Goal: Task Accomplishment & Management: Manage account settings

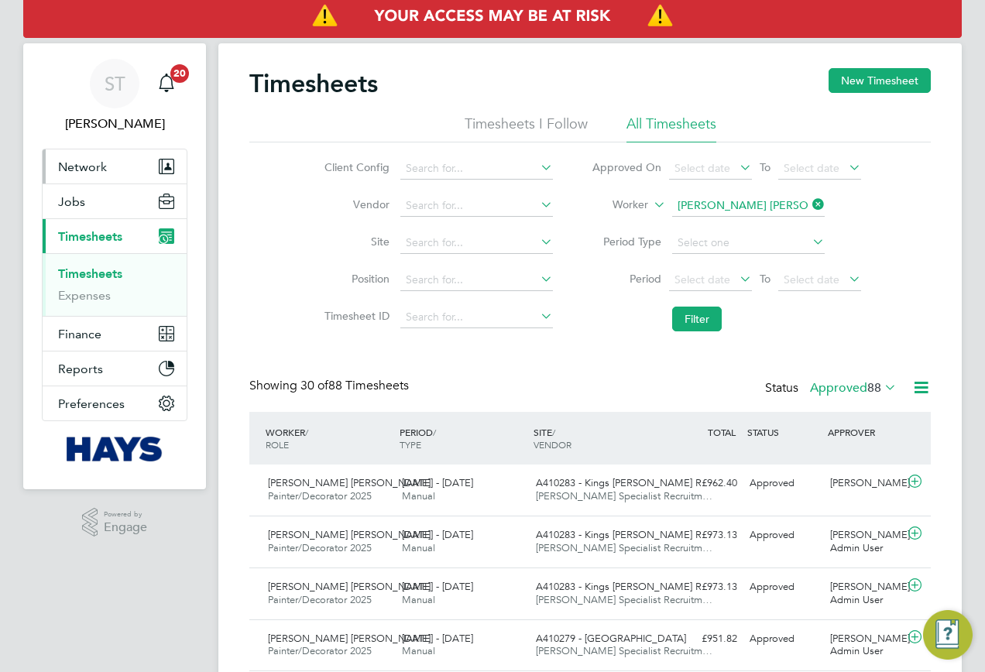
click at [81, 174] on button "Network" at bounding box center [115, 166] width 144 height 34
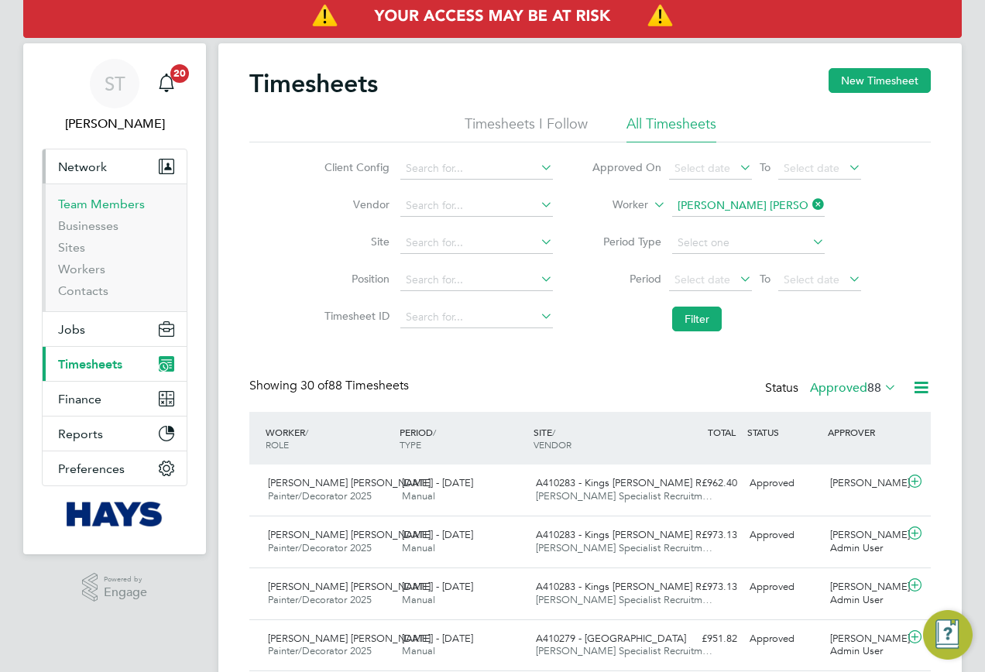
click at [101, 203] on link "Team Members" at bounding box center [101, 204] width 87 height 15
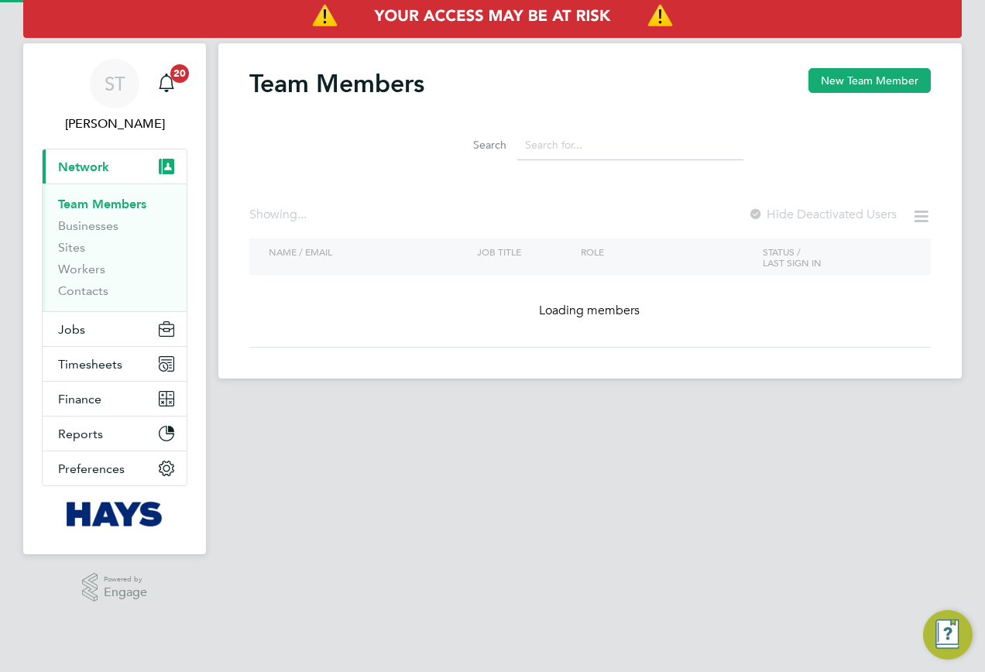
click at [586, 147] on input at bounding box center [630, 145] width 226 height 30
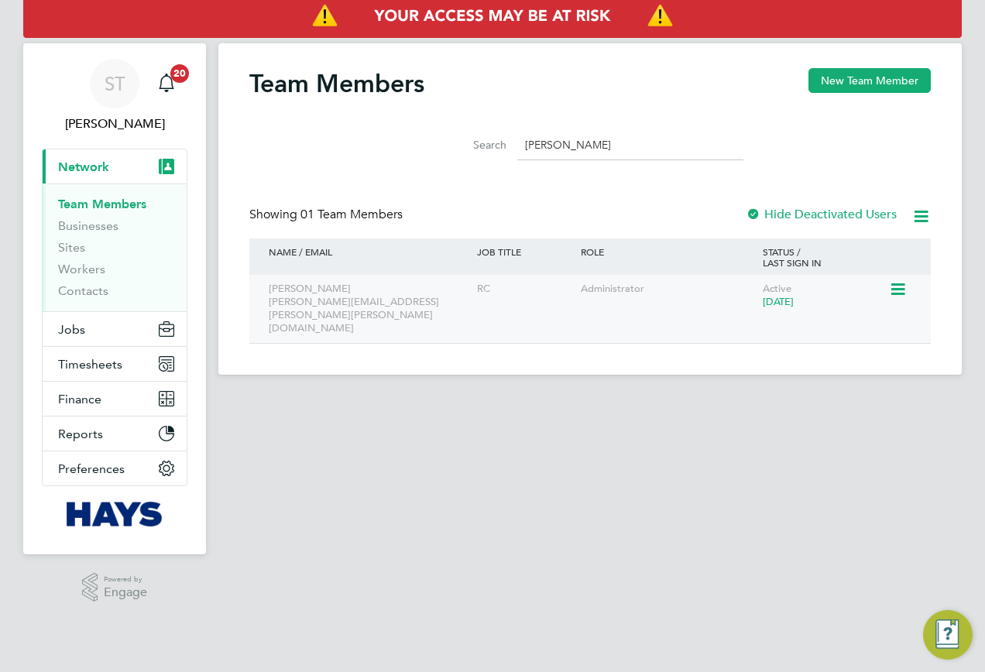
type input "Jasvir Kaur"
click at [899, 289] on icon at bounding box center [896, 289] width 15 height 19
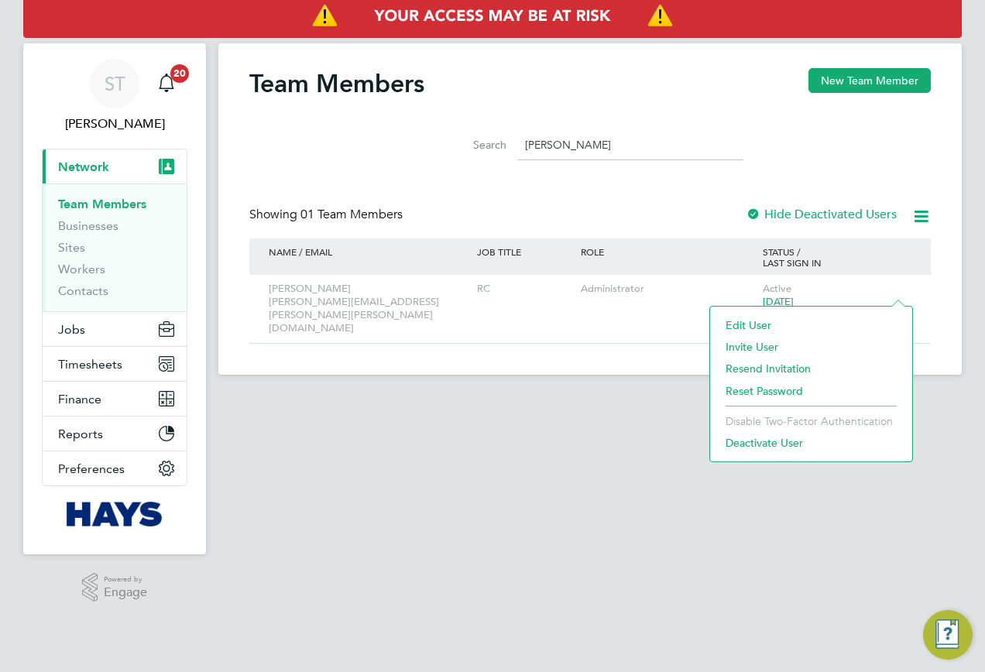
click at [767, 391] on li "Reset Password" at bounding box center [811, 391] width 187 height 22
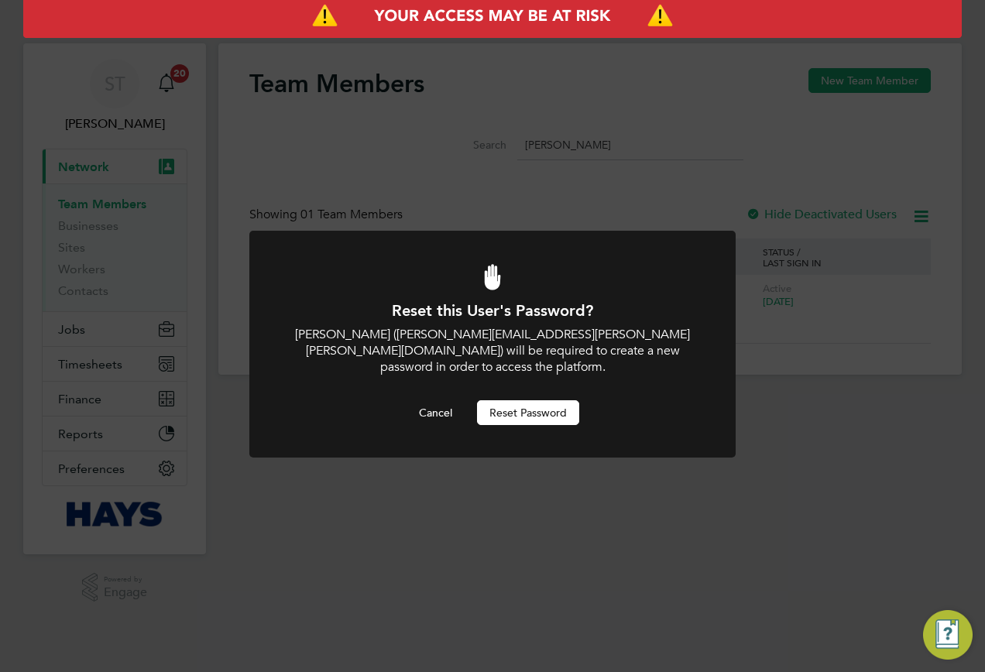
click at [534, 400] on button "Reset Password" at bounding box center [528, 412] width 102 height 25
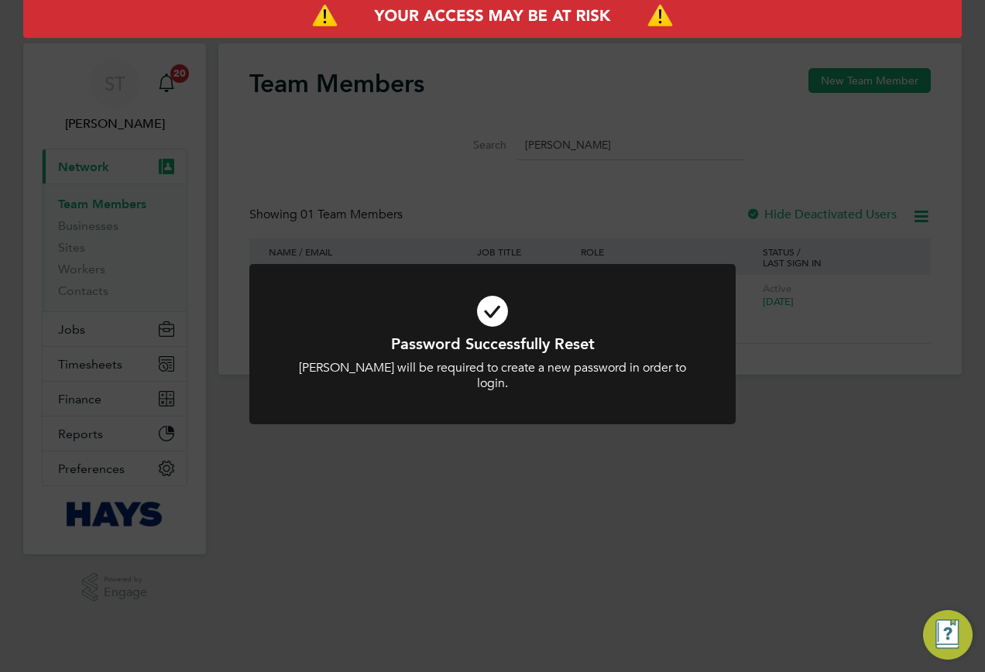
click at [525, 441] on div "Password Successfully Reset Jasvir Kaur will be required to create a new passwo…" at bounding box center [492, 336] width 985 height 672
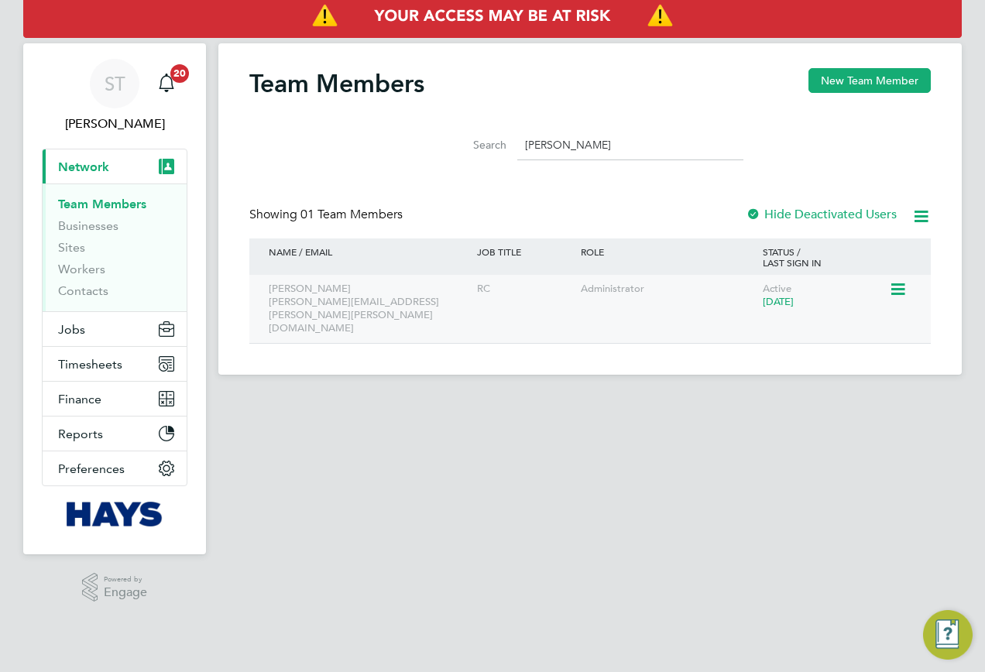
click at [894, 297] on icon at bounding box center [896, 289] width 15 height 19
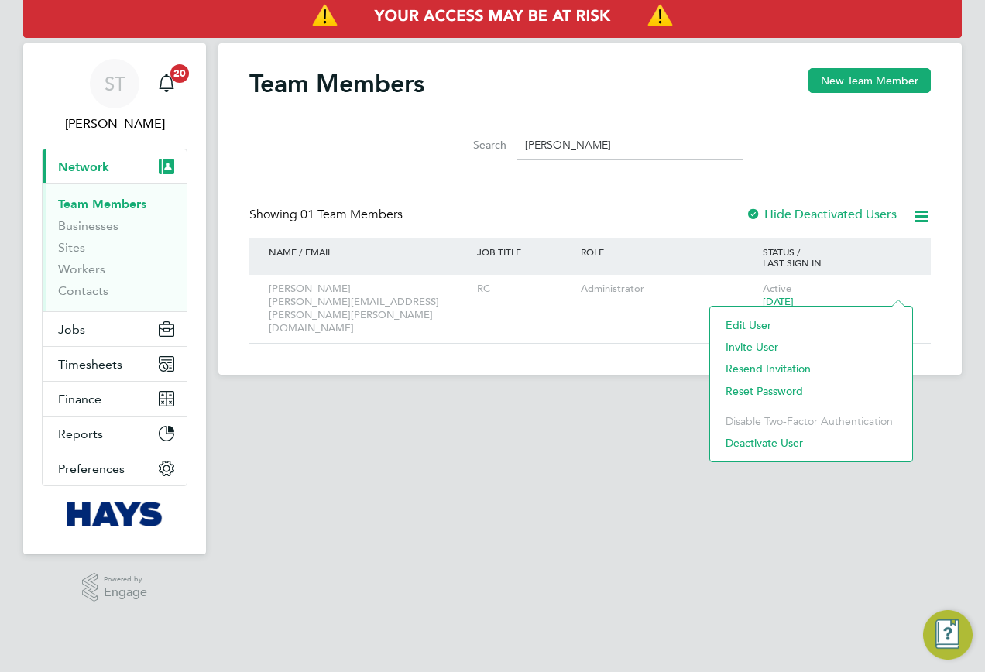
click at [655, 402] on main "Team Members New Team Member Search Jasvir Kaur Showing 01 Team Members Hide De…" at bounding box center [589, 310] width 743 height 621
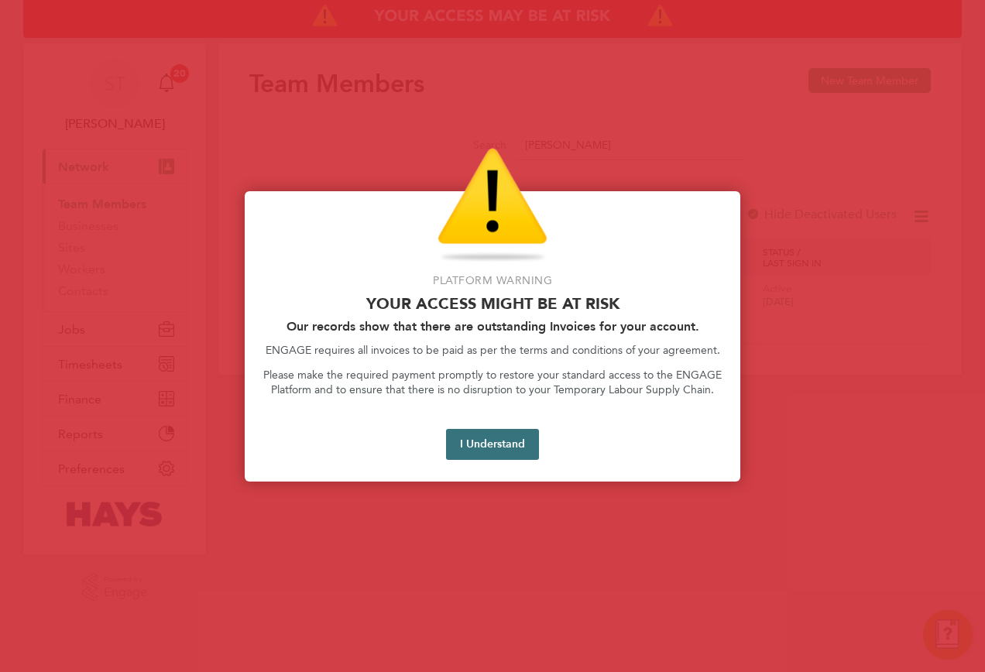
click at [487, 442] on button "I Understand" at bounding box center [492, 444] width 93 height 31
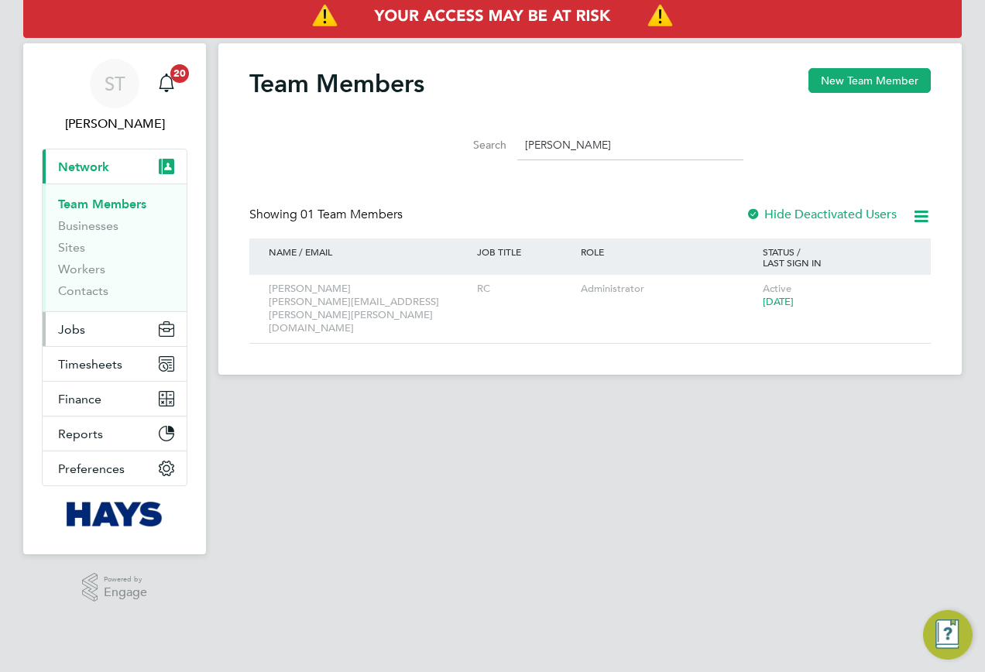
click at [78, 329] on span "Jobs" at bounding box center [71, 329] width 27 height 15
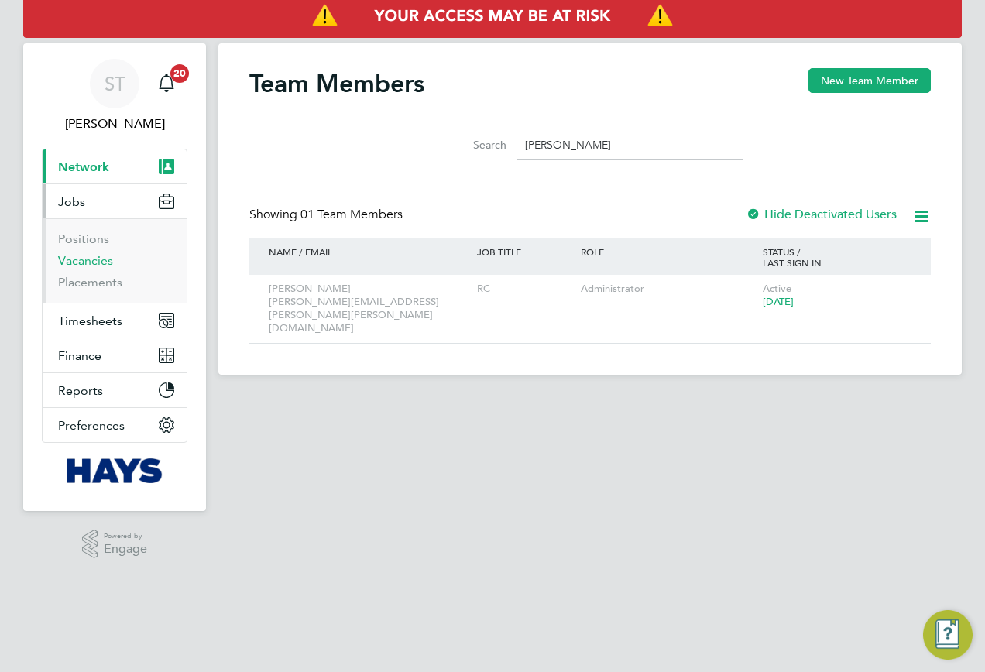
click at [86, 263] on link "Vacancies" at bounding box center [85, 260] width 55 height 15
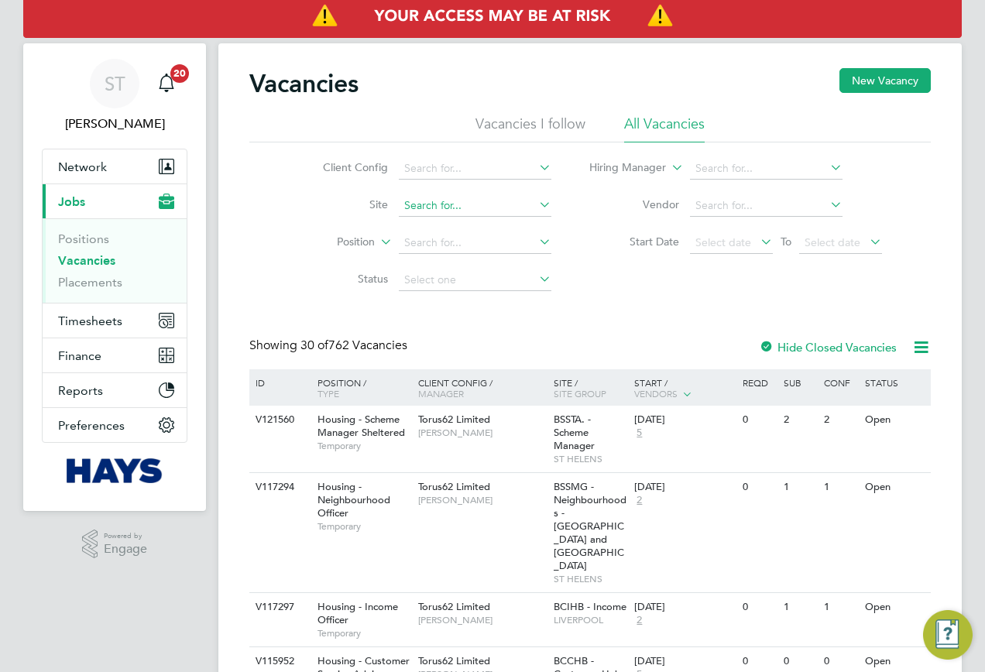
click at [406, 207] on input at bounding box center [475, 206] width 153 height 22
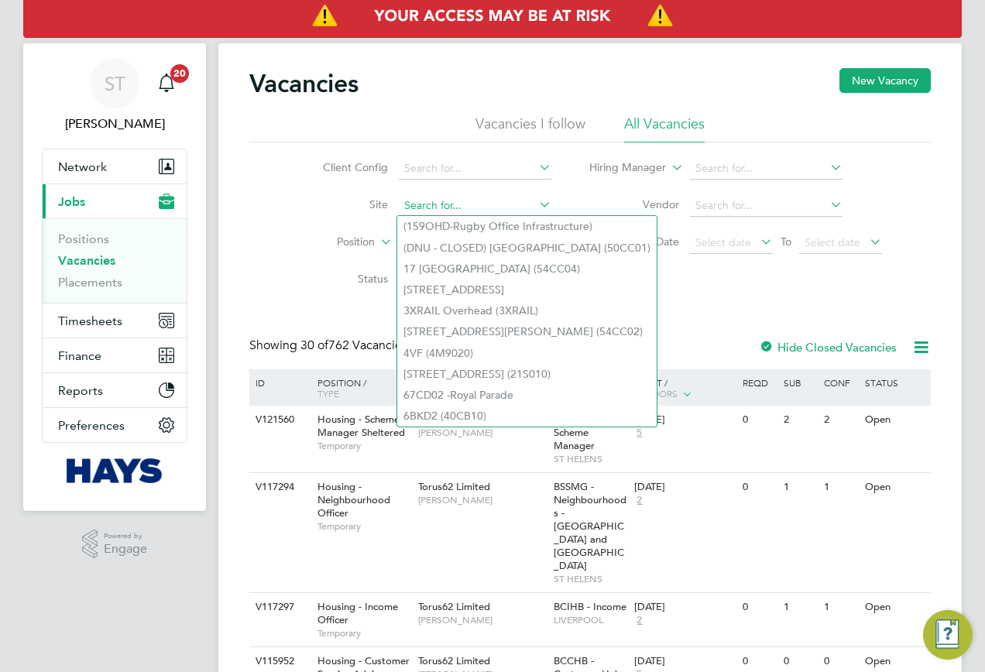
paste input "75CB11"
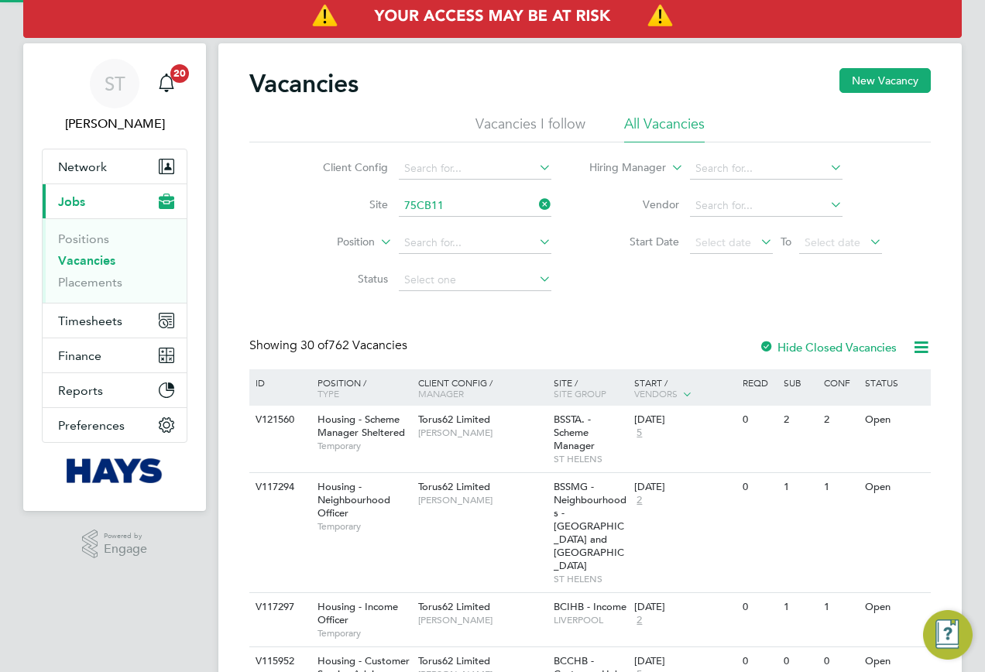
click at [447, 225] on li "Oakmoor School ( 75CB11 )" at bounding box center [483, 226] width 173 height 21
type input "Oakmoor School (75CB11)"
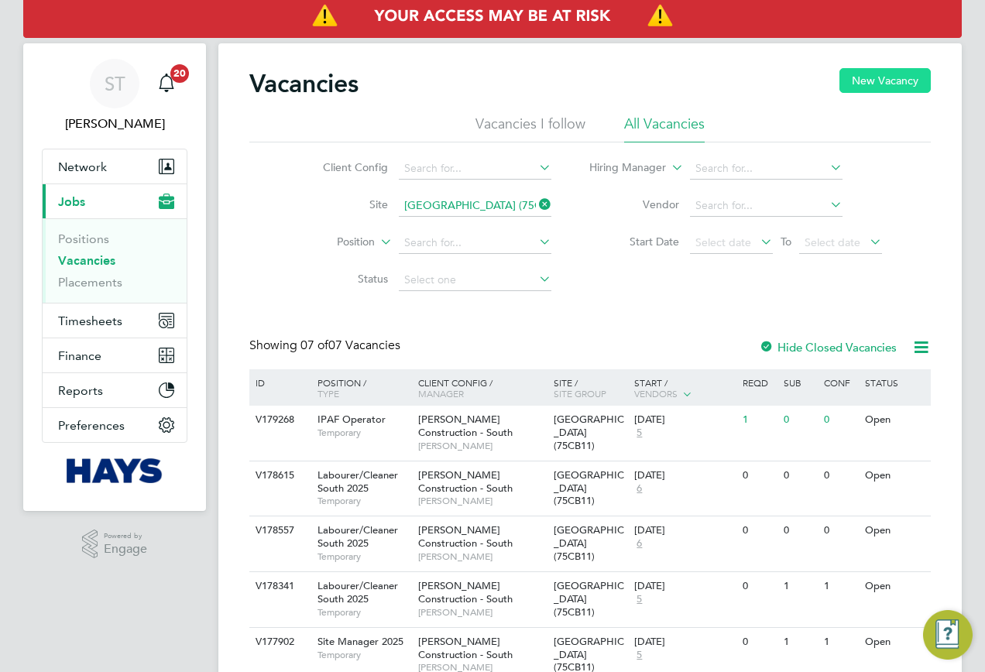
click at [911, 84] on button "New Vacancy" at bounding box center [884, 80] width 91 height 25
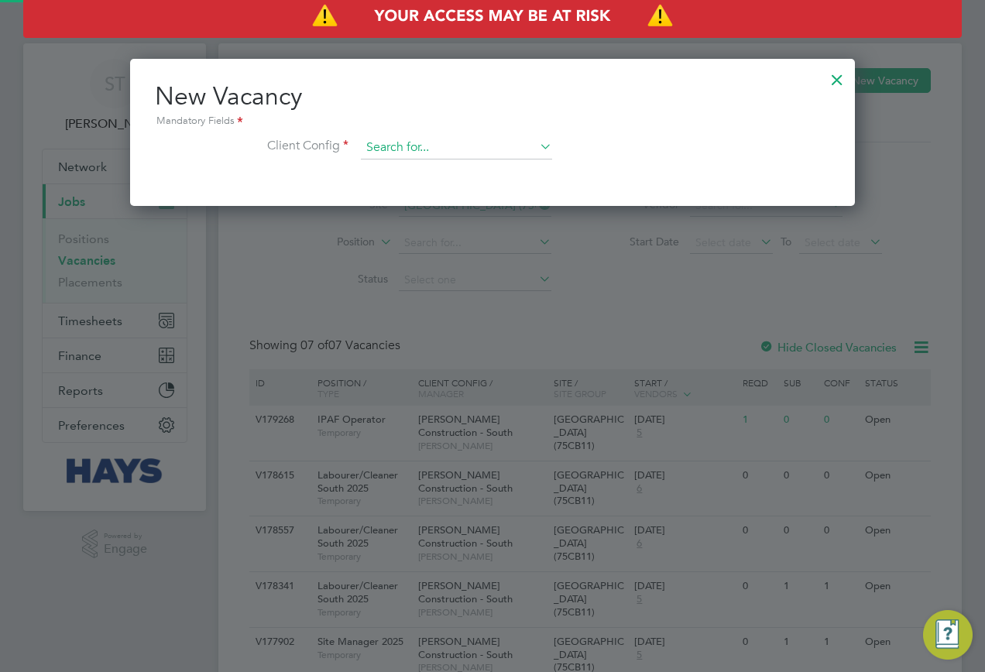
scroll to position [147, 726]
click at [462, 152] on input at bounding box center [456, 147] width 191 height 23
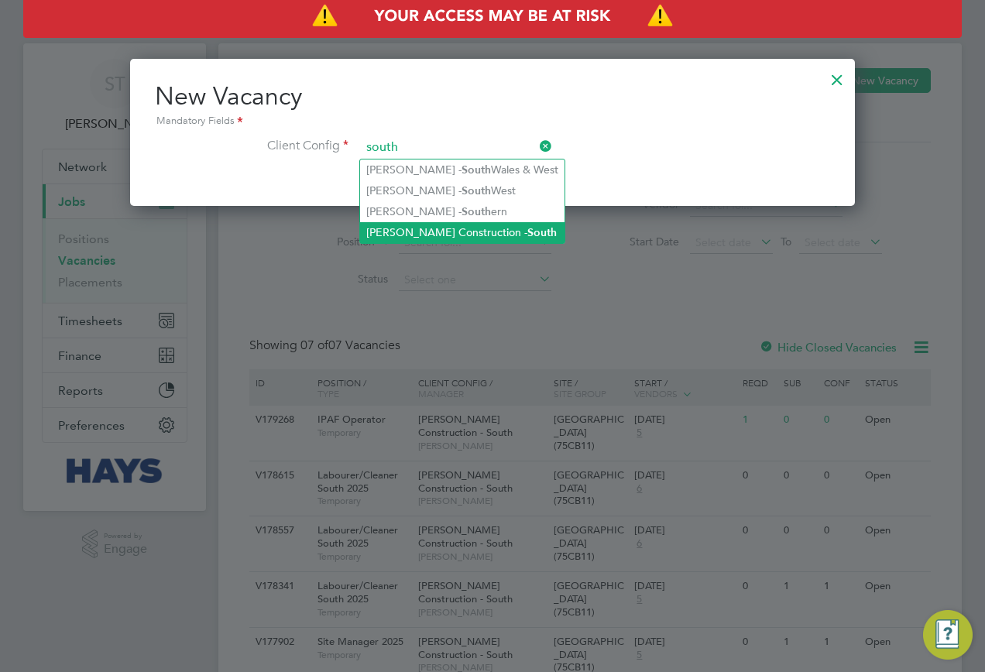
click at [439, 227] on li "Morgan Sindall Construction - South" at bounding box center [462, 232] width 204 height 21
type input "Morgan Sindall Construction - South"
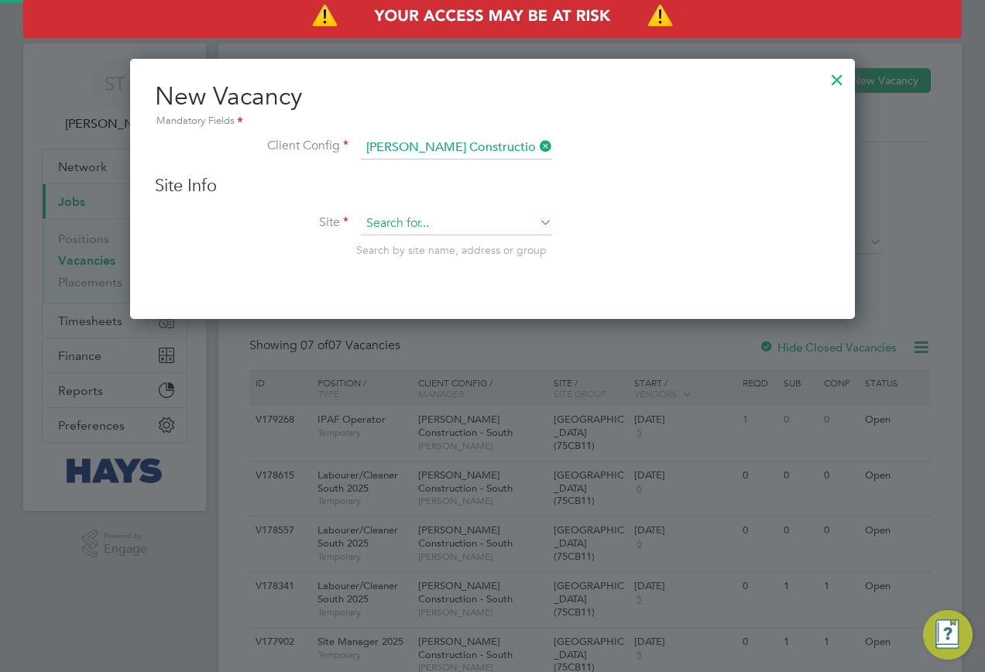
click at [400, 232] on input at bounding box center [456, 223] width 191 height 23
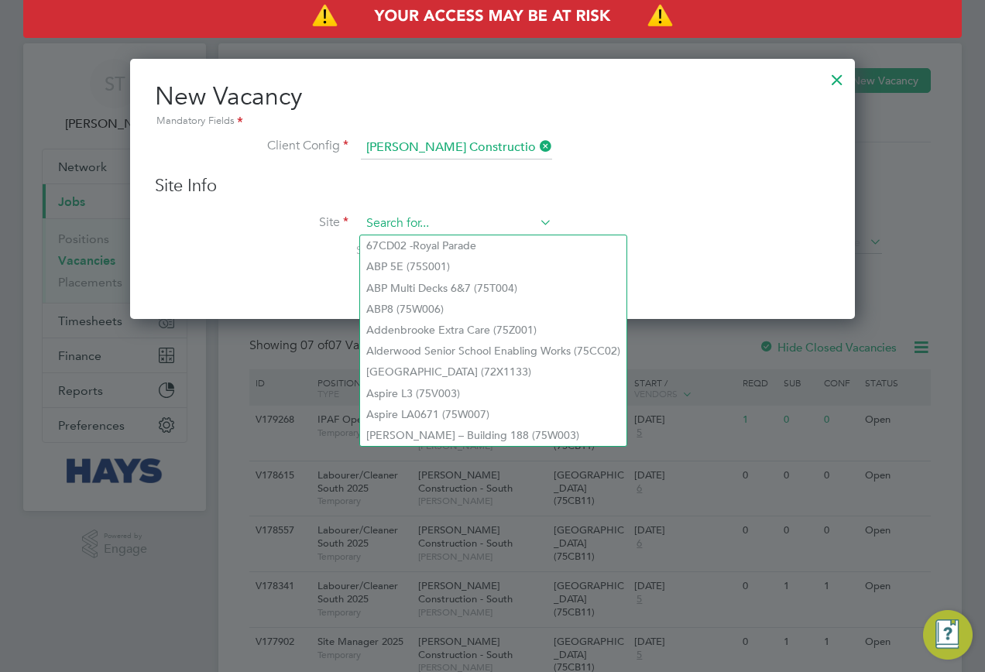
paste input "75CB11"
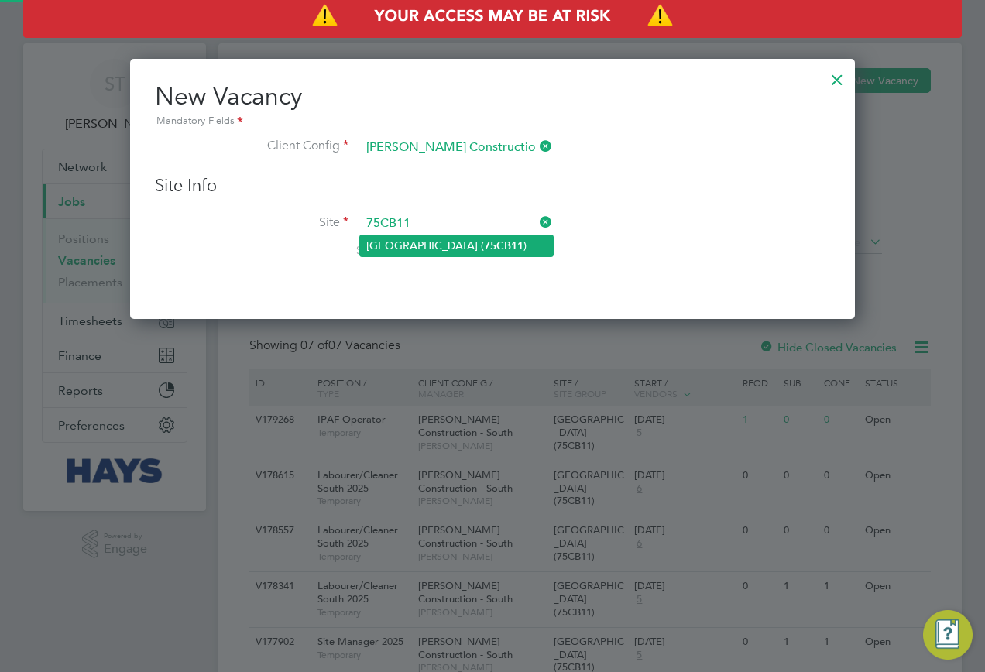
click at [407, 244] on li "Oakmoor School ( 75CB11 )" at bounding box center [456, 245] width 193 height 21
type input "Oakmoor School (75CB11)"
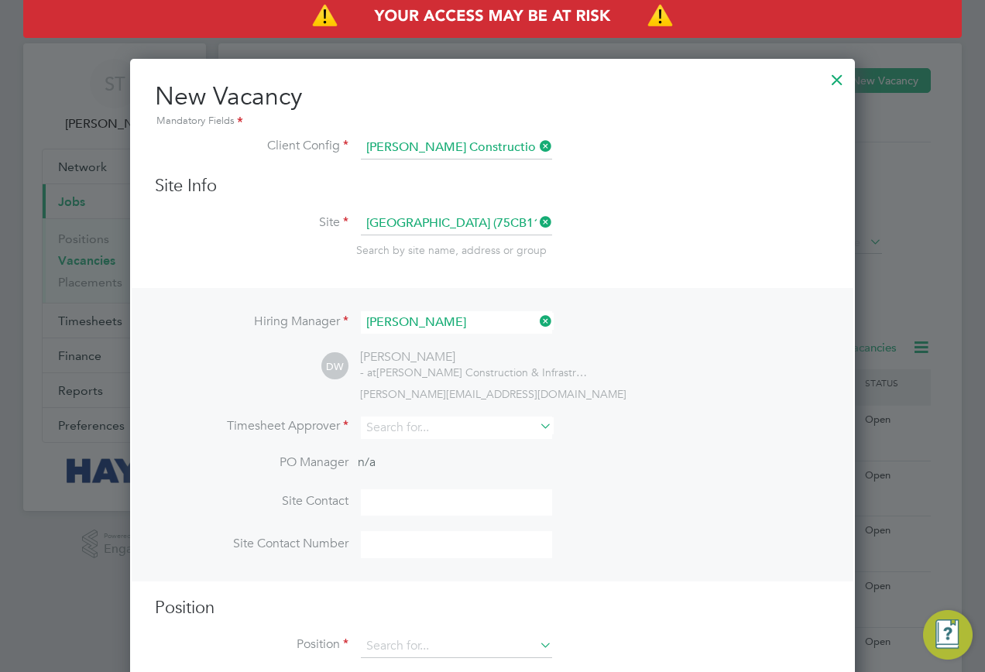
scroll to position [647, 726]
click at [470, 436] on input at bounding box center [456, 428] width 191 height 22
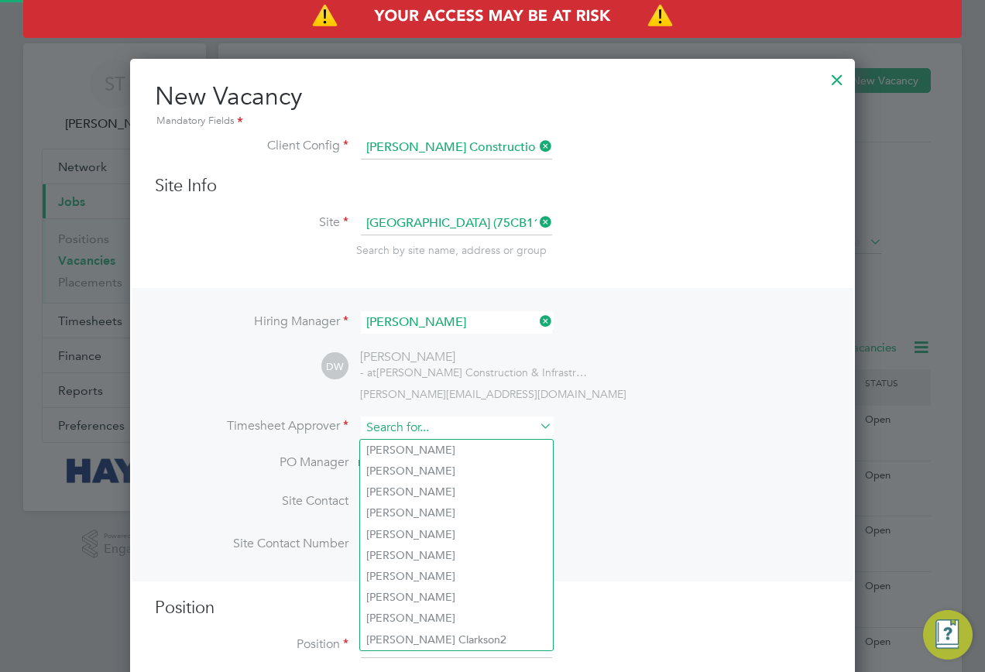
paste input "Peter Schroeder"
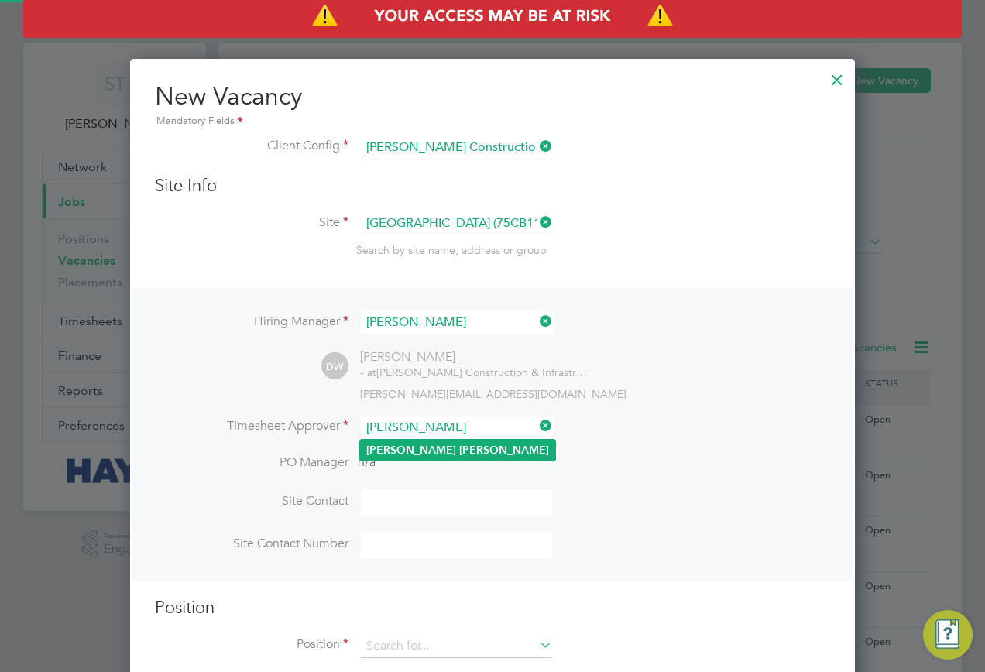
type input "Peter Schroeder"
click at [459, 447] on li "Peter Schroeder" at bounding box center [457, 450] width 195 height 21
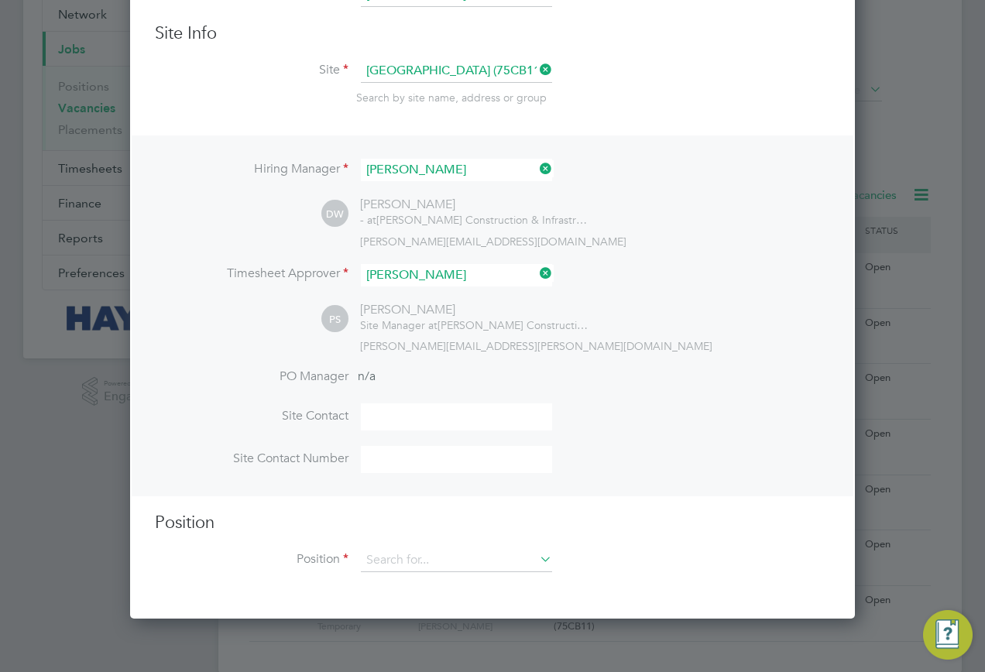
scroll to position [178, 0]
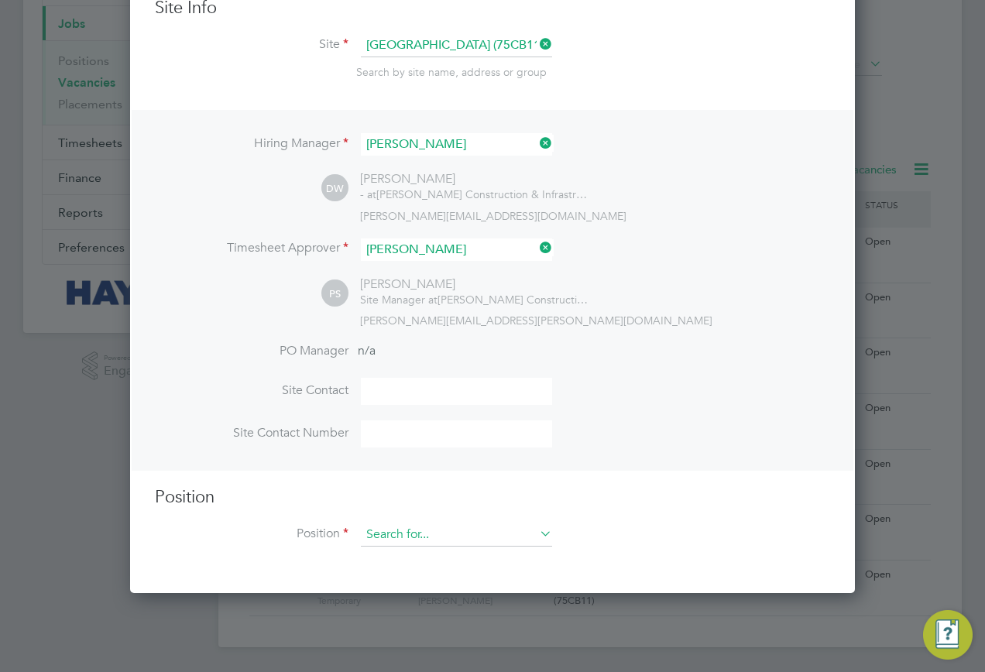
click at [463, 535] on input at bounding box center [456, 534] width 191 height 23
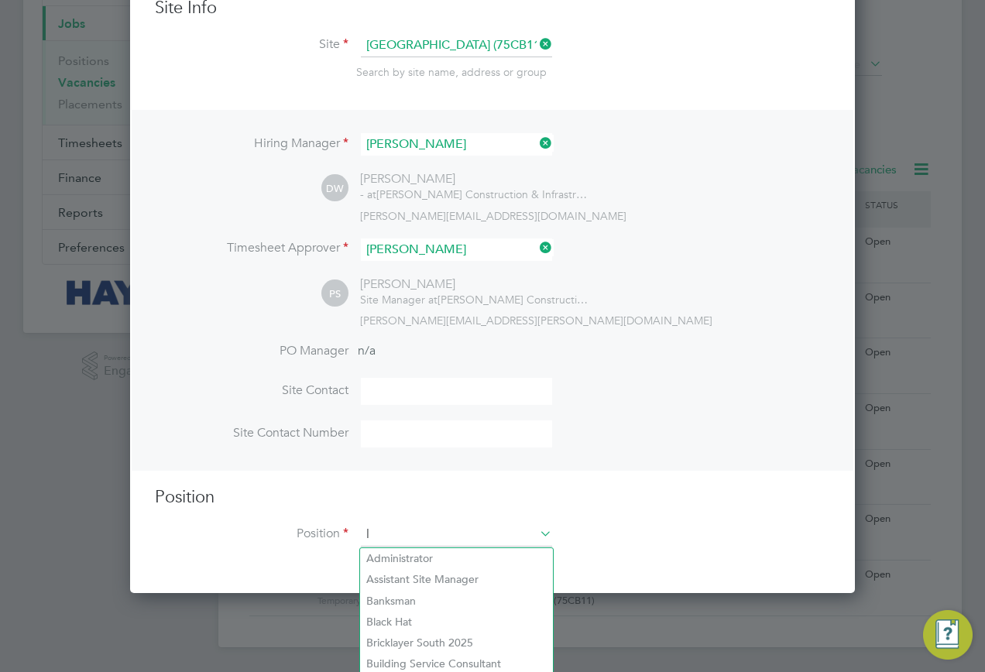
scroll to position [2197, 726]
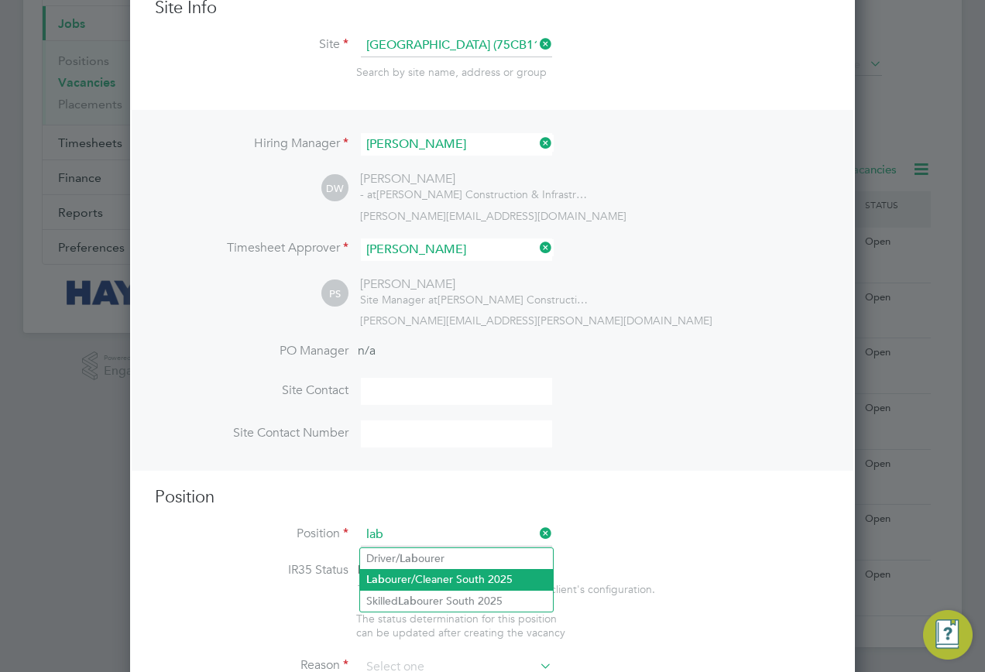
click at [464, 582] on li "Lab ourer/Cleaner South 2025" at bounding box center [456, 579] width 193 height 21
type input "Labourer/Cleaner South 2025"
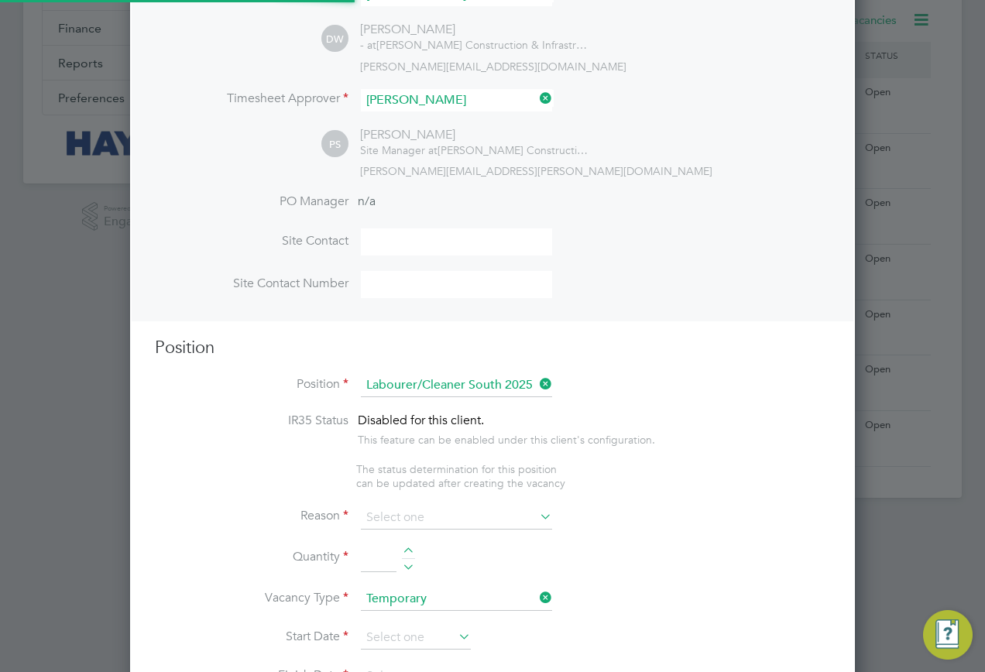
scroll to position [333, 0]
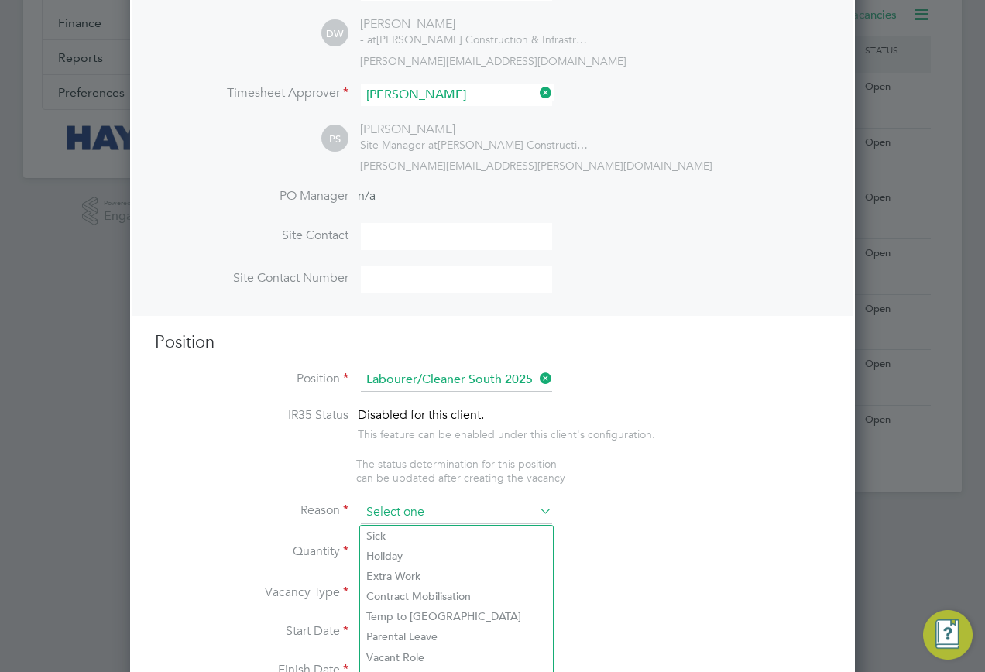
click at [426, 516] on input at bounding box center [456, 512] width 191 height 23
click at [401, 568] on li "Extra Work" at bounding box center [456, 576] width 193 height 20
type input "Extra Work"
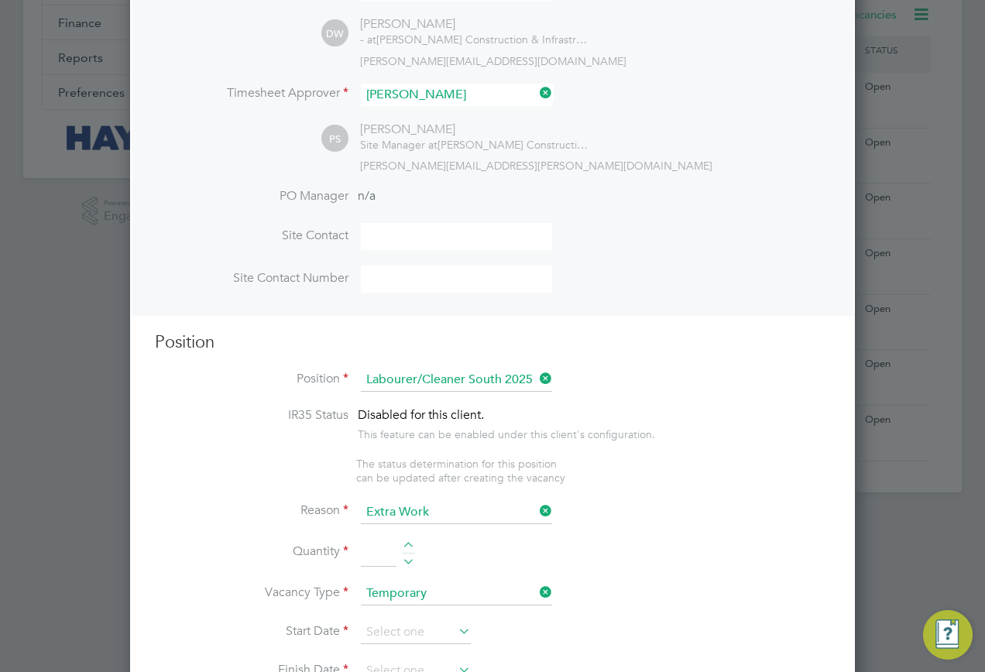
click at [379, 550] on input at bounding box center [379, 554] width 36 height 28
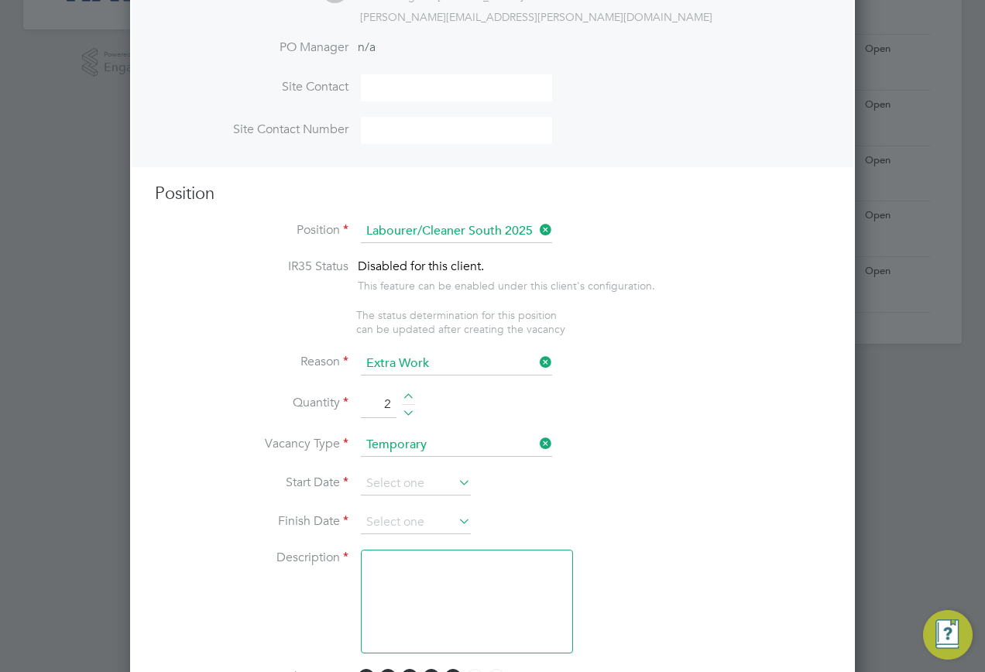
scroll to position [488, 0]
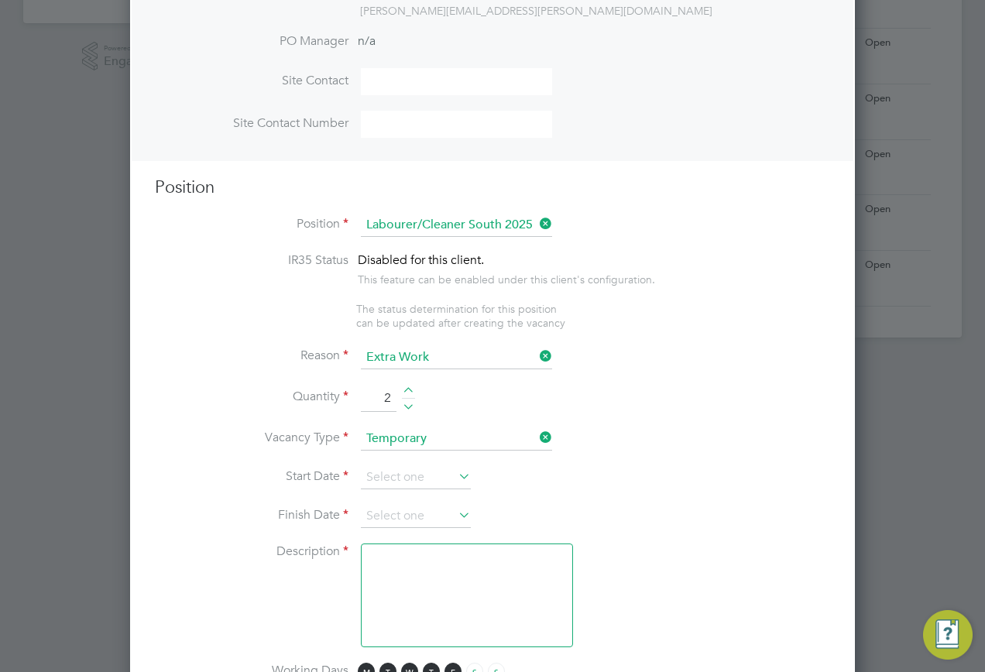
type input "2"
click at [441, 485] on input at bounding box center [416, 477] width 110 height 23
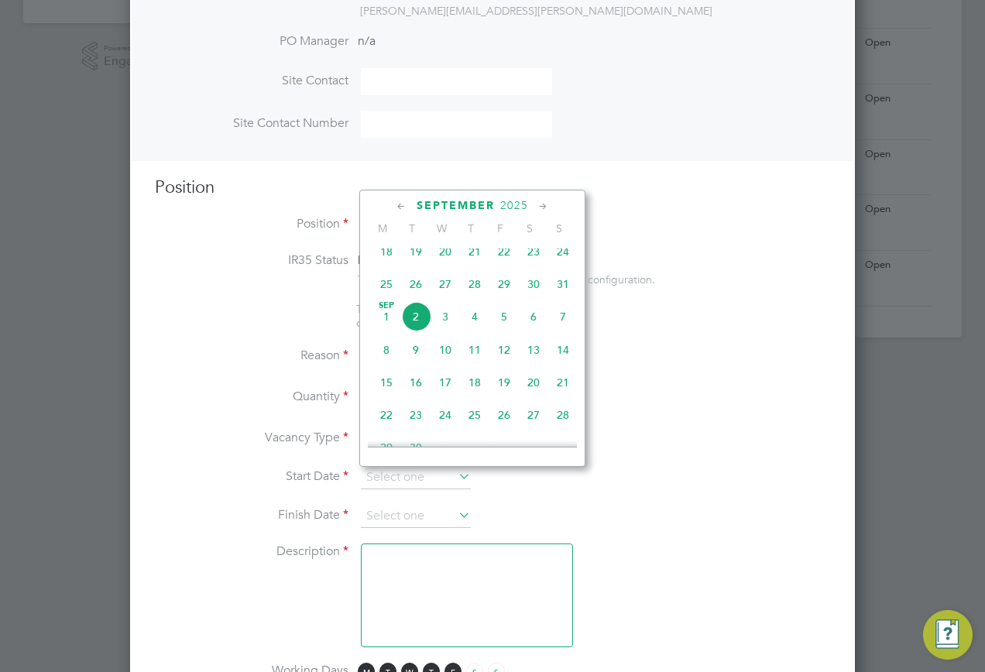
click at [421, 331] on span "2" at bounding box center [415, 316] width 29 height 29
type input "02 Sep 2025"
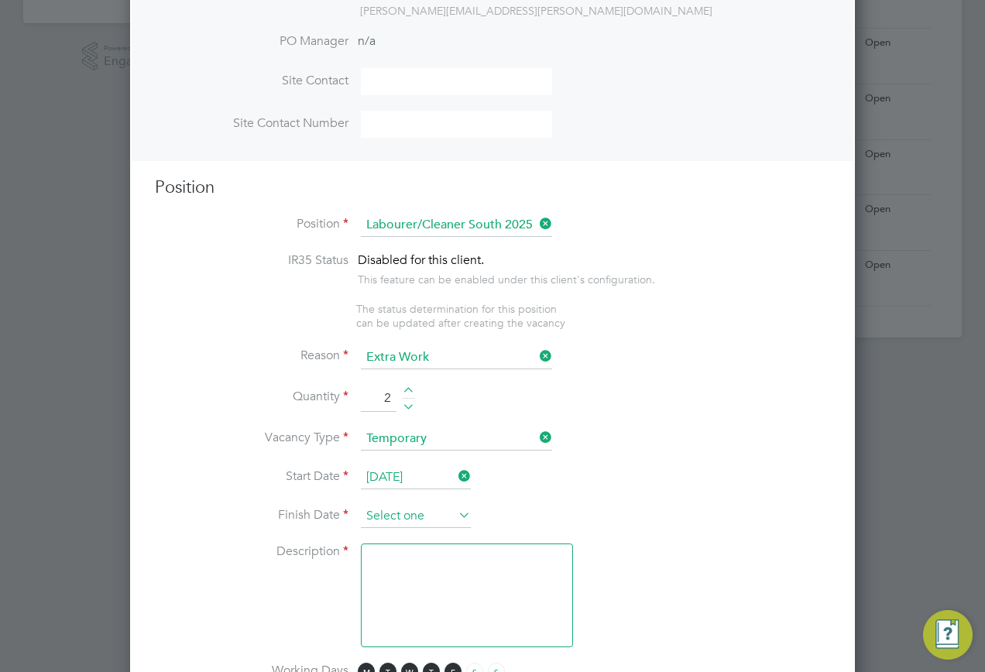
click at [413, 510] on input at bounding box center [416, 516] width 110 height 23
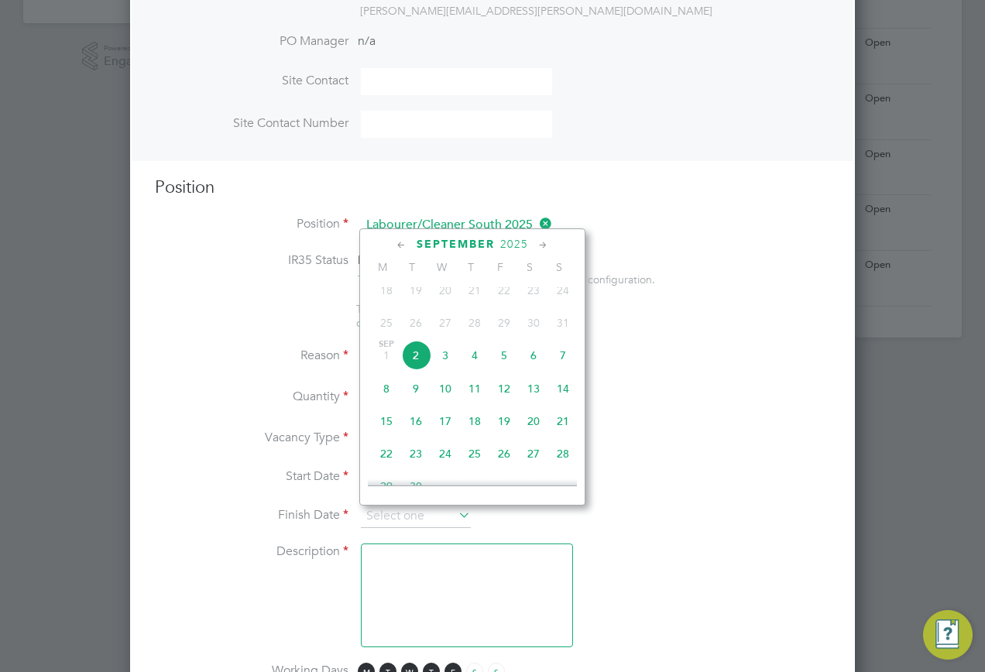
click at [498, 369] on span "5" at bounding box center [503, 355] width 29 height 29
type input "05 Sep 2025"
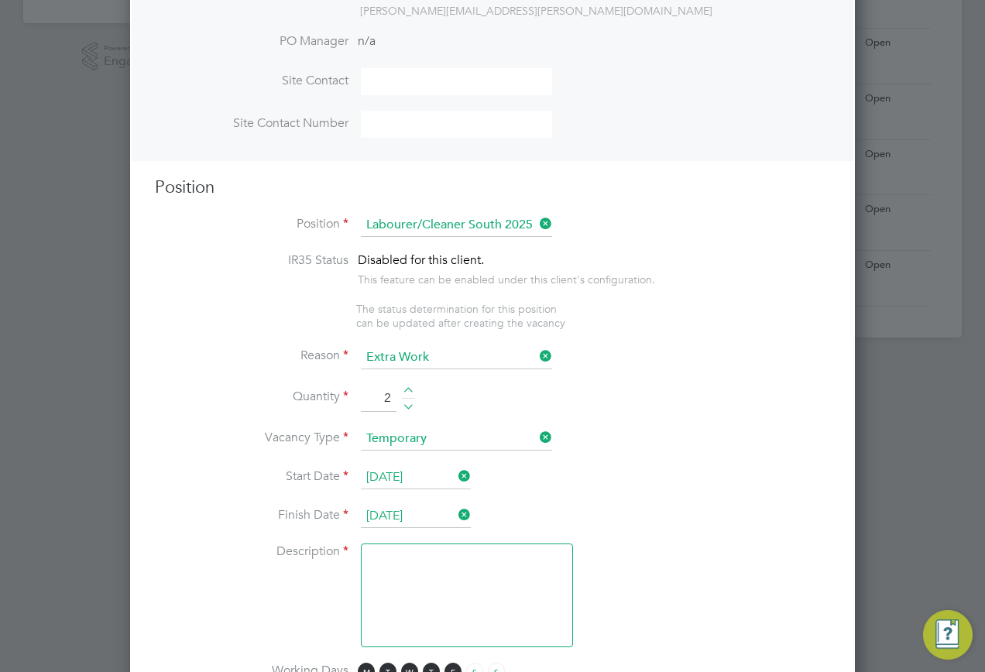
click at [426, 567] on textarea at bounding box center [467, 596] width 212 height 104
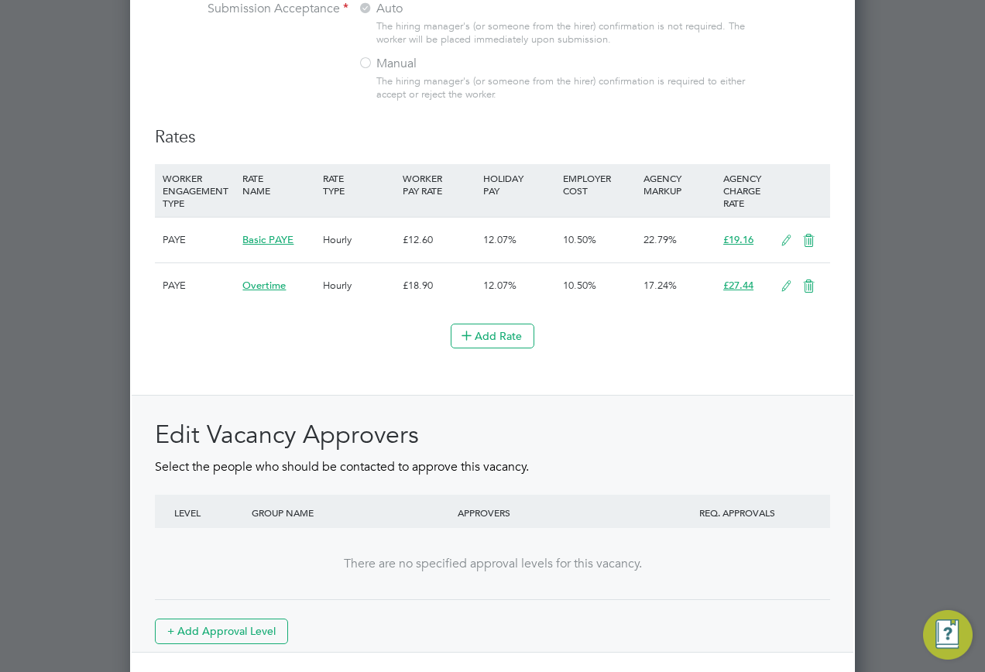
scroll to position [1603, 0]
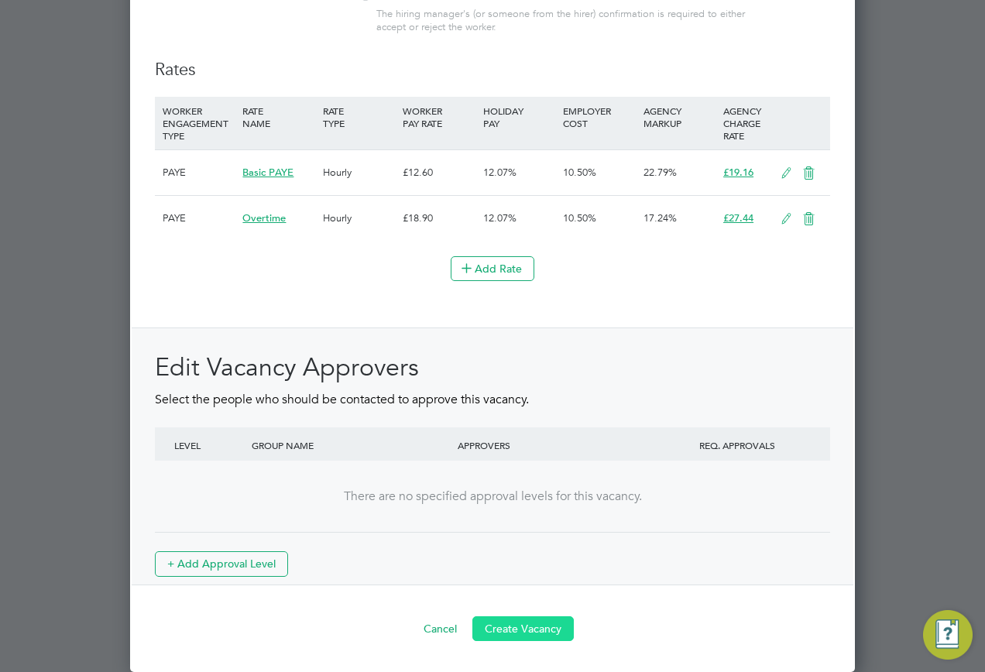
type textarea "."
click at [523, 633] on button "Create Vacancy" at bounding box center [522, 628] width 101 height 25
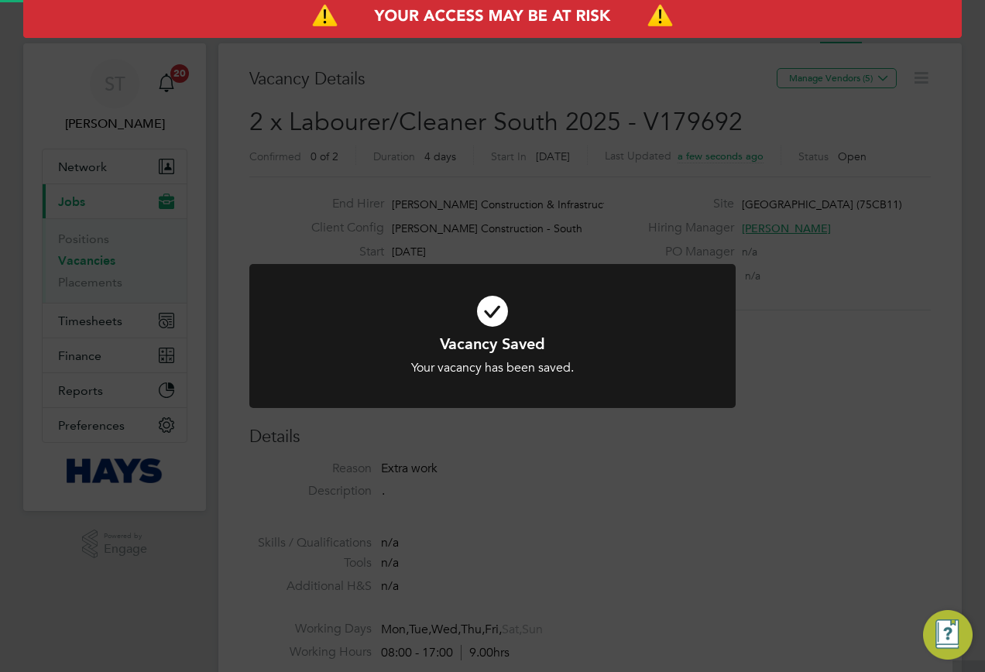
scroll to position [8, 8]
click at [798, 414] on div "Vacancy Saved Your vacancy has been saved. Cancel Okay" at bounding box center [492, 336] width 985 height 672
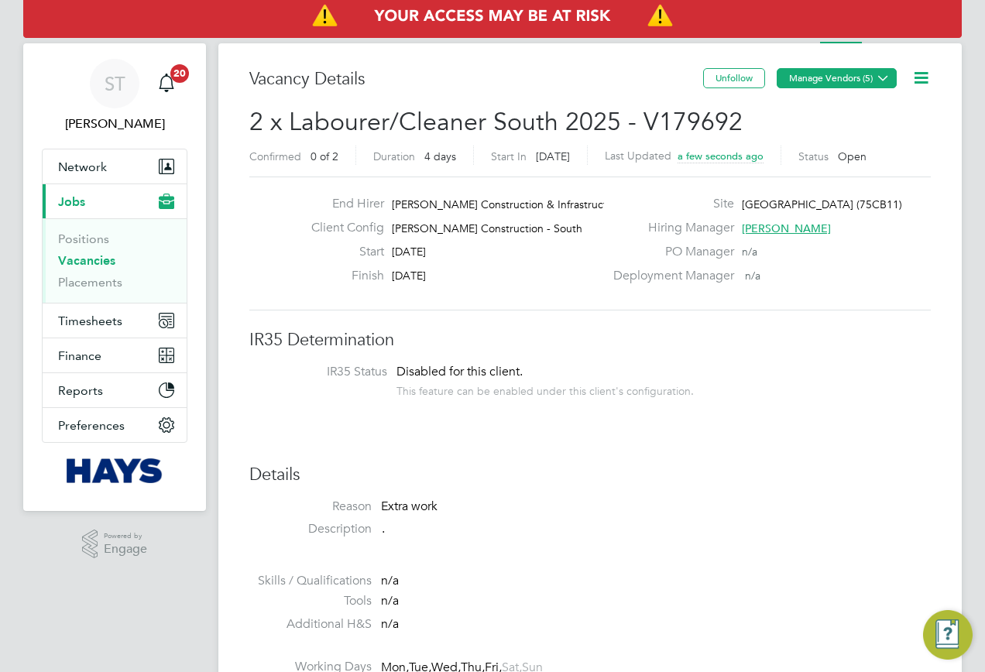
click at [855, 82] on button "Manage Vendors (5)" at bounding box center [837, 78] width 120 height 20
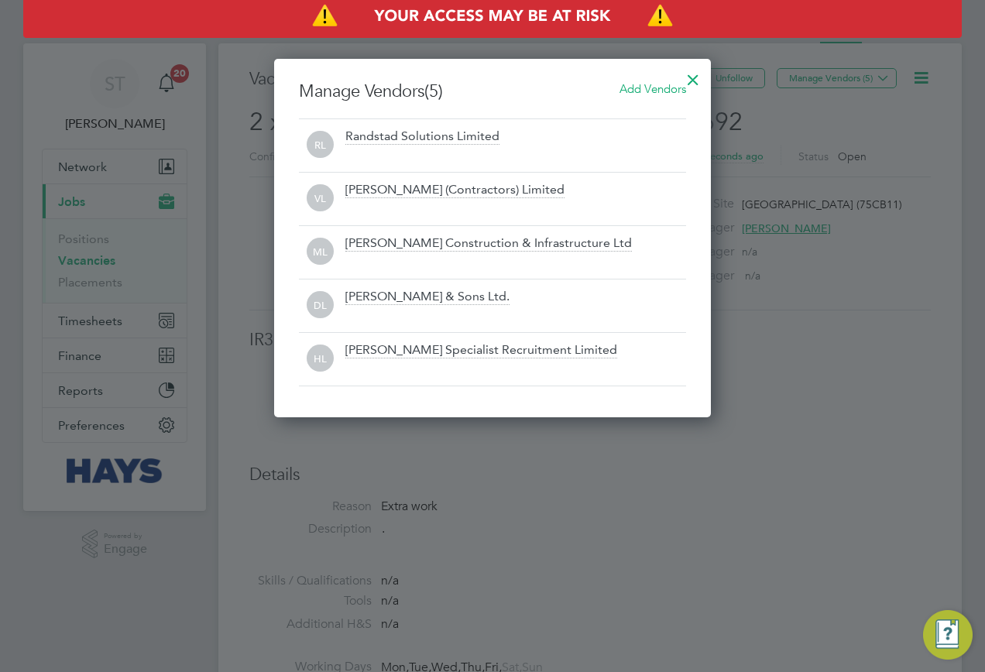
click at [640, 89] on span "Add Vendors" at bounding box center [652, 88] width 67 height 15
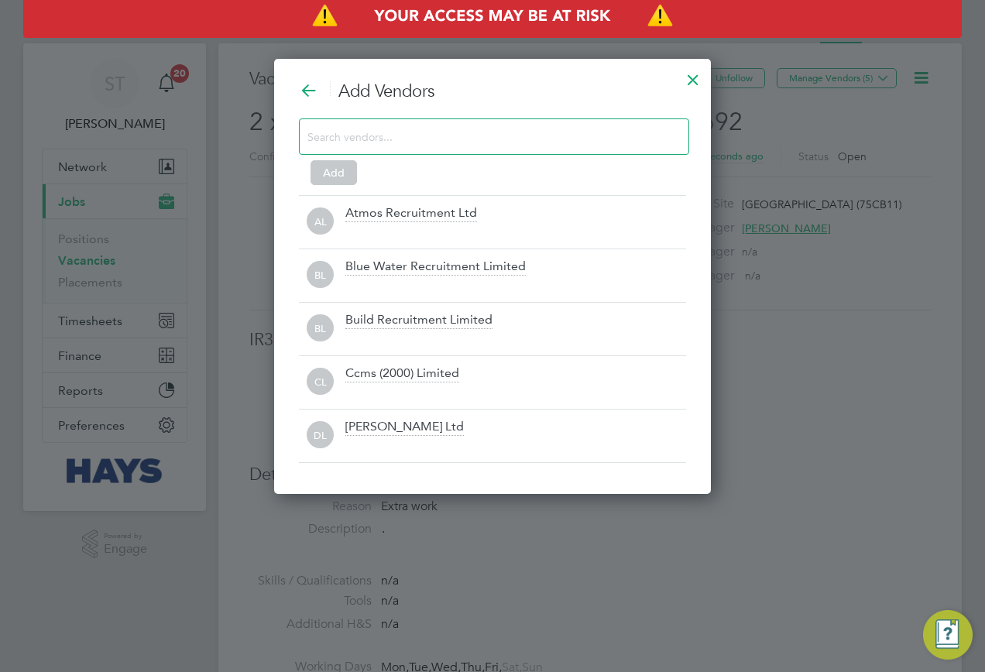
click at [384, 139] on input at bounding box center [481, 136] width 348 height 20
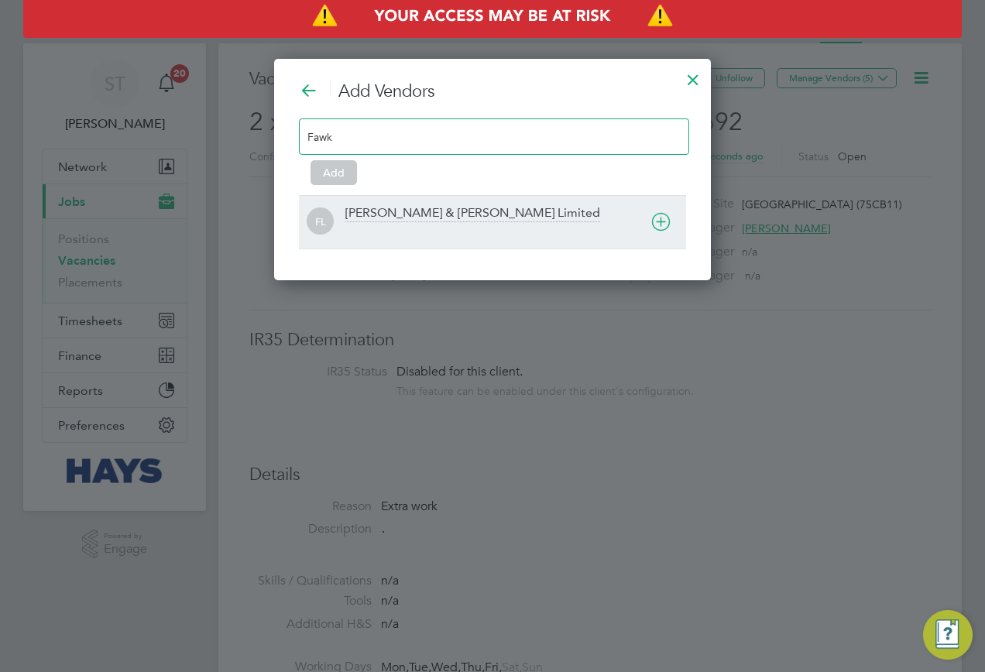
type input "Fawk"
click at [402, 234] on div at bounding box center [515, 232] width 341 height 15
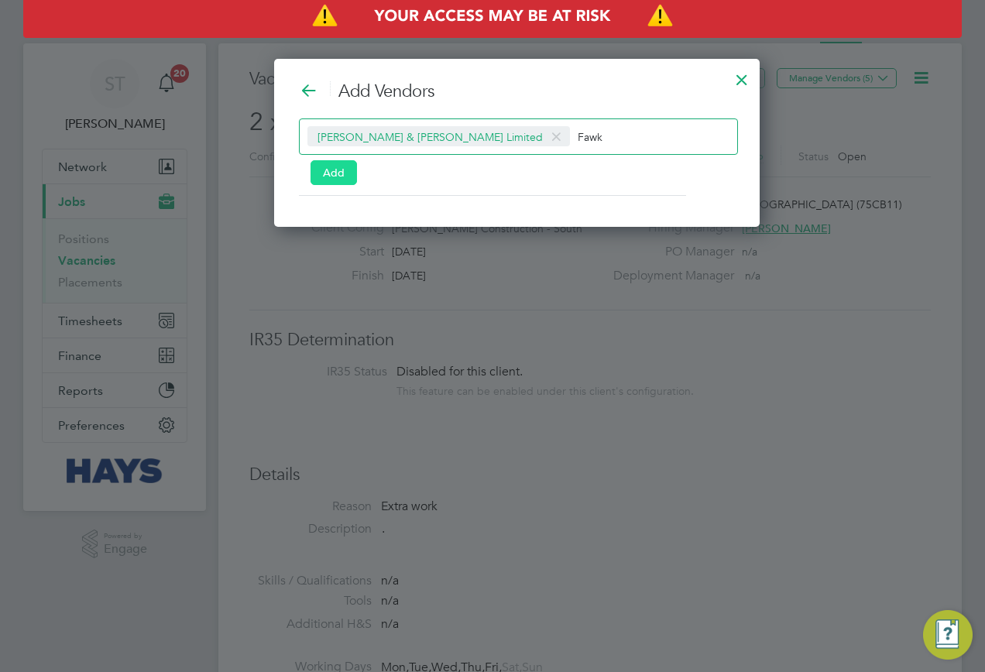
click at [336, 169] on button "Add" at bounding box center [334, 172] width 46 height 25
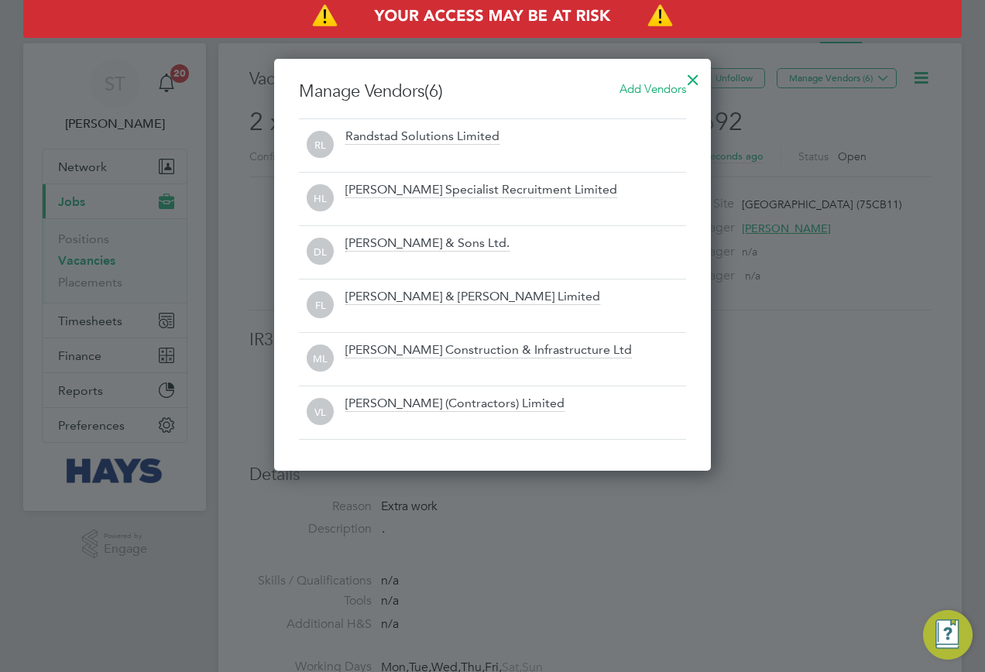
click at [689, 77] on div at bounding box center [693, 76] width 28 height 28
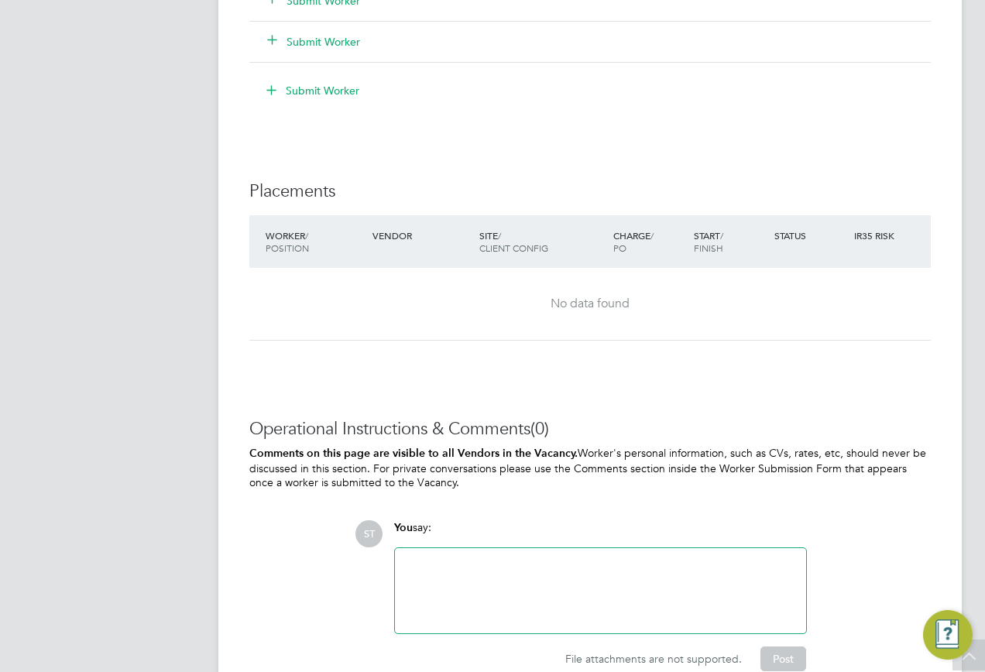
click at [452, 558] on div at bounding box center [600, 591] width 393 height 67
click at [798, 659] on button "Post" at bounding box center [783, 659] width 46 height 25
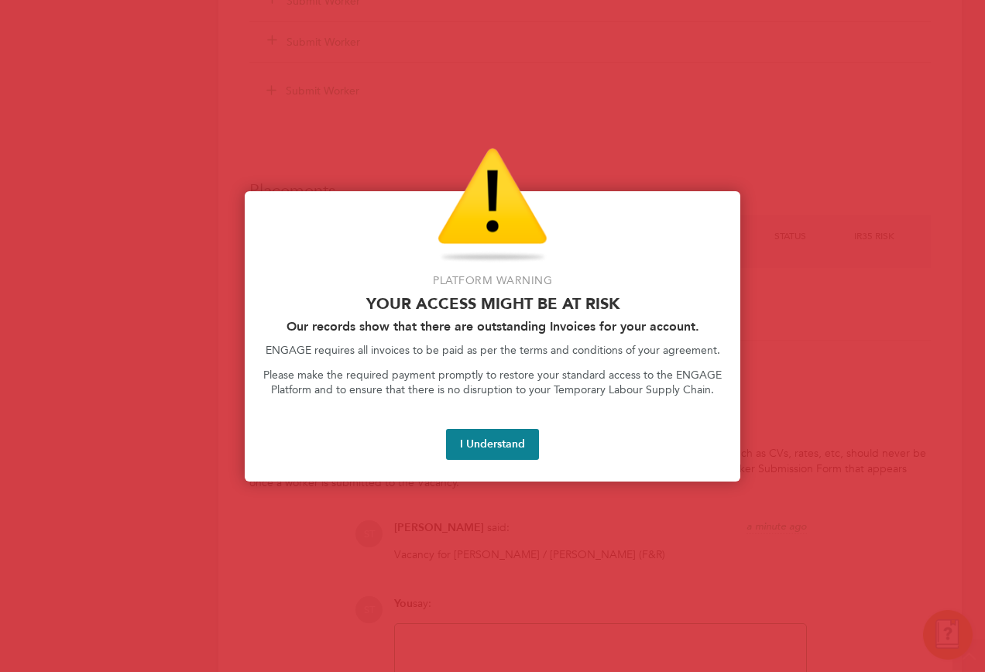
drag, startPoint x: 516, startPoint y: 438, endPoint x: 508, endPoint y: 489, distance: 51.7
click at [516, 438] on button "I Understand" at bounding box center [492, 444] width 93 height 31
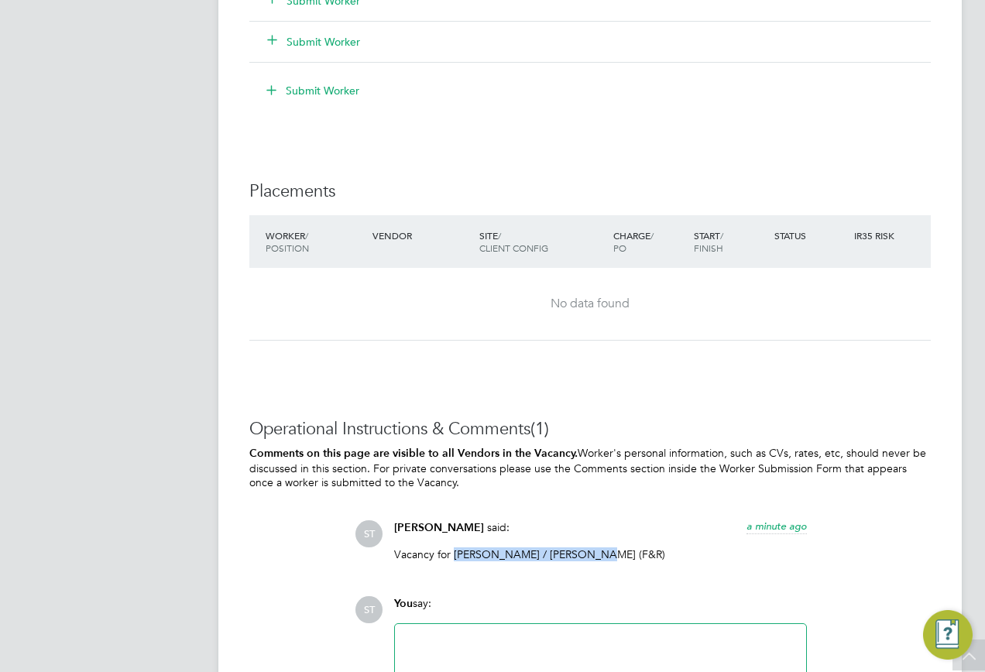
drag, startPoint x: 451, startPoint y: 551, endPoint x: 585, endPoint y: 564, distance: 134.5
click at [585, 564] on div "Vacancy for John Keet / Richard Mantey (F&R)" at bounding box center [600, 560] width 413 height 26
copy p "John Keet / Richard Mantey"
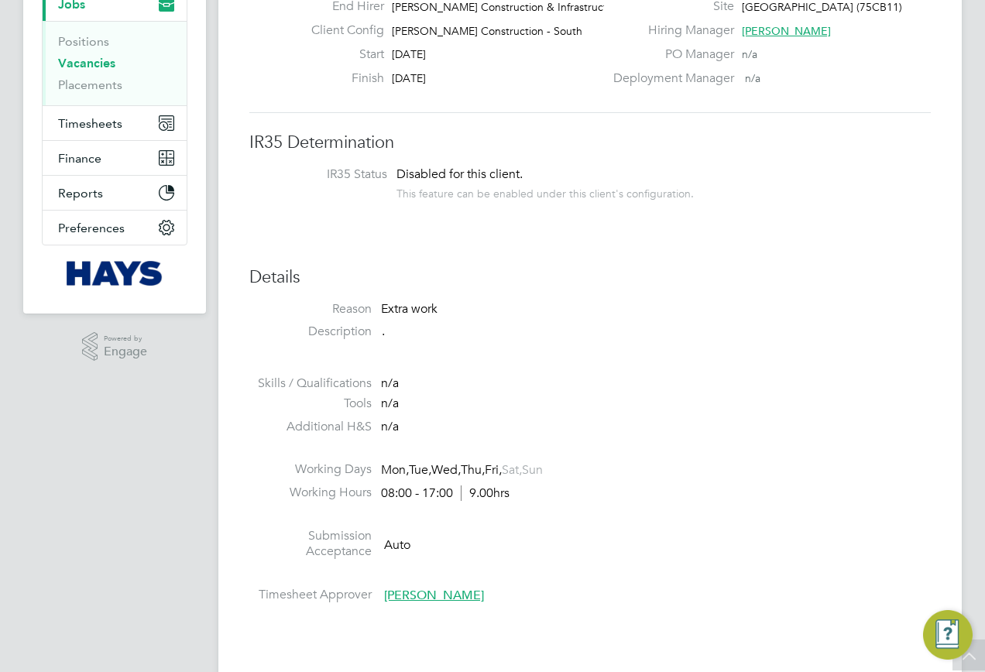
scroll to position [184, 0]
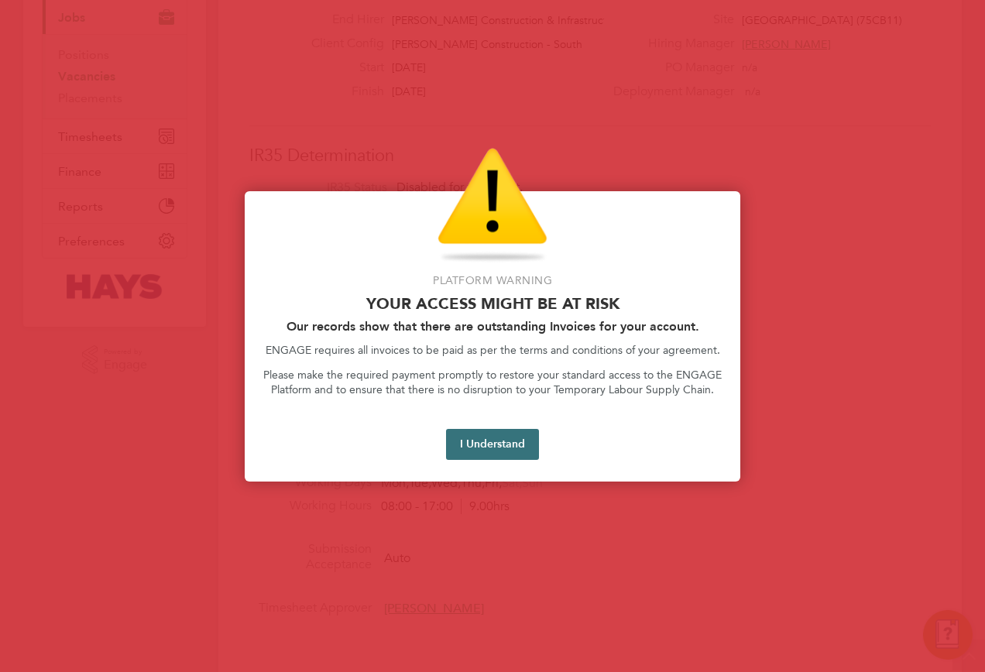
click at [489, 436] on button "I Understand" at bounding box center [492, 444] width 93 height 31
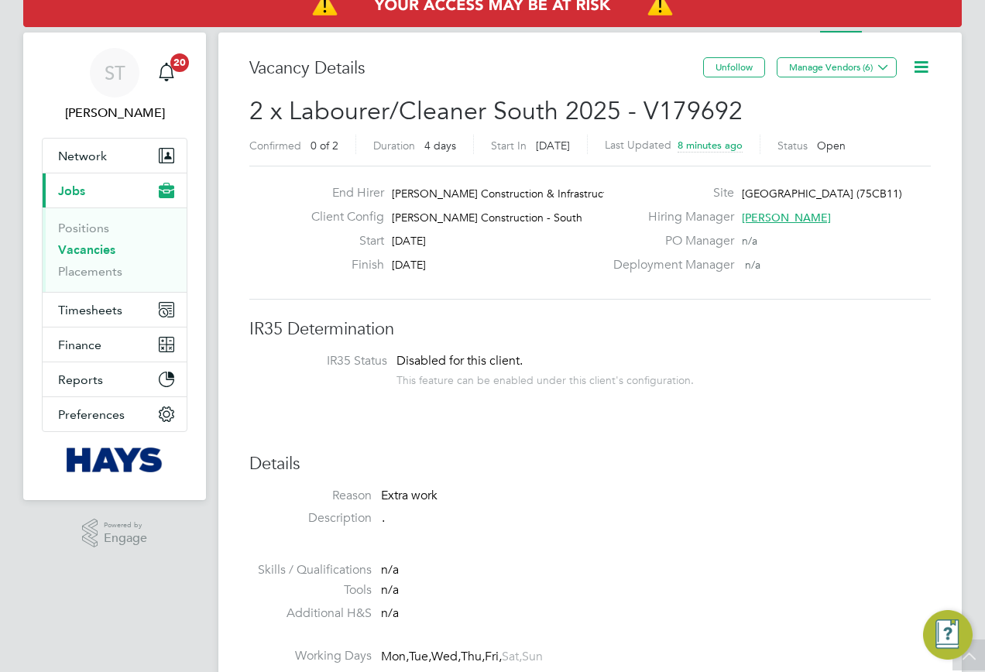
scroll to position [0, 0]
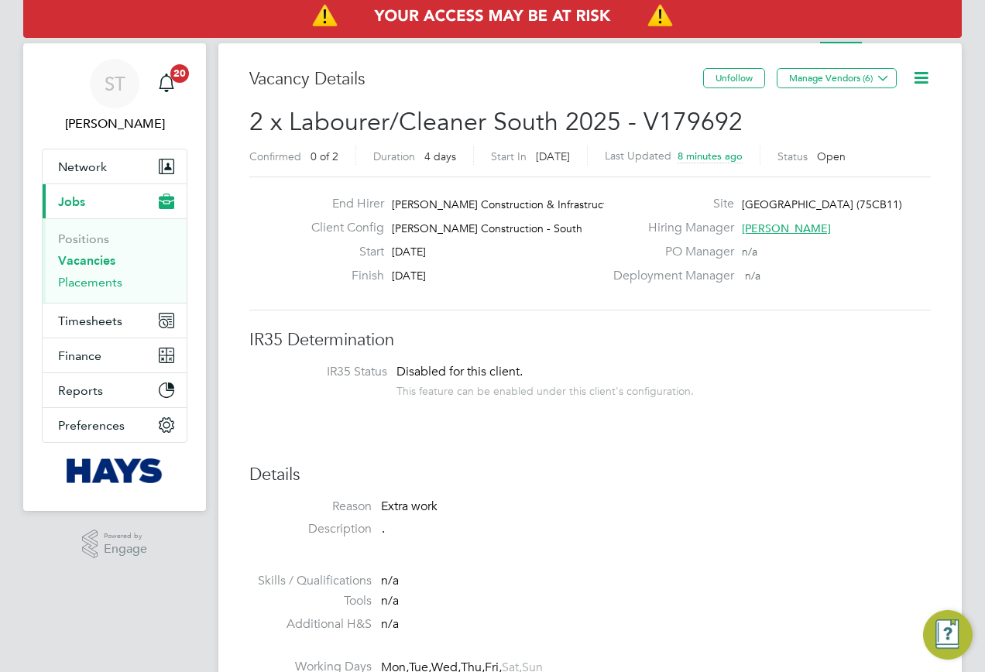
click at [84, 283] on link "Placements" at bounding box center [90, 282] width 64 height 15
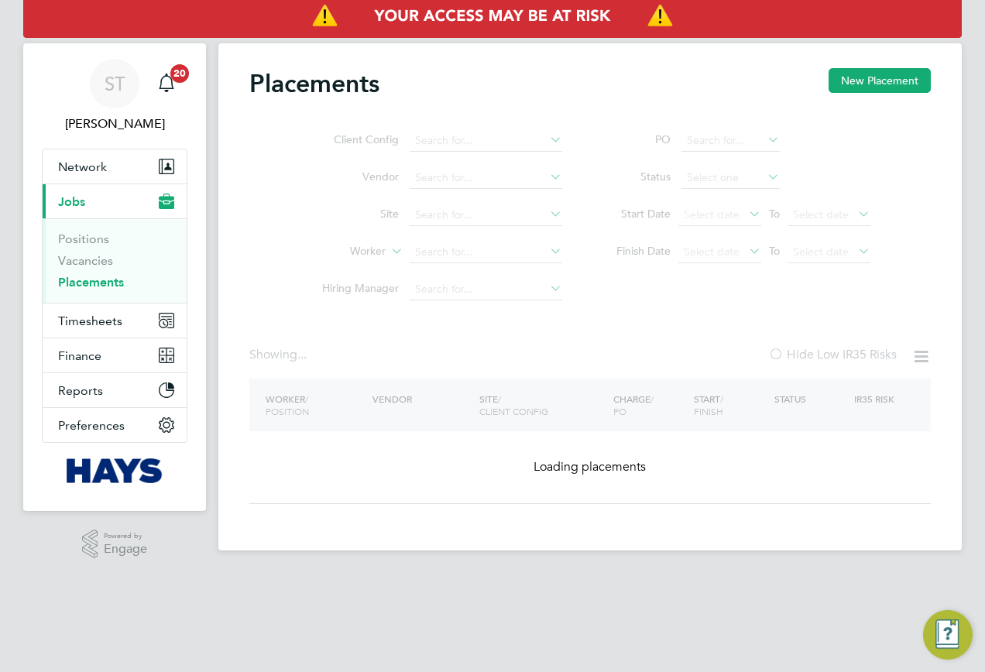
click at [447, 259] on ul "Client Config Vendor Site Worker Hiring Manager" at bounding box center [435, 215] width 291 height 186
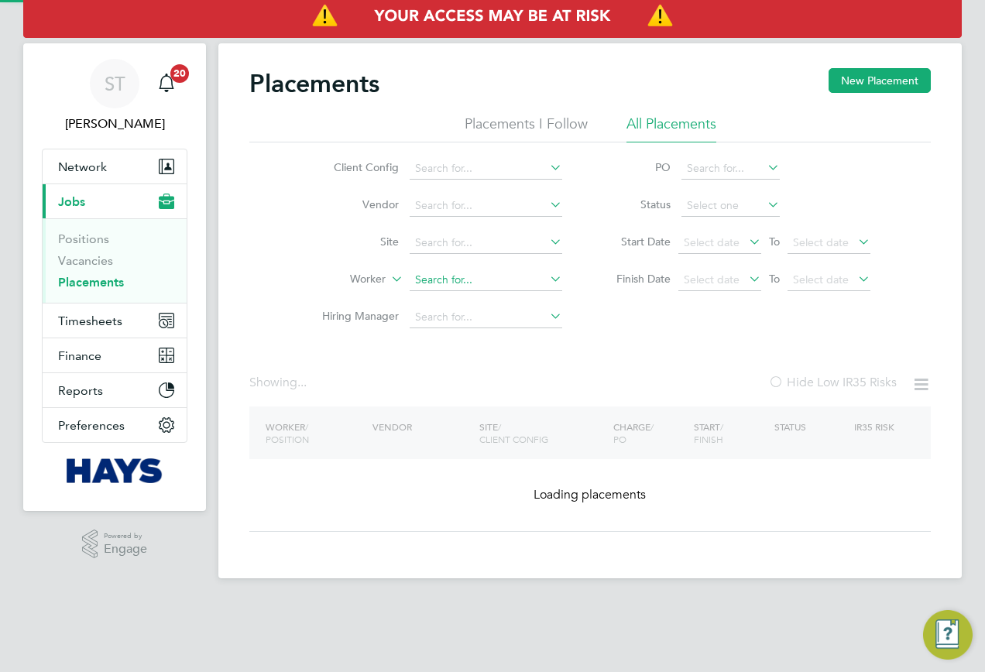
click at [456, 276] on input at bounding box center [486, 280] width 153 height 22
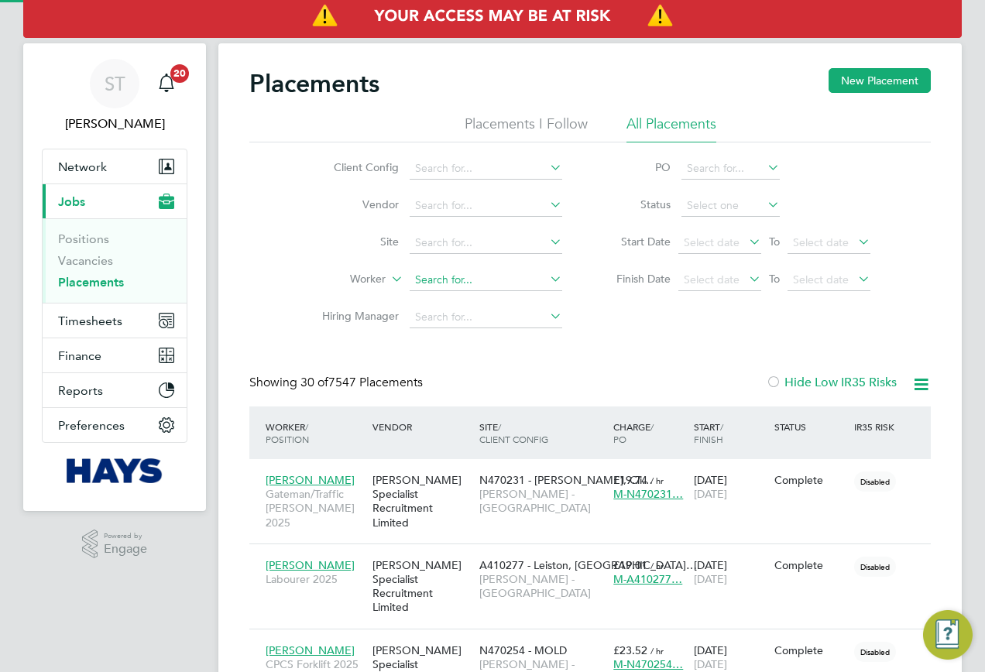
scroll to position [45, 135]
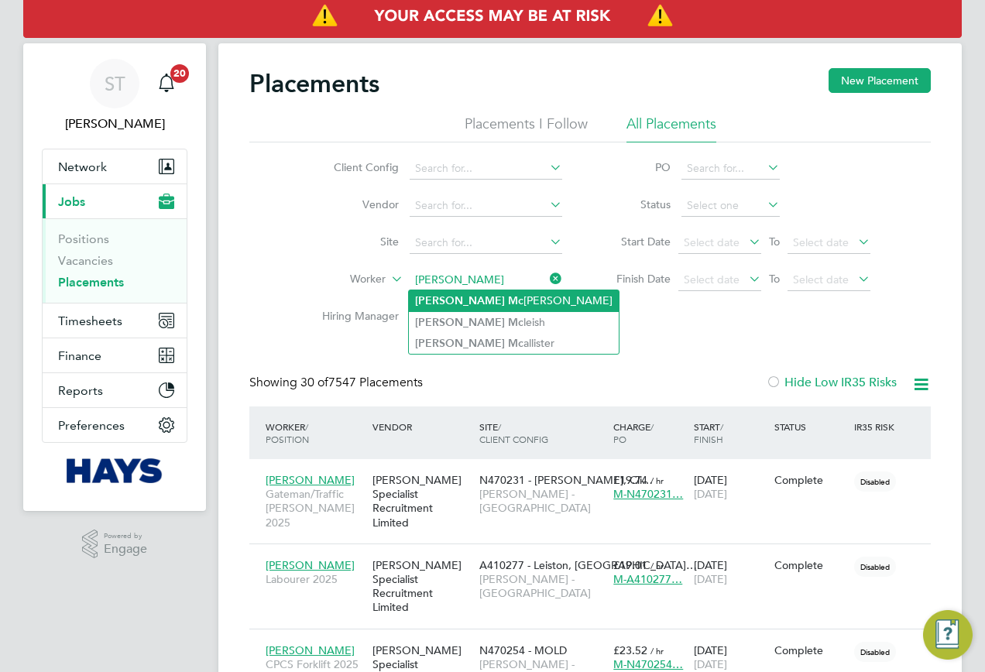
click at [508, 300] on b "Mc" at bounding box center [515, 300] width 15 height 13
type input "James Mcmanus"
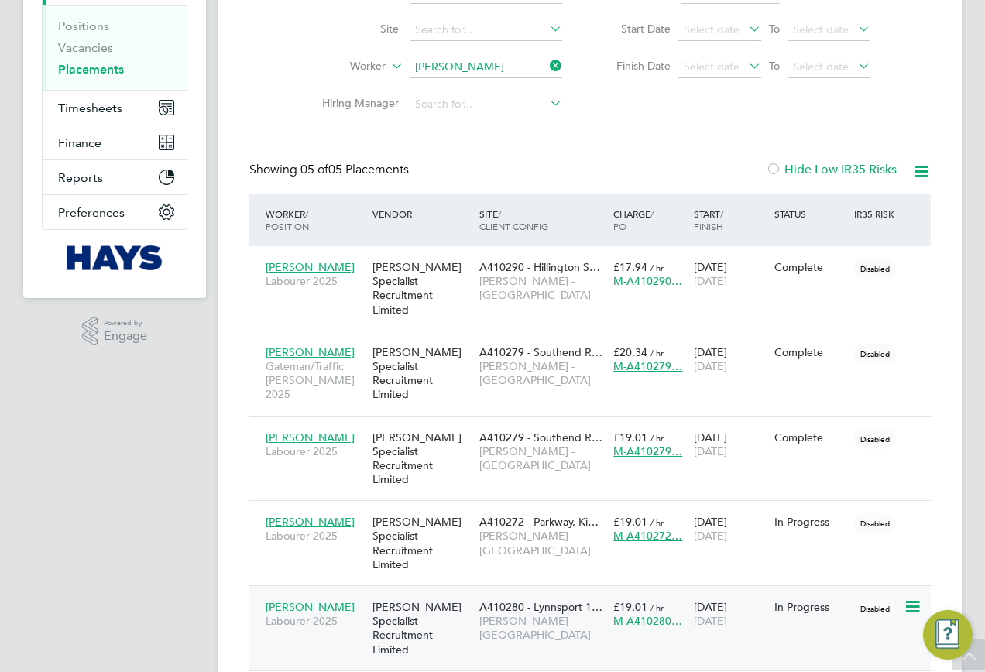
click at [327, 614] on span "Labourer 2025" at bounding box center [315, 621] width 99 height 14
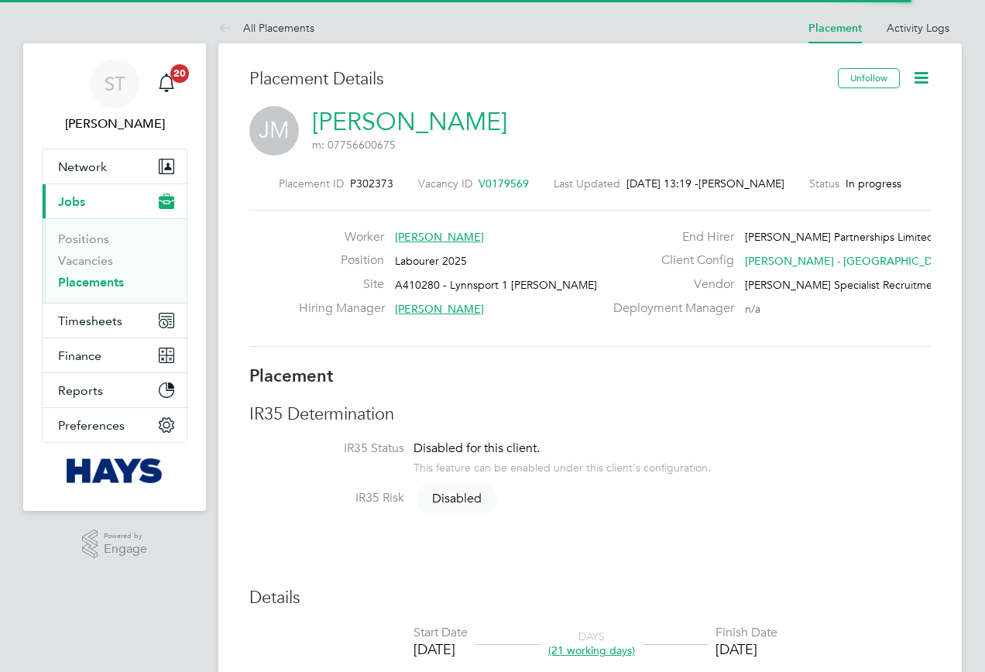
click at [395, 117] on link "James Mcmanus" at bounding box center [409, 122] width 195 height 30
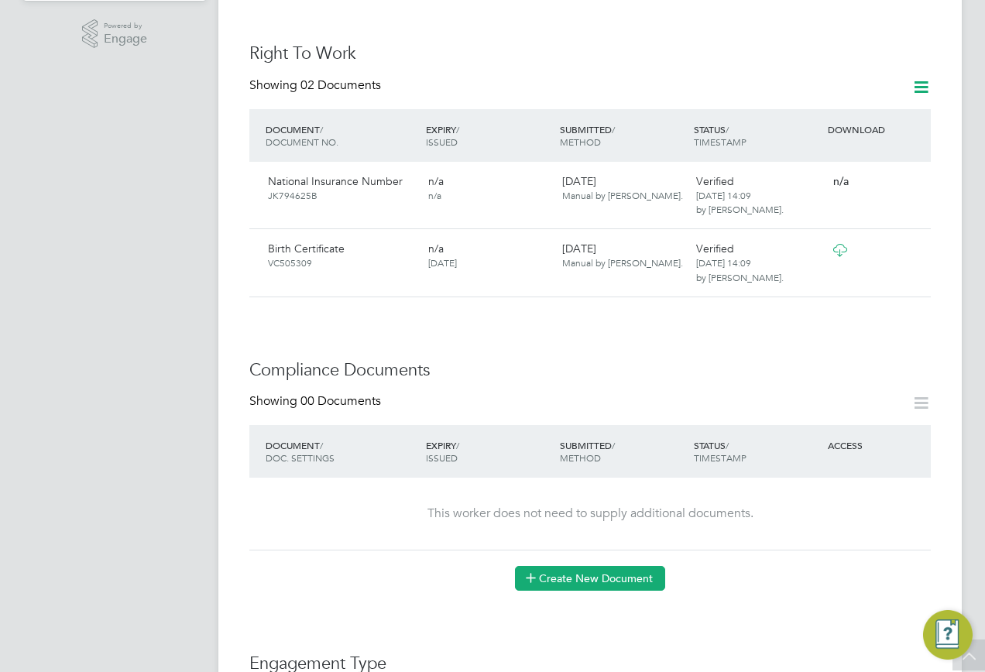
scroll to position [542, 0]
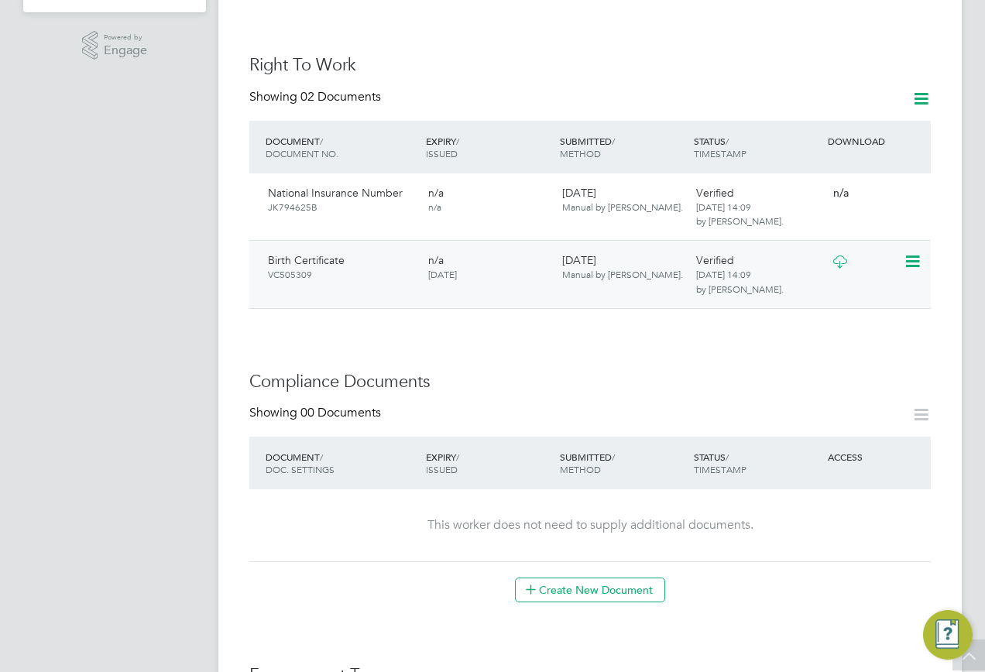
click at [835, 256] on icon at bounding box center [839, 262] width 19 height 12
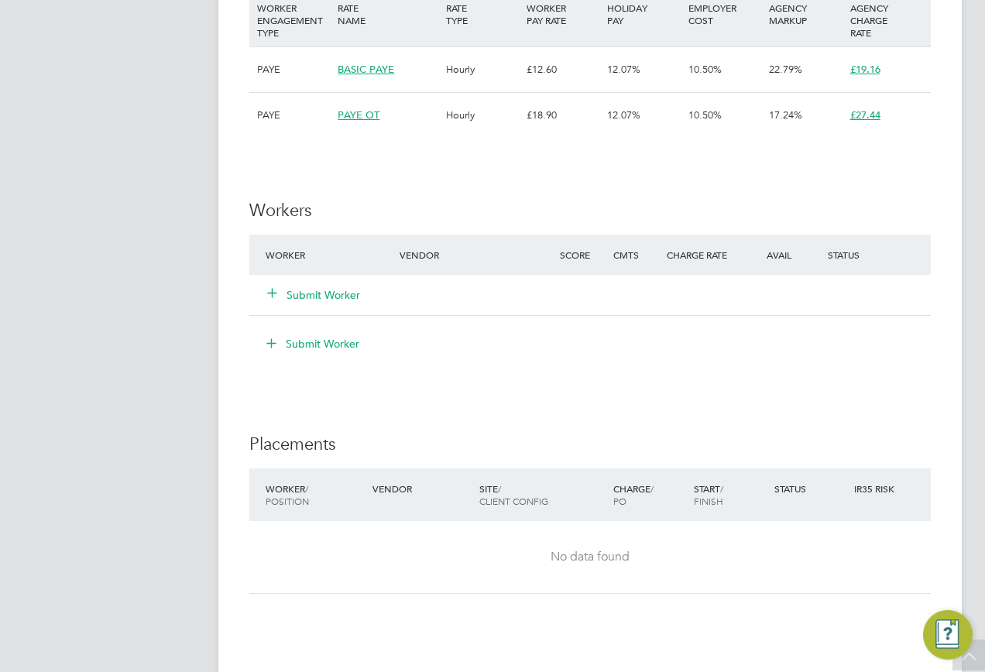
scroll to position [929, 0]
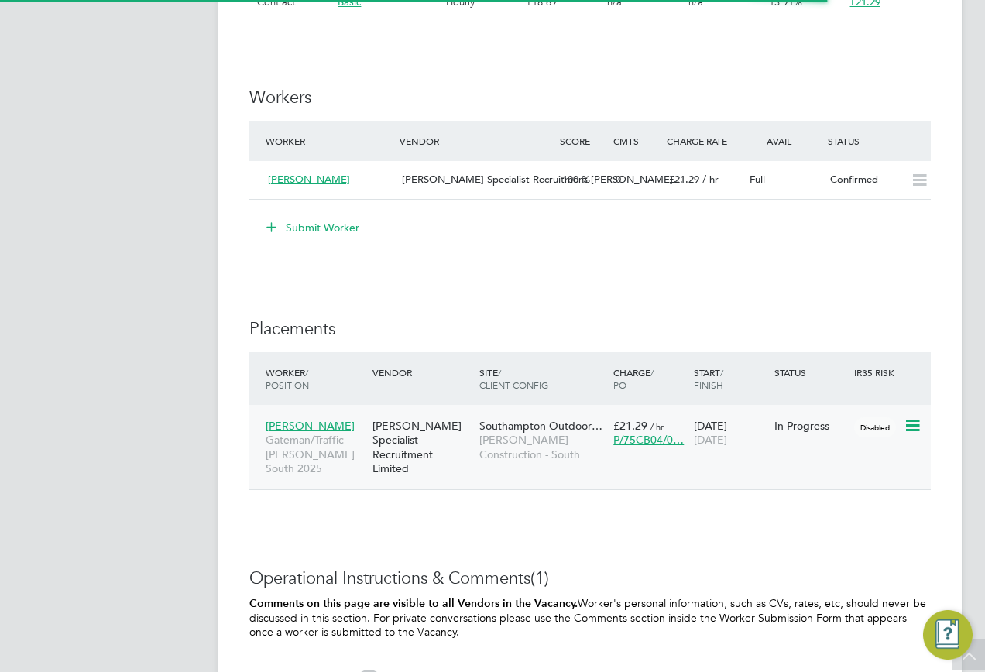
scroll to position [26, 162]
click at [283, 428] on span "Mark Tricker" at bounding box center [310, 426] width 89 height 14
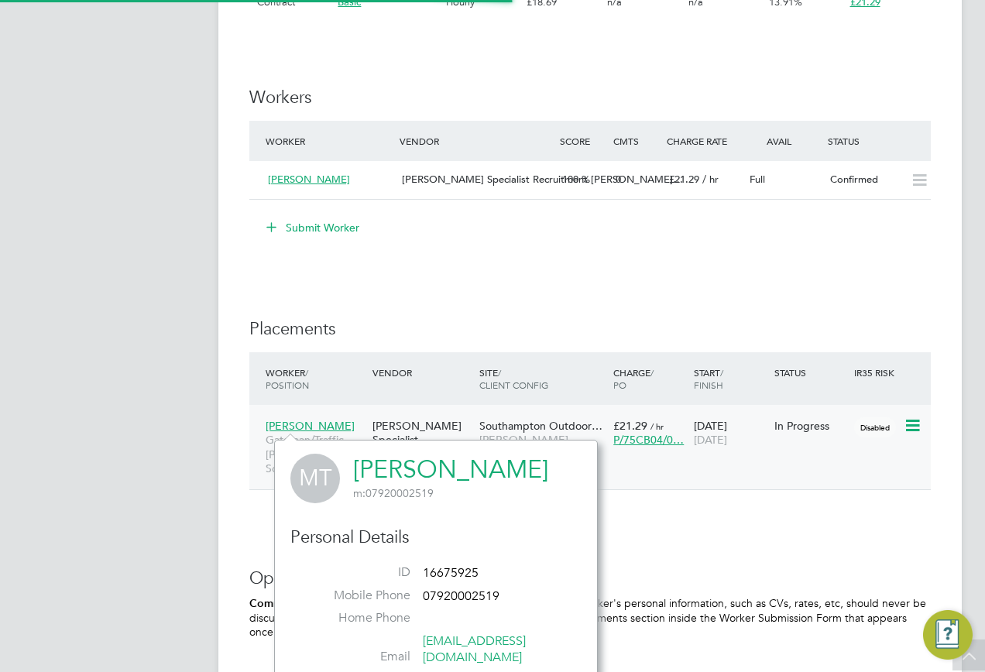
scroll to position [424, 324]
click at [397, 474] on link "Mark Tricker" at bounding box center [450, 470] width 195 height 30
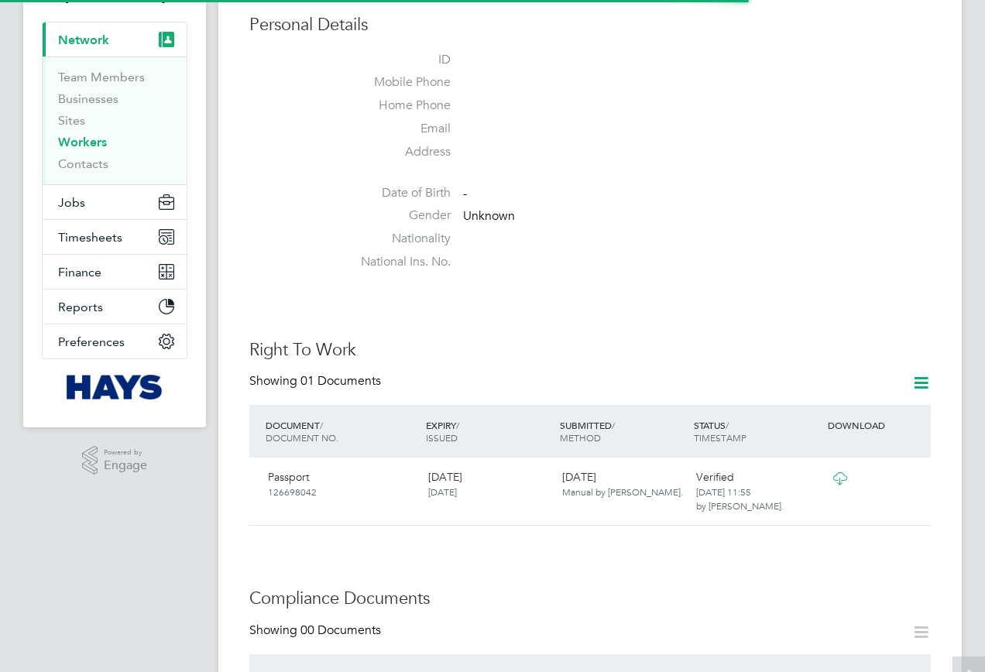
scroll to position [310, 0]
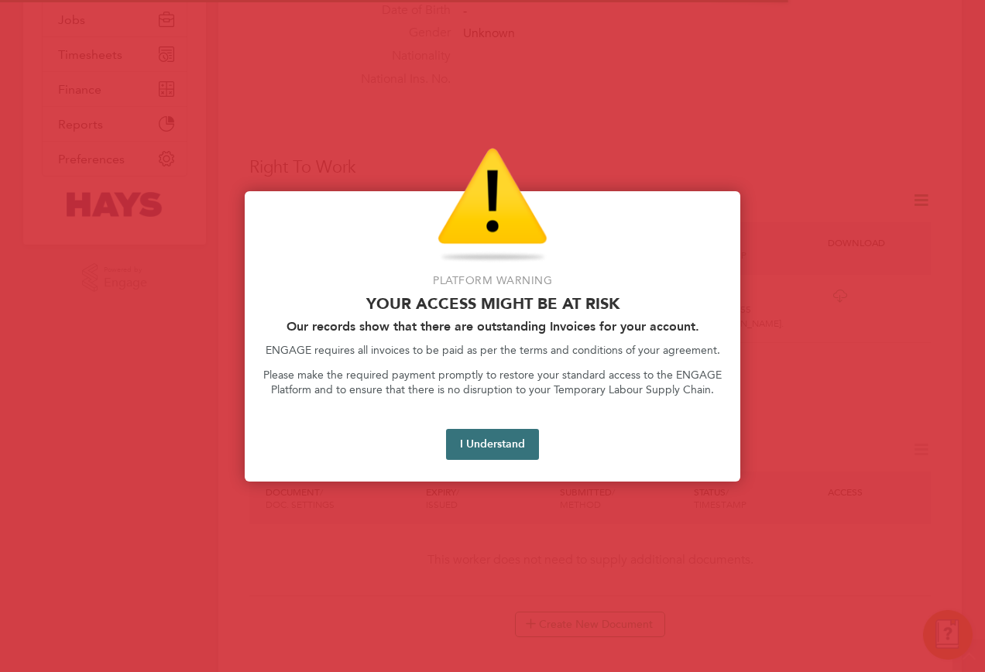
click at [477, 448] on button "I Understand" at bounding box center [492, 444] width 93 height 31
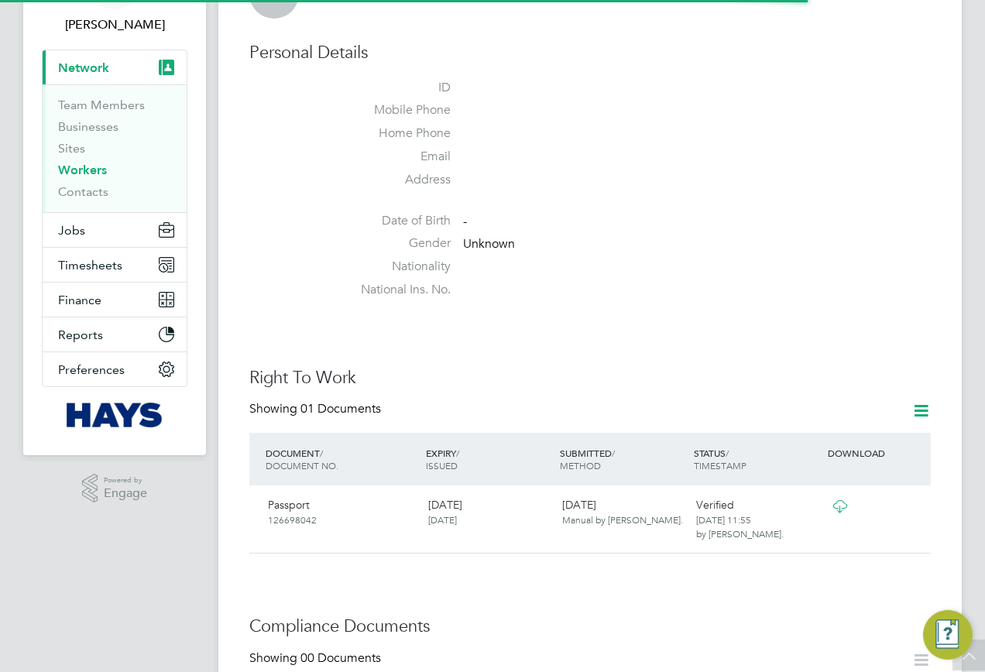
scroll to position [0, 0]
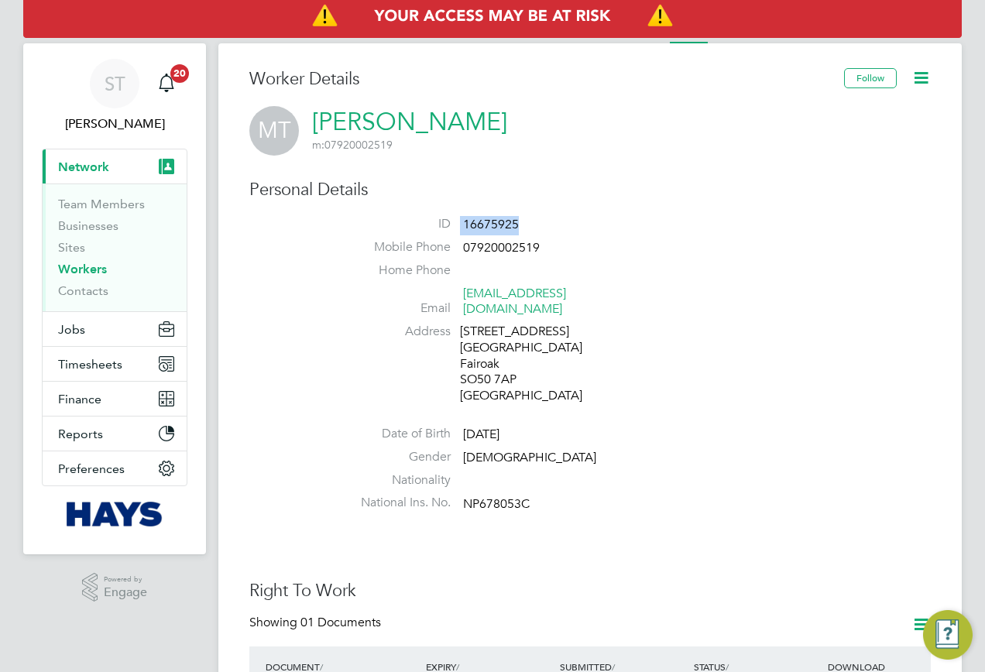
drag, startPoint x: 544, startPoint y: 219, endPoint x: 457, endPoint y: 230, distance: 88.2
click at [457, 230] on li "ID 16675925" at bounding box center [636, 227] width 588 height 23
copy li "16675925"
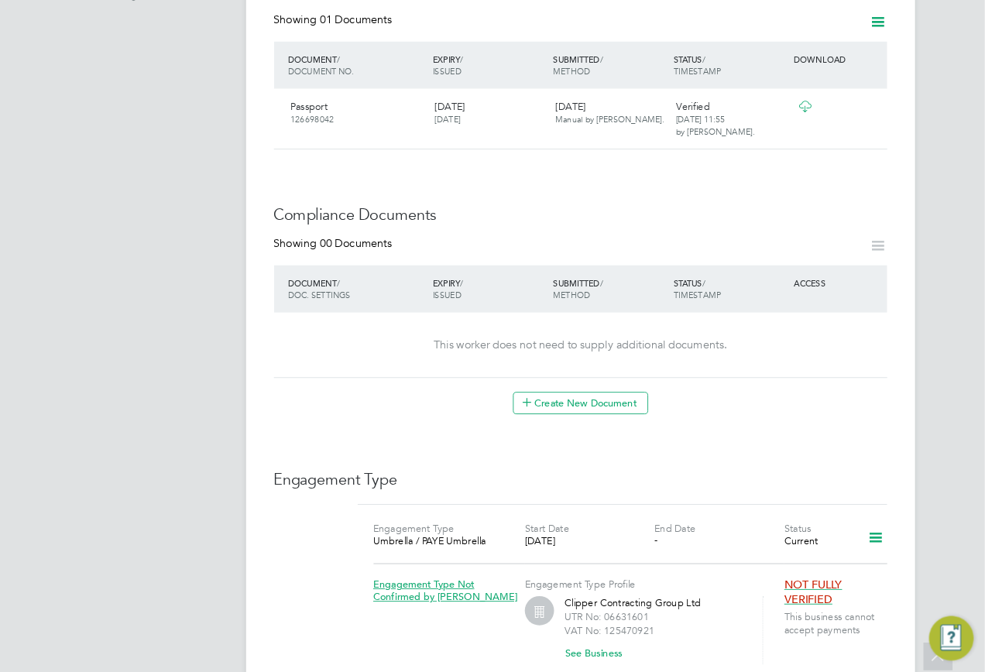
scroll to position [601, 0]
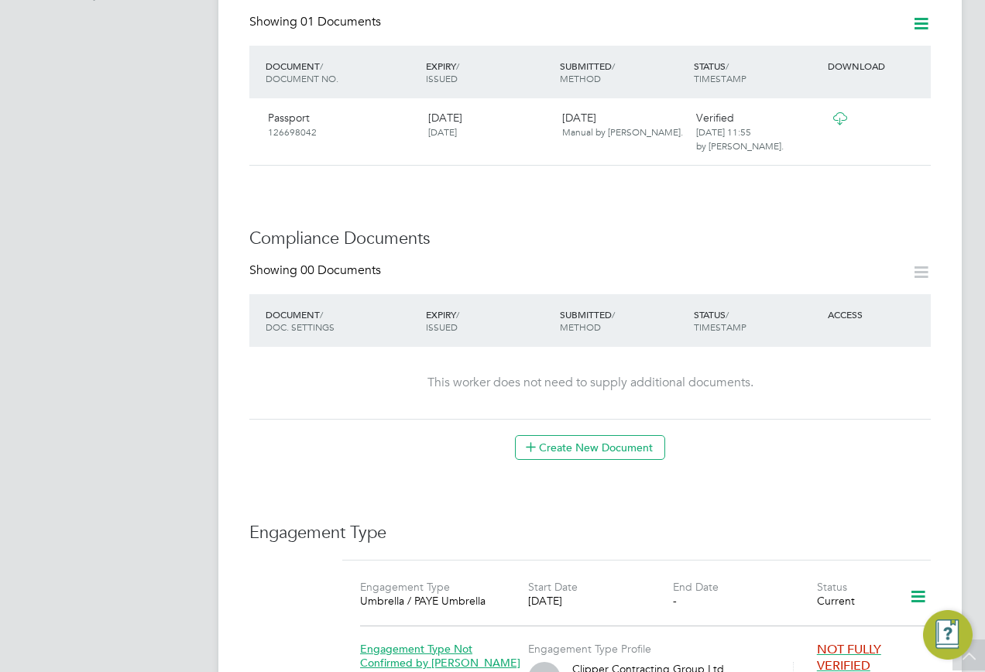
click at [769, 486] on div "Worker Details Follow MT Mark Tricker m: 07920002519 Personal Details ID 166759…" at bounding box center [589, 247] width 681 height 1560
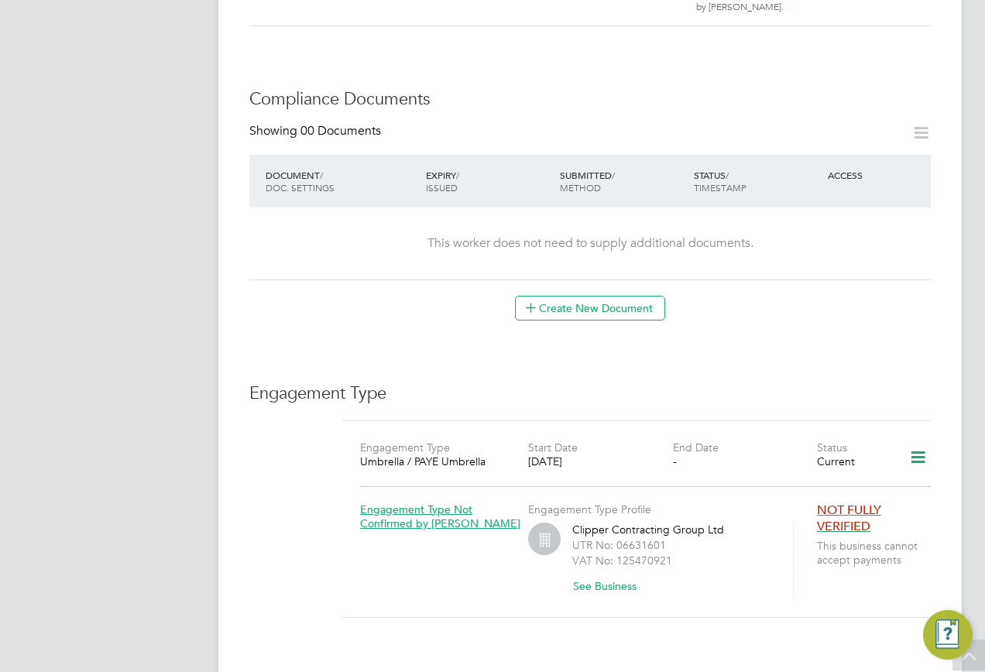
scroll to position [756, 0]
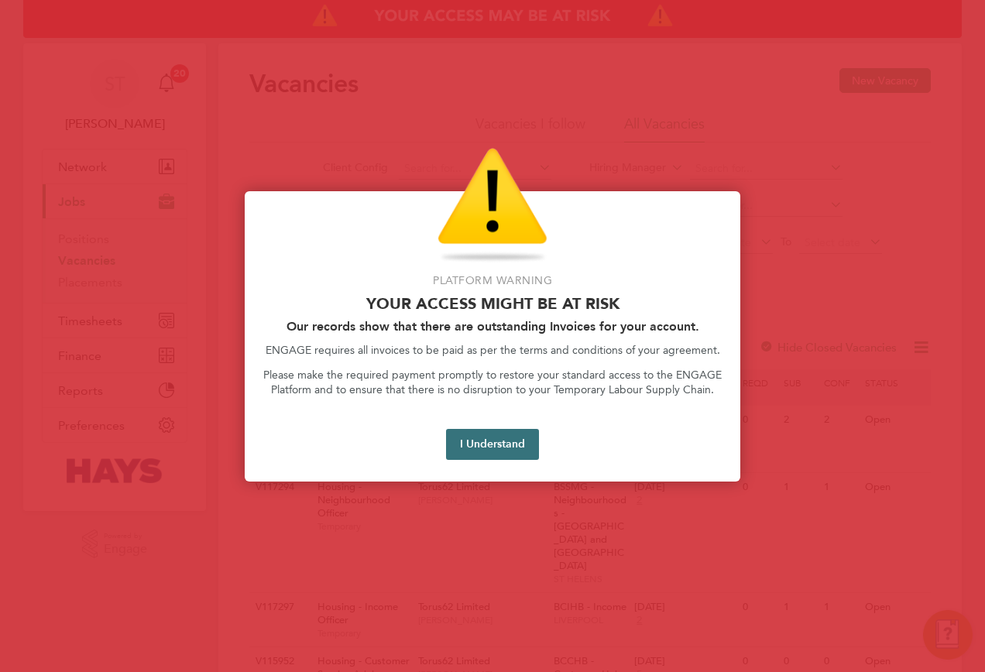
click at [476, 444] on button "I Understand" at bounding box center [492, 444] width 93 height 31
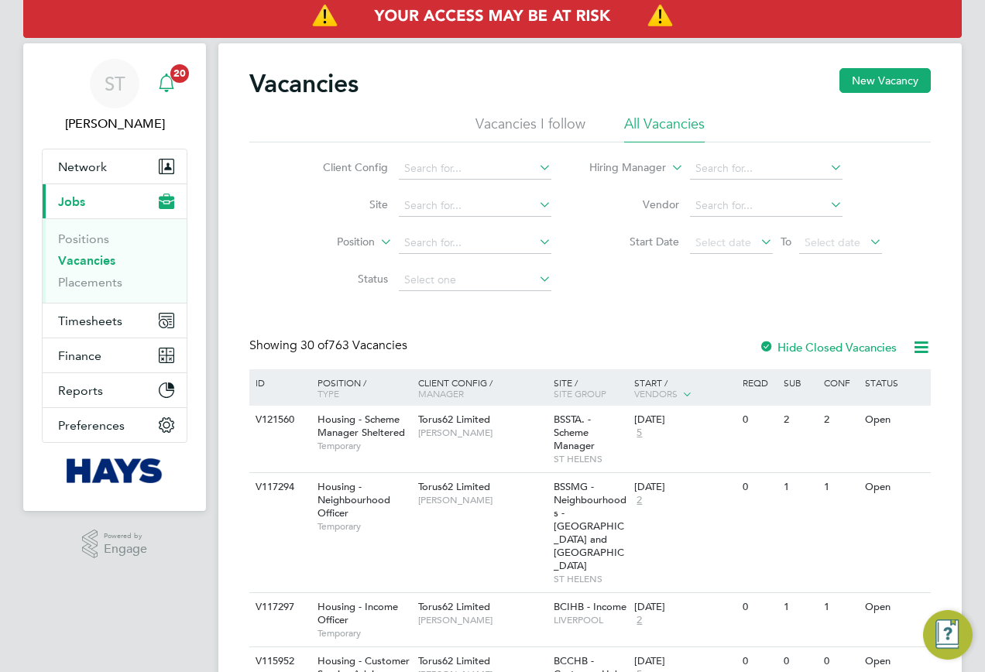
drag, startPoint x: 122, startPoint y: 81, endPoint x: 152, endPoint y: 81, distance: 30.2
click at [120, 81] on span "ST" at bounding box center [115, 84] width 21 height 20
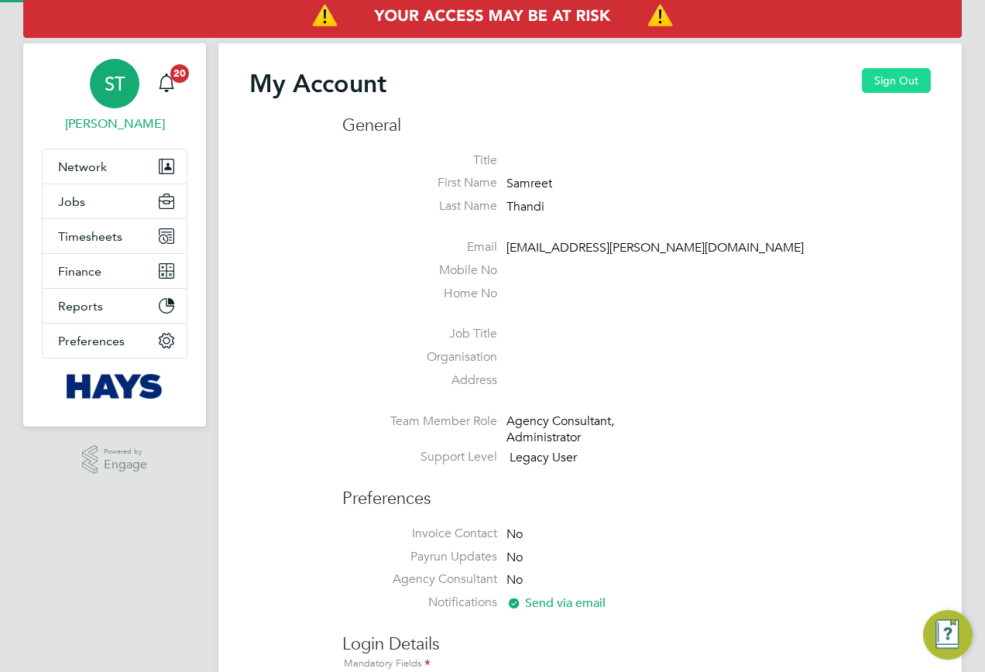
click at [899, 80] on button "Sign Out" at bounding box center [896, 80] width 69 height 25
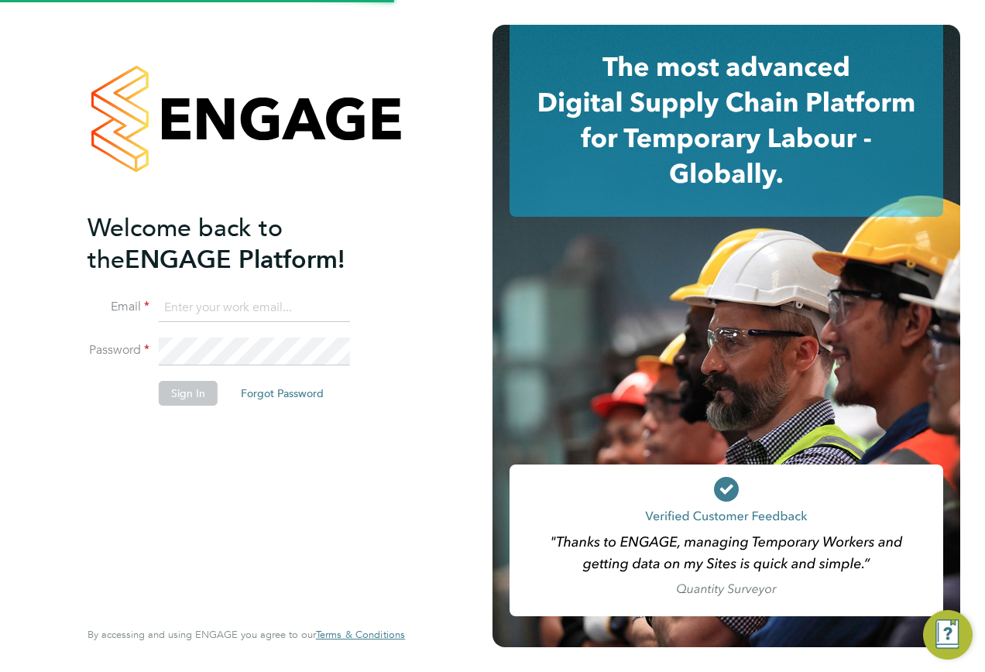
click at [282, 307] on input at bounding box center [254, 308] width 191 height 28
type input "[EMAIL_ADDRESS][PERSON_NAME][DOMAIN_NAME]"
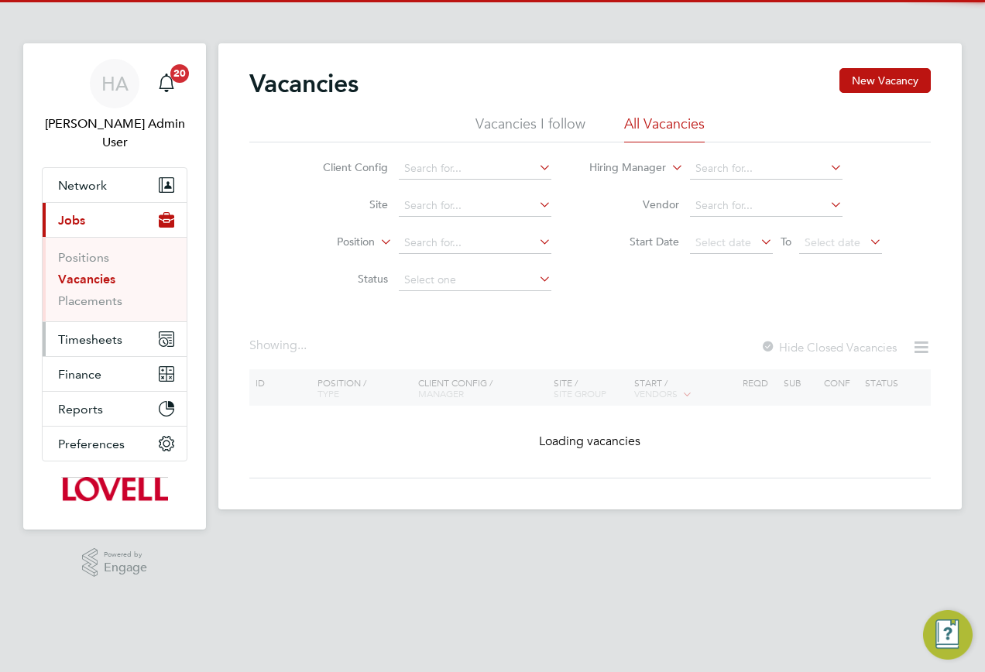
click at [108, 332] on span "Timesheets" at bounding box center [90, 339] width 64 height 15
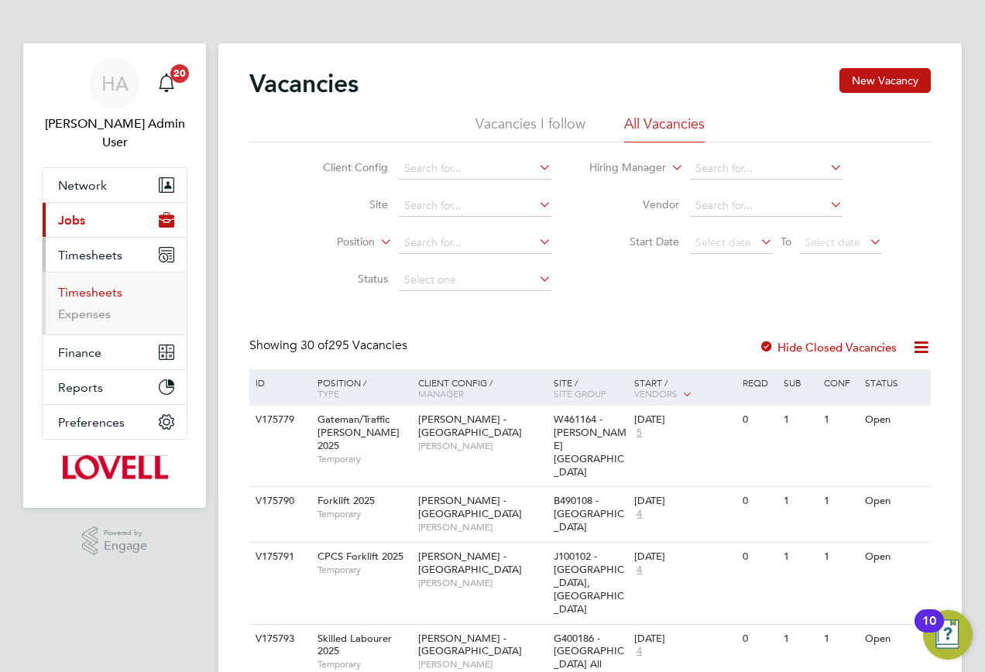
click at [81, 285] on link "Timesheets" at bounding box center [90, 292] width 64 height 15
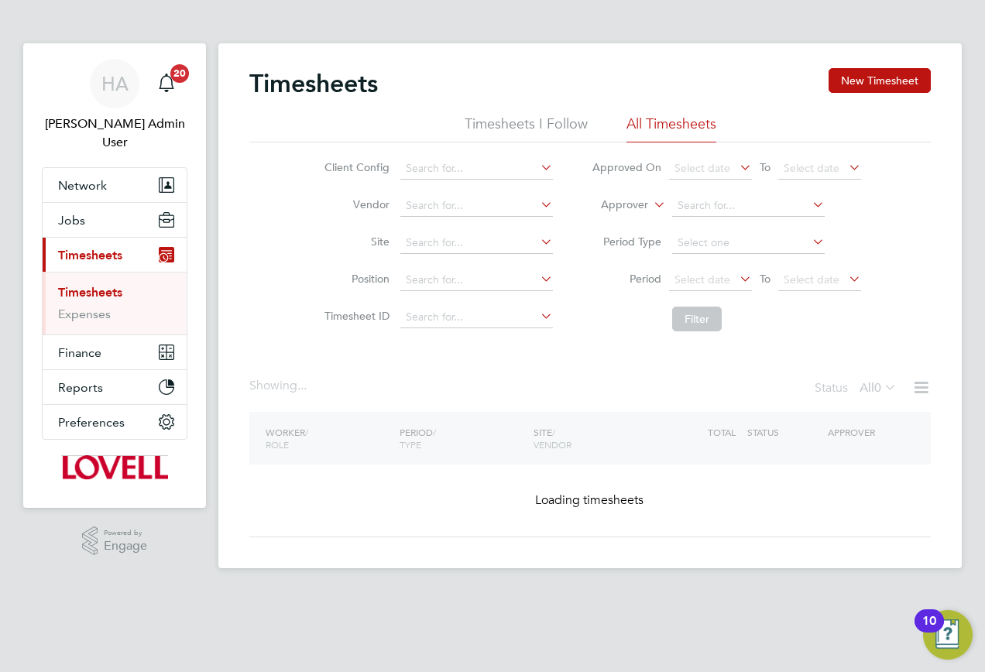
click at [628, 202] on label "Approver" at bounding box center [613, 204] width 70 height 15
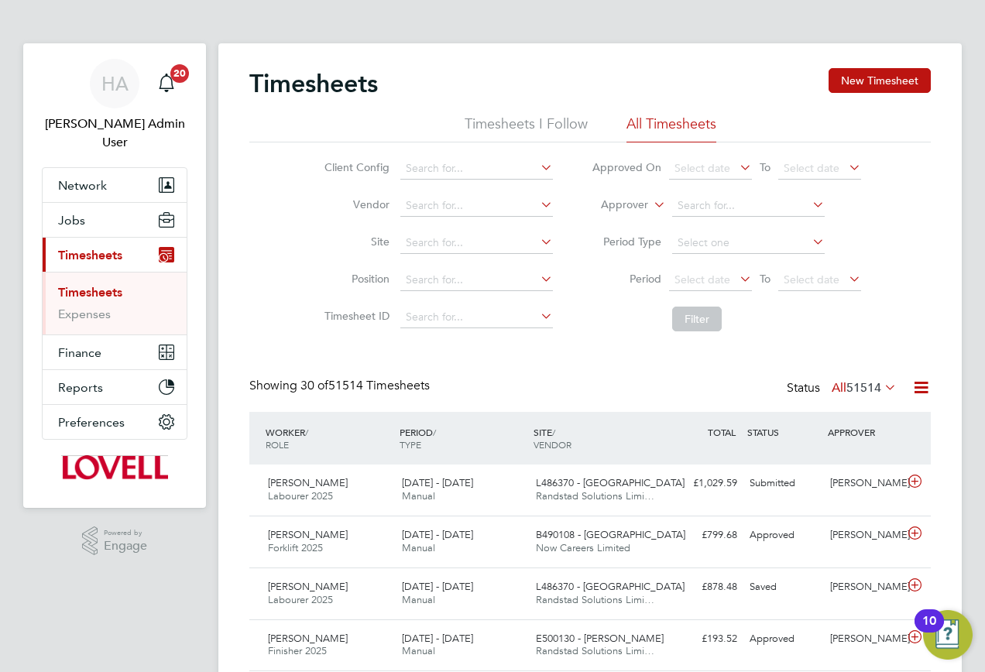
click at [605, 220] on li "Worker" at bounding box center [609, 223] width 77 height 20
click at [696, 201] on input at bounding box center [748, 206] width 153 height 22
paste input "James Seward"
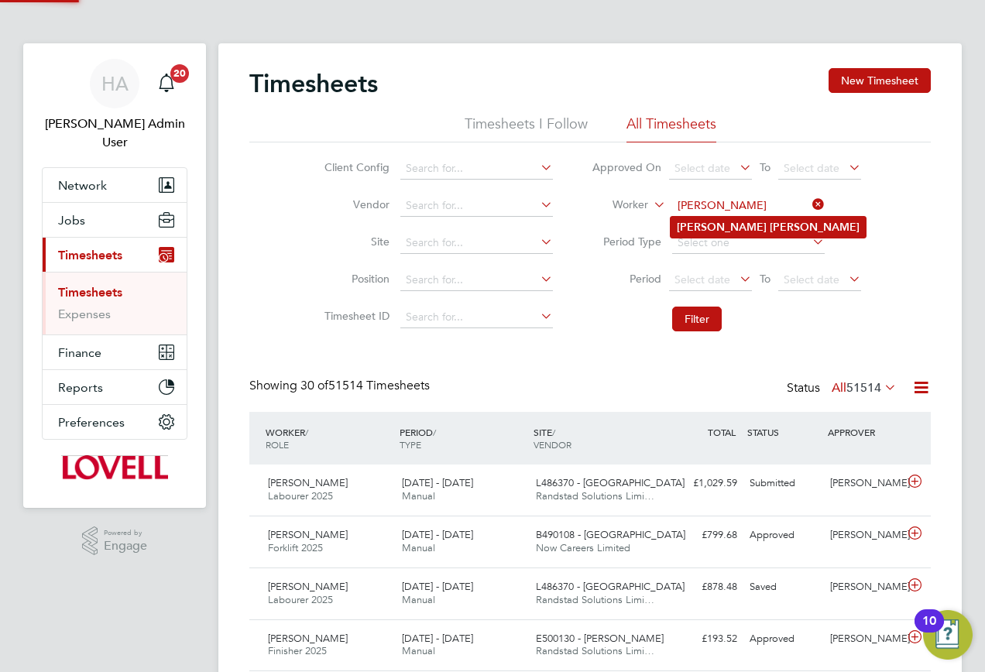
type input "James Seward"
click at [770, 222] on b "Seward" at bounding box center [815, 227] width 90 height 13
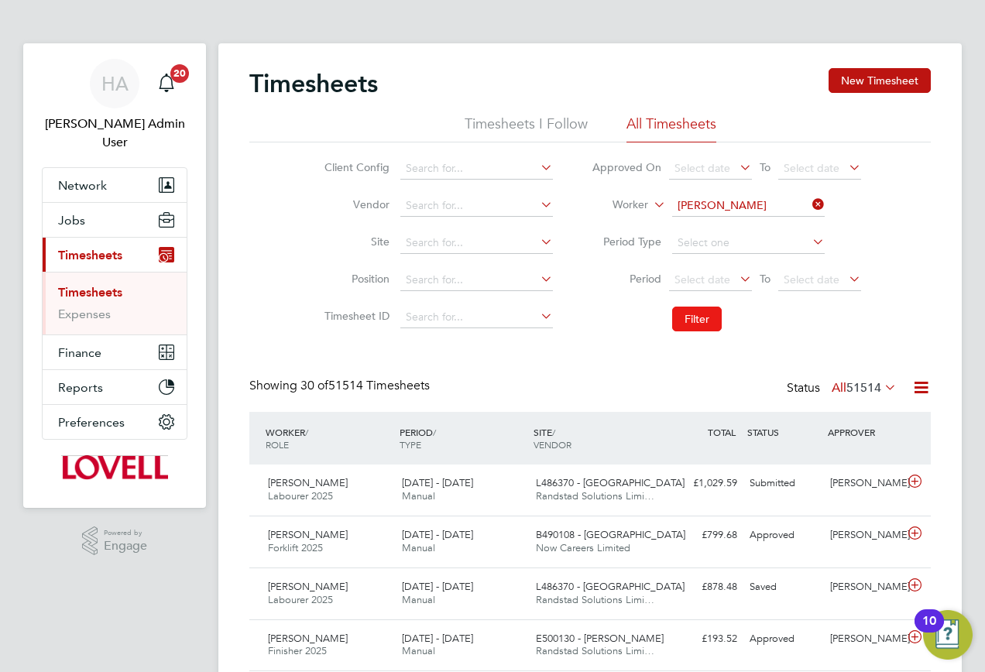
click at [699, 312] on button "Filter" at bounding box center [697, 319] width 50 height 25
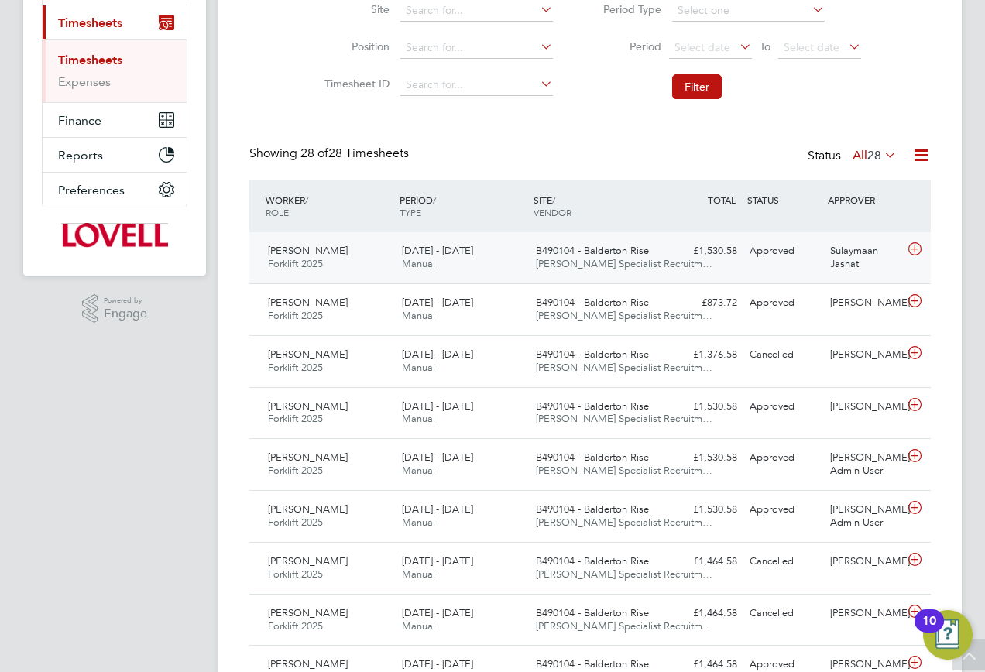
click at [791, 264] on div "Approved" at bounding box center [783, 251] width 81 height 26
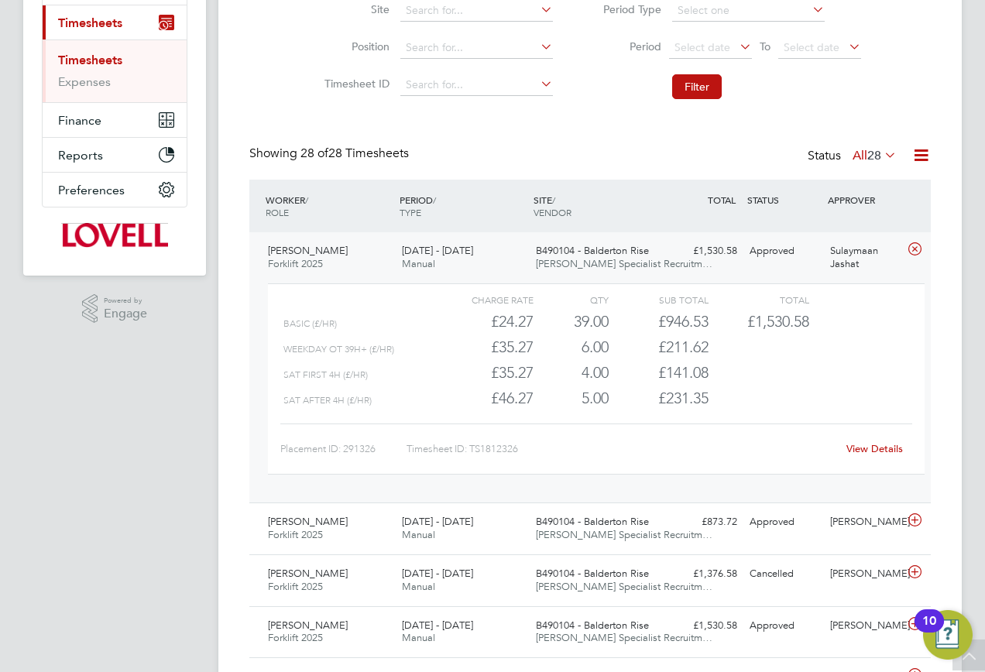
click at [868, 156] on span "28" at bounding box center [874, 155] width 14 height 15
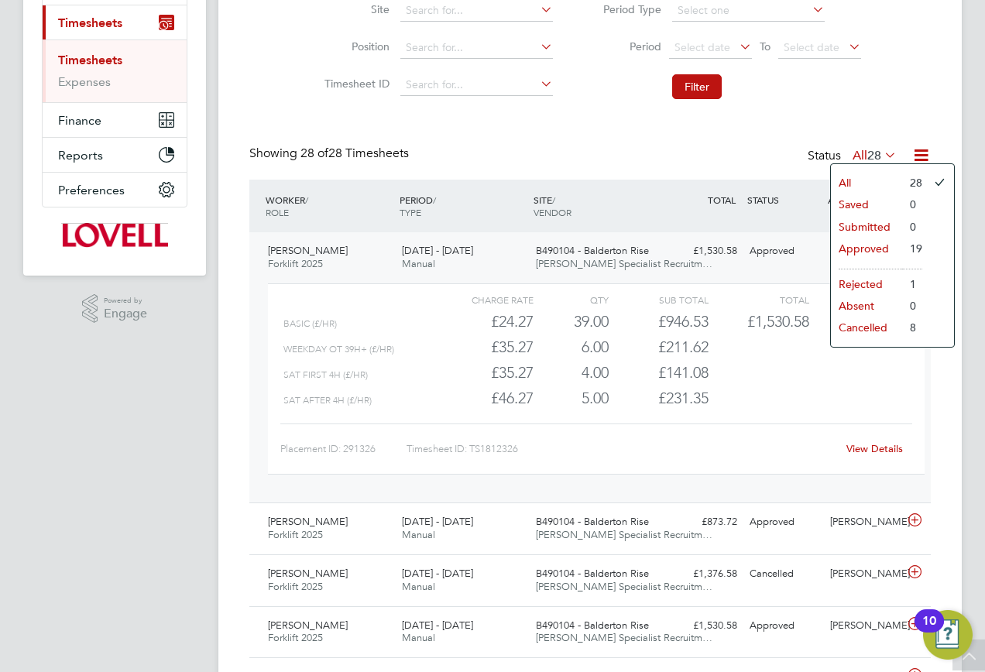
click at [856, 245] on li "Approved" at bounding box center [866, 249] width 71 height 22
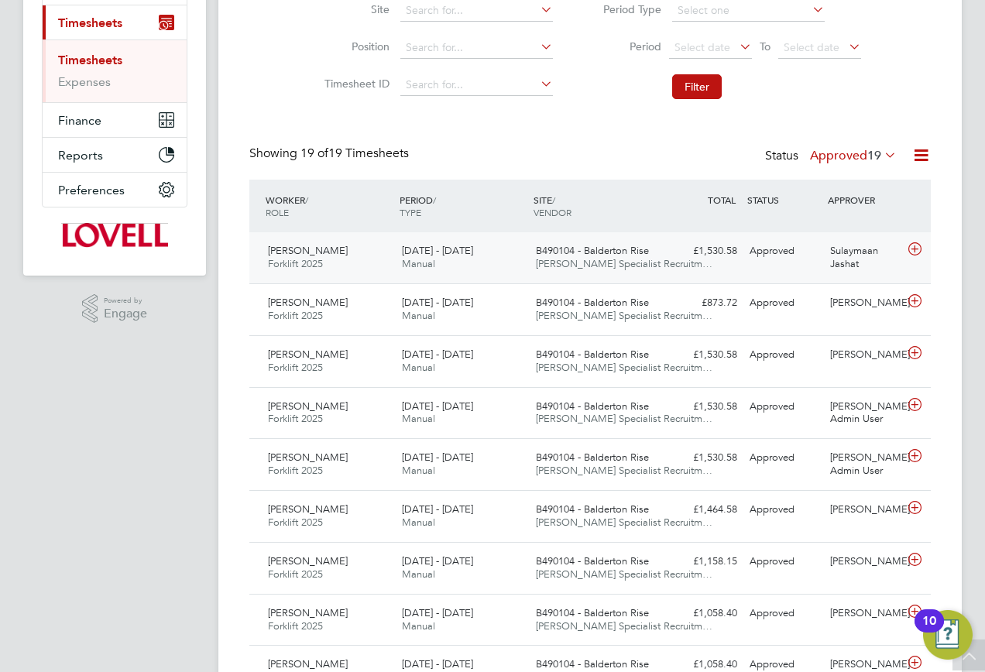
click at [766, 264] on div "Approved" at bounding box center [783, 251] width 81 height 26
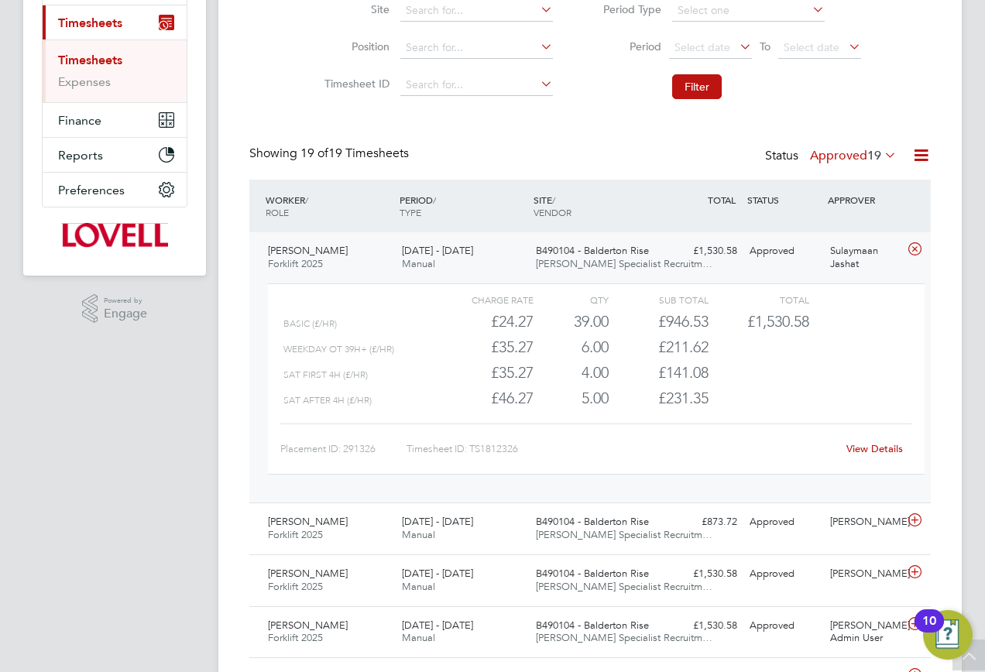
click at [868, 451] on link "View Details" at bounding box center [874, 448] width 57 height 13
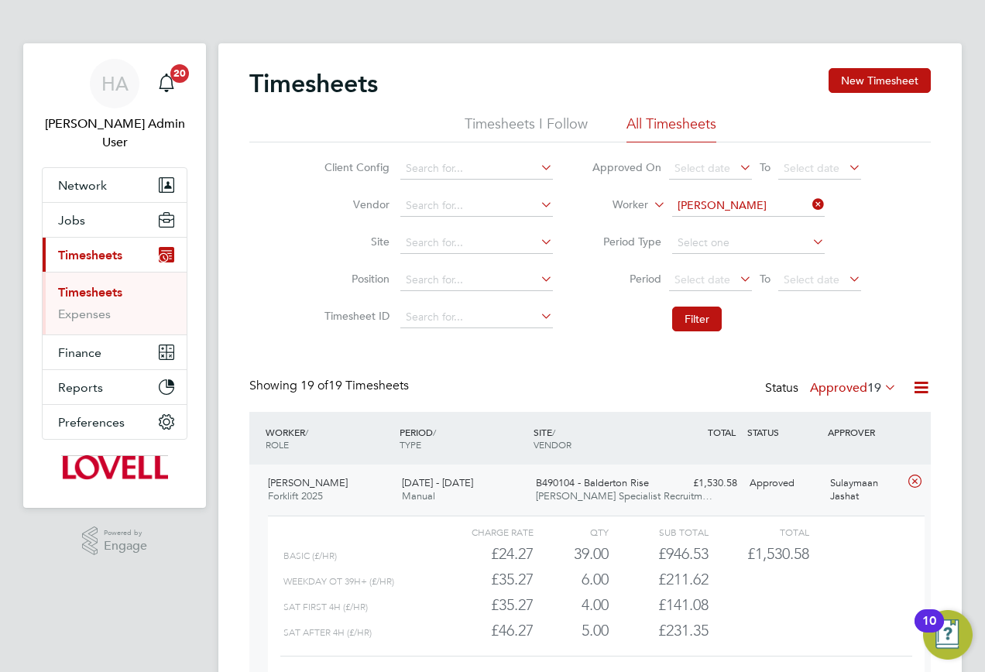
click at [805, 200] on li "Worker James Seward" at bounding box center [726, 205] width 308 height 37
click at [728, 209] on input at bounding box center [748, 206] width 153 height 22
drag, startPoint x: 743, startPoint y: 229, endPoint x: 723, endPoint y: 246, distance: 25.8
click at [740, 230] on li "Tyler Fe nton" at bounding box center [748, 227] width 154 height 21
type input "Tyler Fenton"
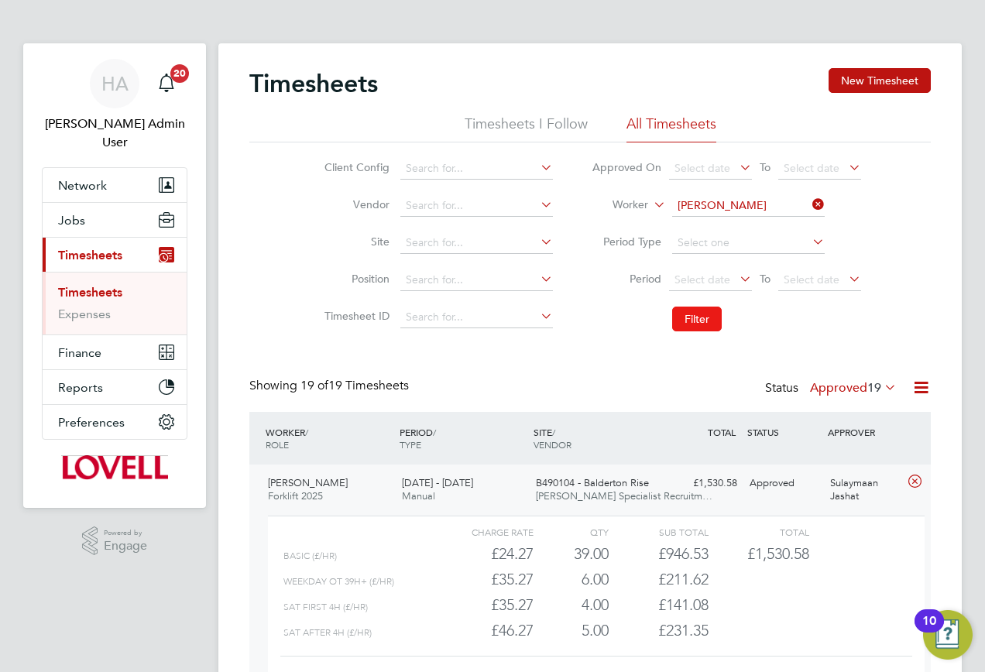
click at [700, 316] on button "Filter" at bounding box center [697, 319] width 50 height 25
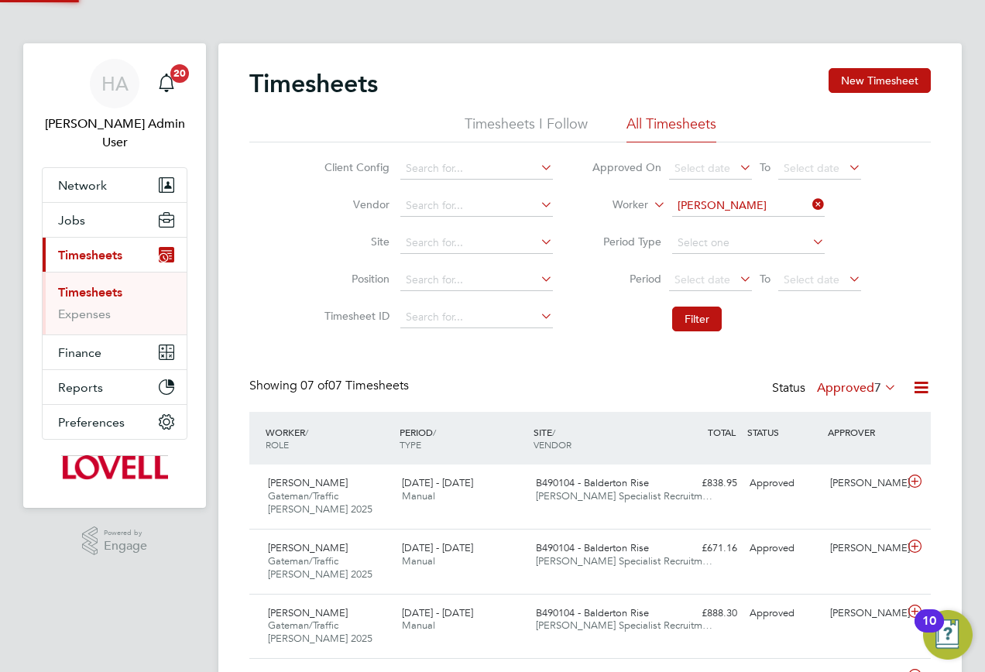
scroll to position [52, 135]
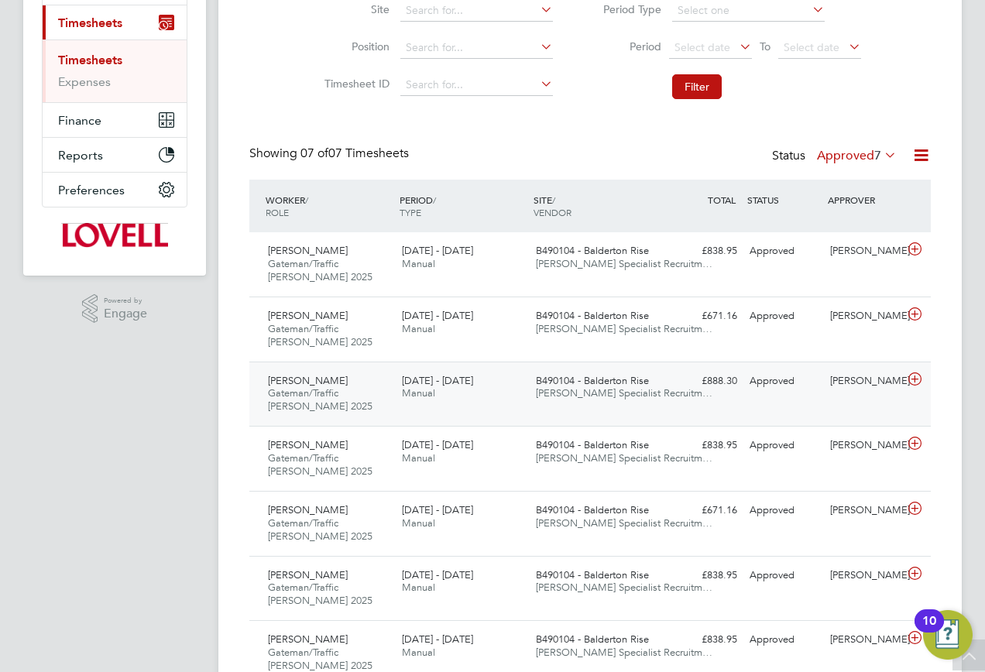
click at [787, 405] on div "Tyler Fenton Gateman/Traffic Marshall 2025 16 - 22 Aug 2025 16 - 22 Aug 2025 Ma…" at bounding box center [589, 394] width 681 height 65
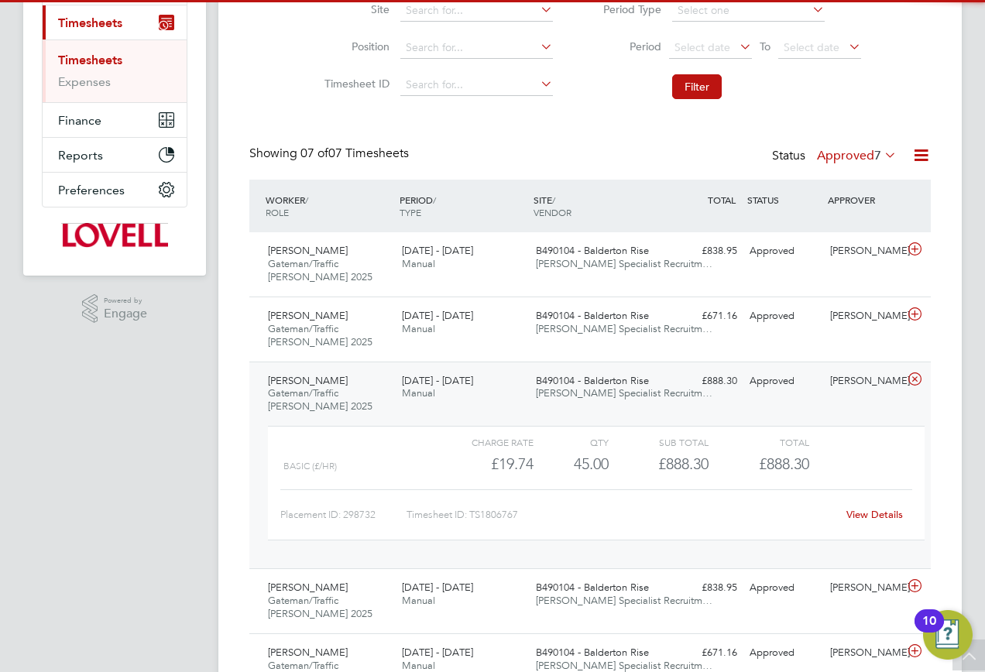
click at [856, 520] on link "View Details" at bounding box center [874, 514] width 57 height 13
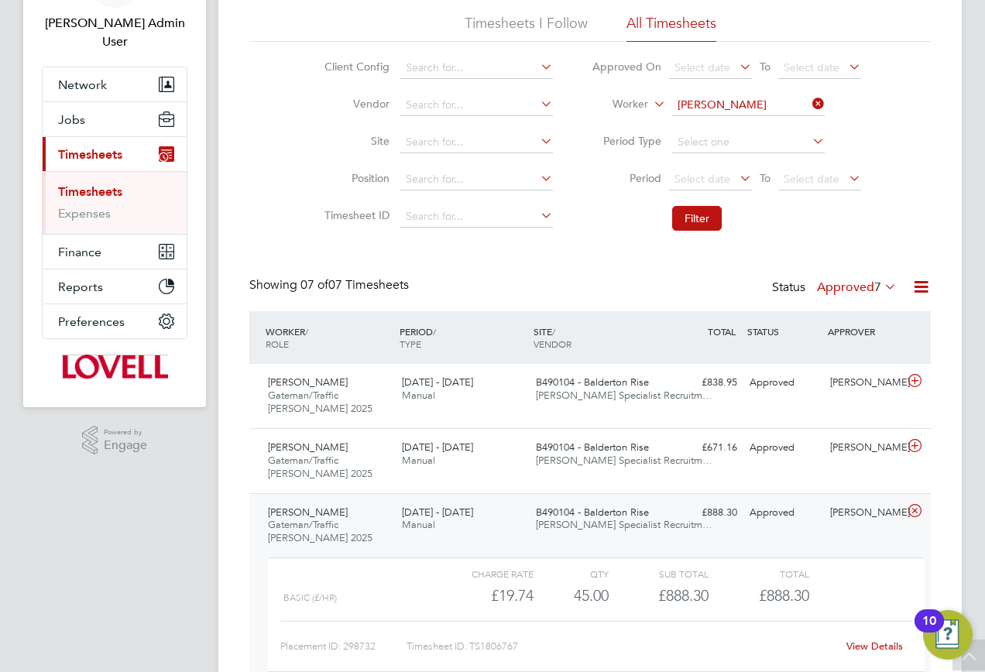
scroll to position [0, 0]
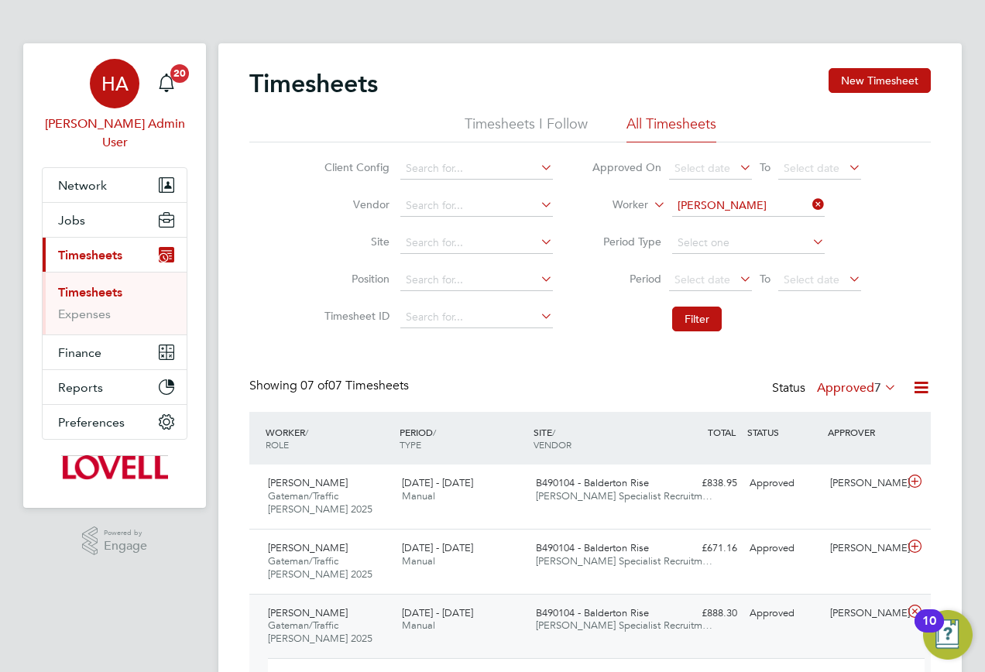
drag, startPoint x: 98, startPoint y: 67, endPoint x: 124, endPoint y: 67, distance: 25.6
click at [98, 67] on div "HA" at bounding box center [115, 84] width 50 height 50
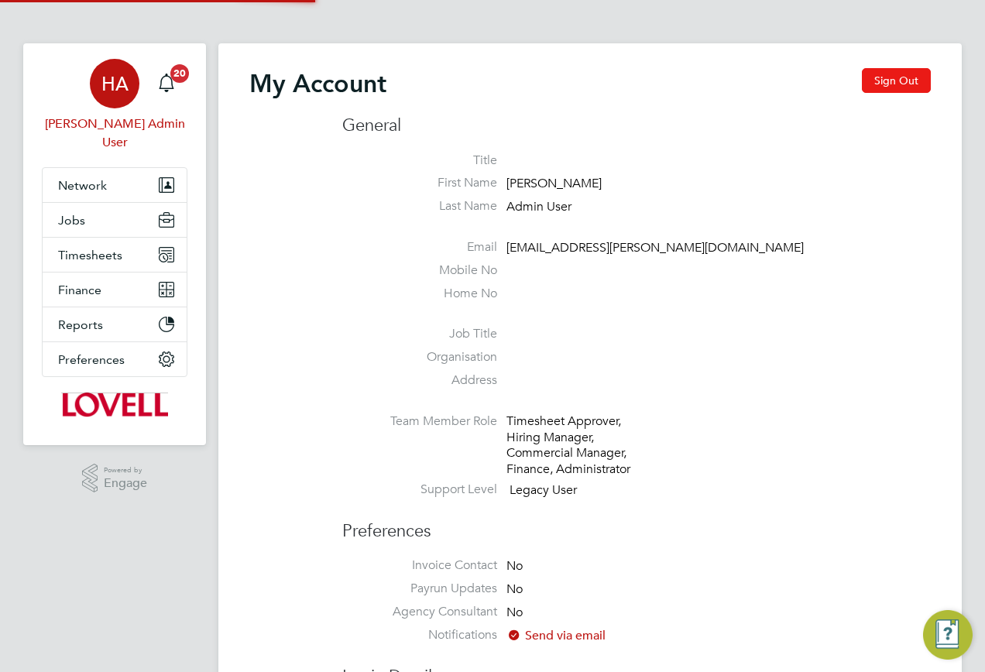
click at [914, 78] on button "Sign Out" at bounding box center [896, 80] width 69 height 25
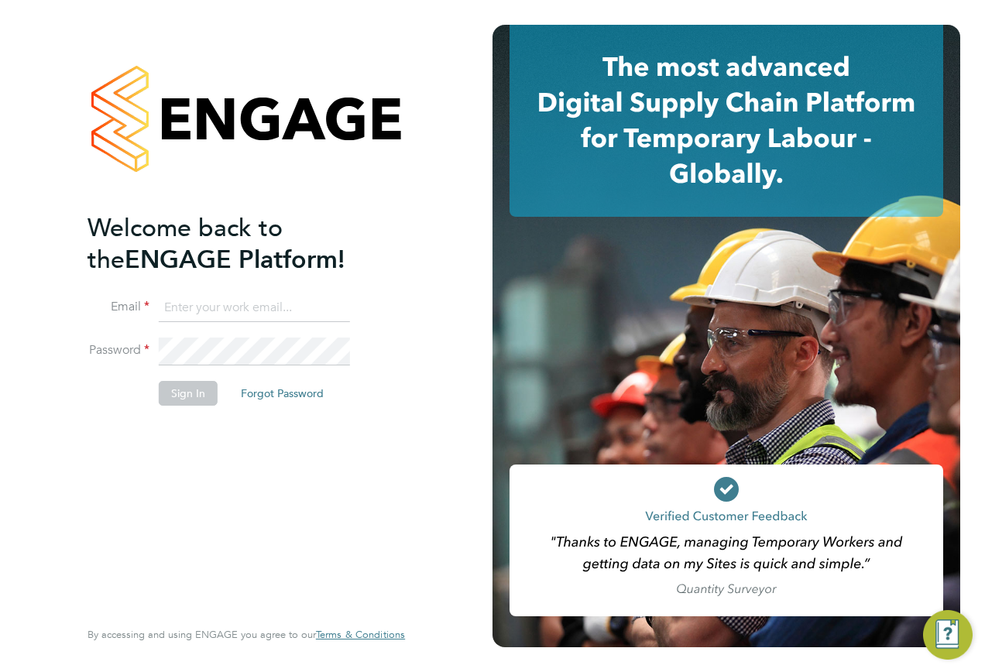
click at [288, 312] on input at bounding box center [254, 308] width 191 height 28
type input "samreet.thandi@hays.com"
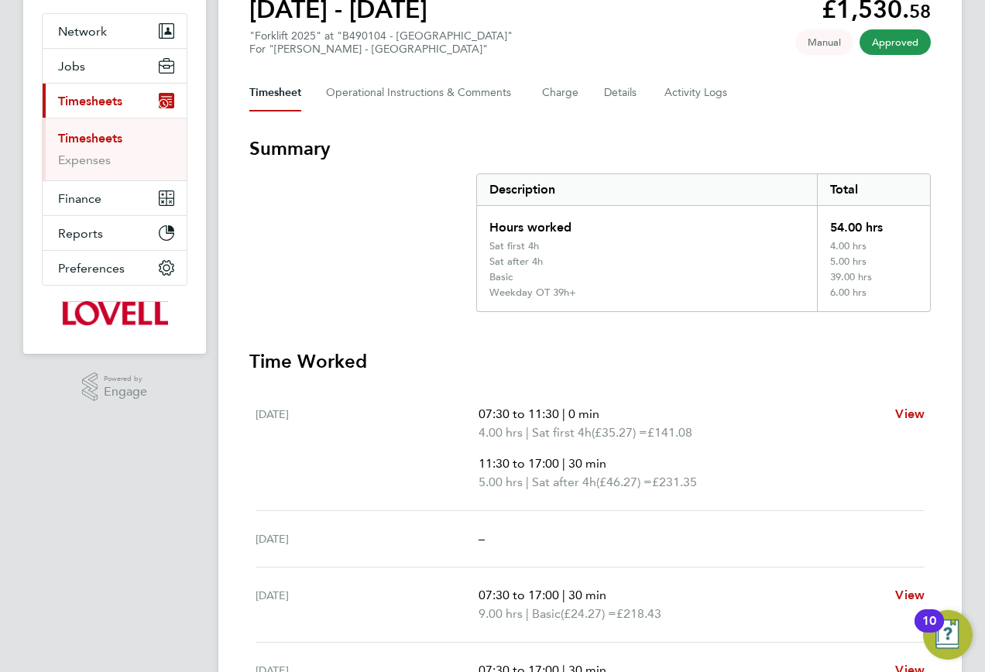
scroll to position [155, 0]
drag, startPoint x: 492, startPoint y: 280, endPoint x: 867, endPoint y: 274, distance: 375.6
click at [867, 274] on div "Basic 39.00 hrs" at bounding box center [703, 277] width 453 height 15
drag, startPoint x: 867, startPoint y: 274, endPoint x: 887, endPoint y: 279, distance: 19.9
click at [887, 279] on div "39.00 hrs" at bounding box center [873, 277] width 113 height 15
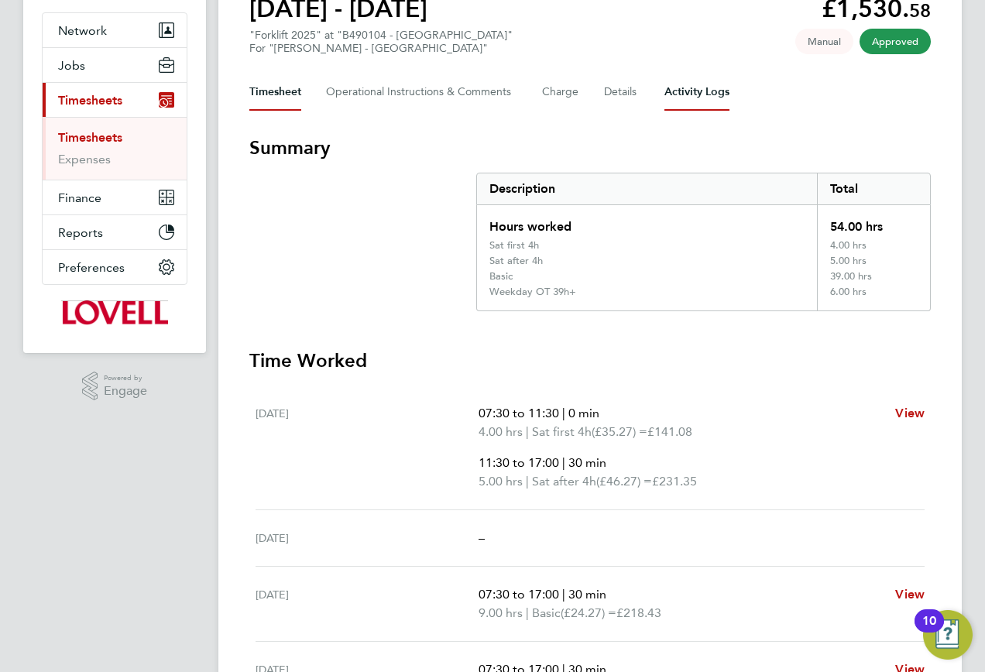
click at [698, 98] on Logs-tab "Activity Logs" at bounding box center [696, 92] width 65 height 37
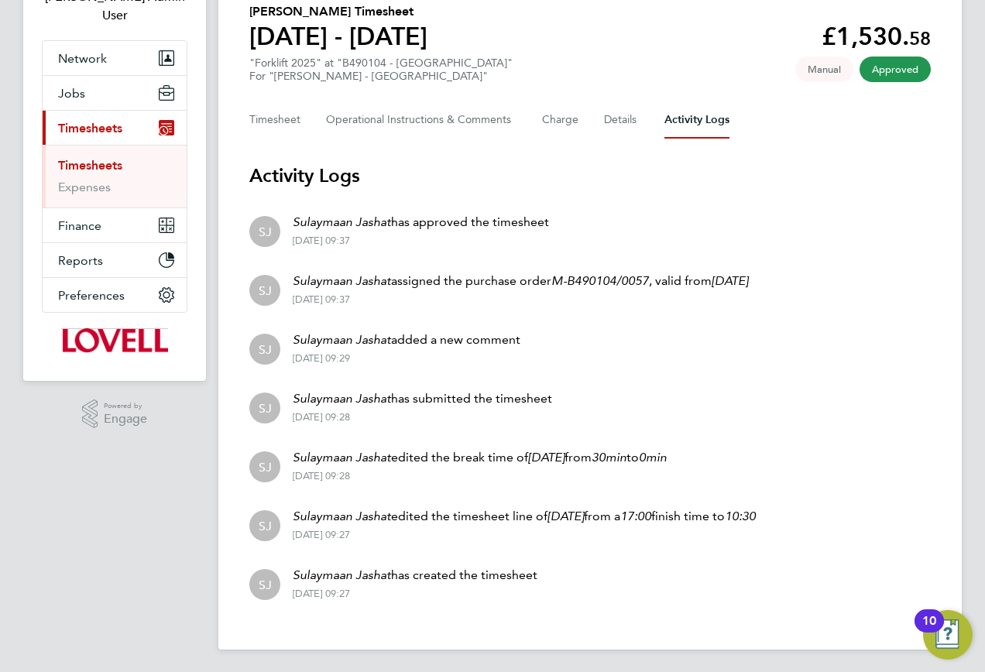
scroll to position [129, 0]
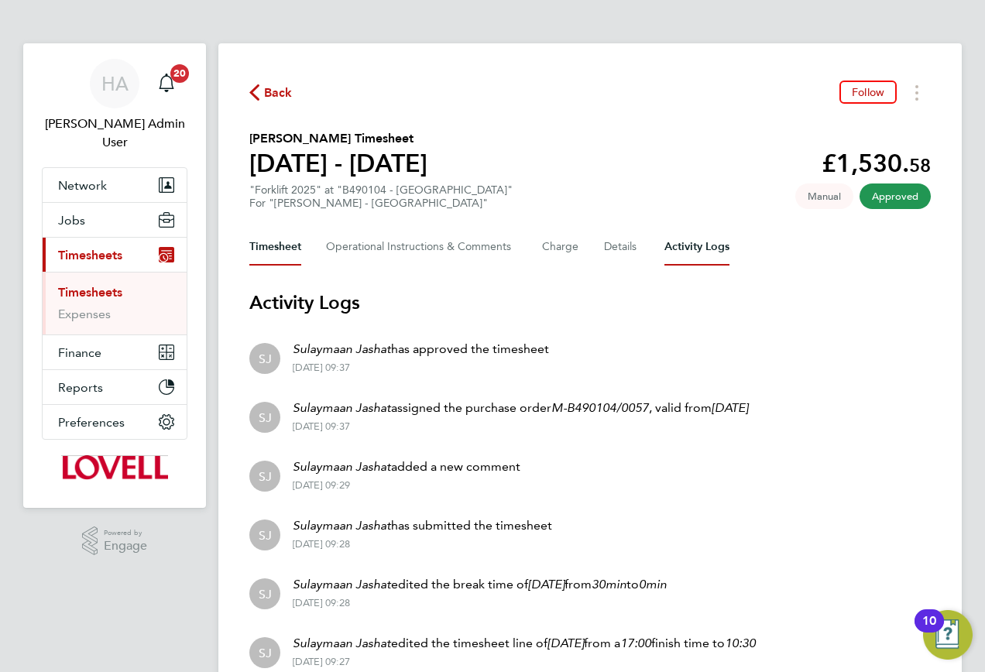
click at [287, 246] on button "Timesheet" at bounding box center [275, 246] width 52 height 37
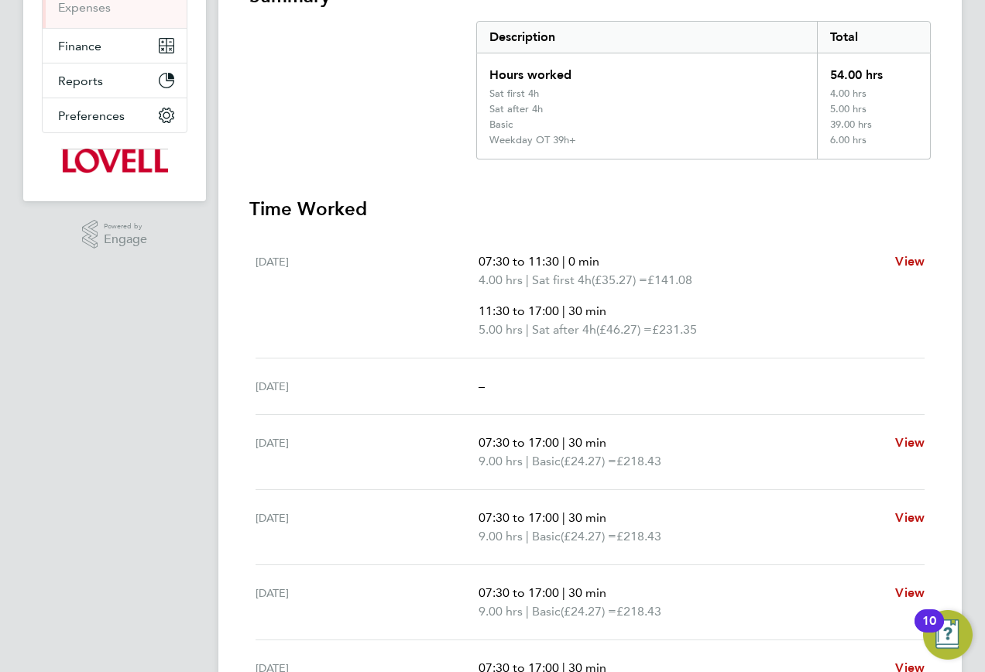
scroll to position [232, 0]
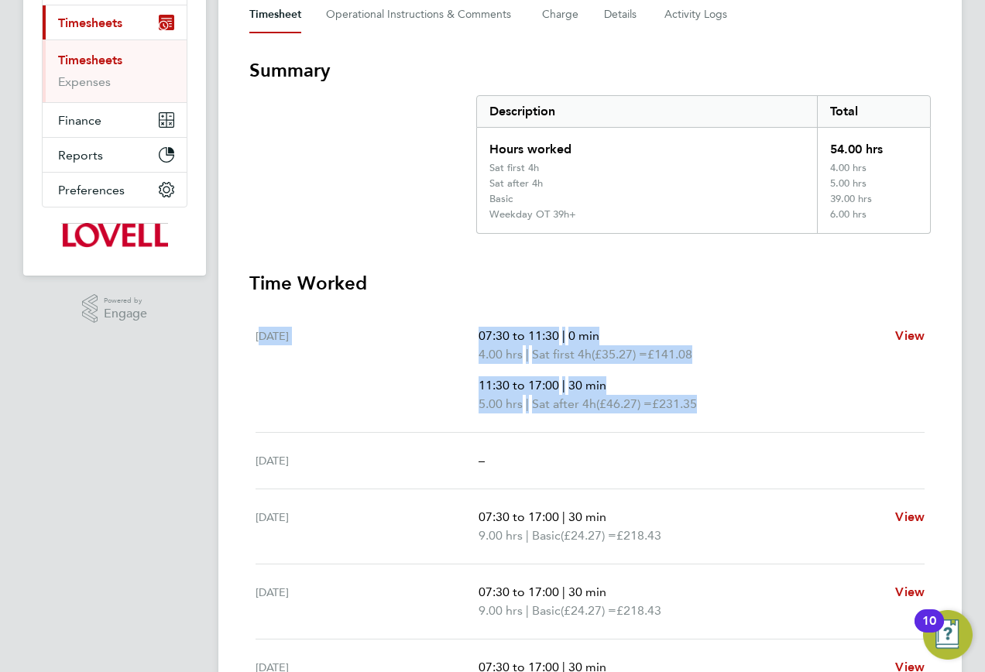
drag, startPoint x: 252, startPoint y: 337, endPoint x: 704, endPoint y: 404, distance: 457.2
click at [704, 404] on ul "[DATE] 07:30 to 11:30 | 0 min 4.00 hrs | Sat first 4h (£35.27) = £141.08 11:30 …" at bounding box center [589, 611] width 681 height 606
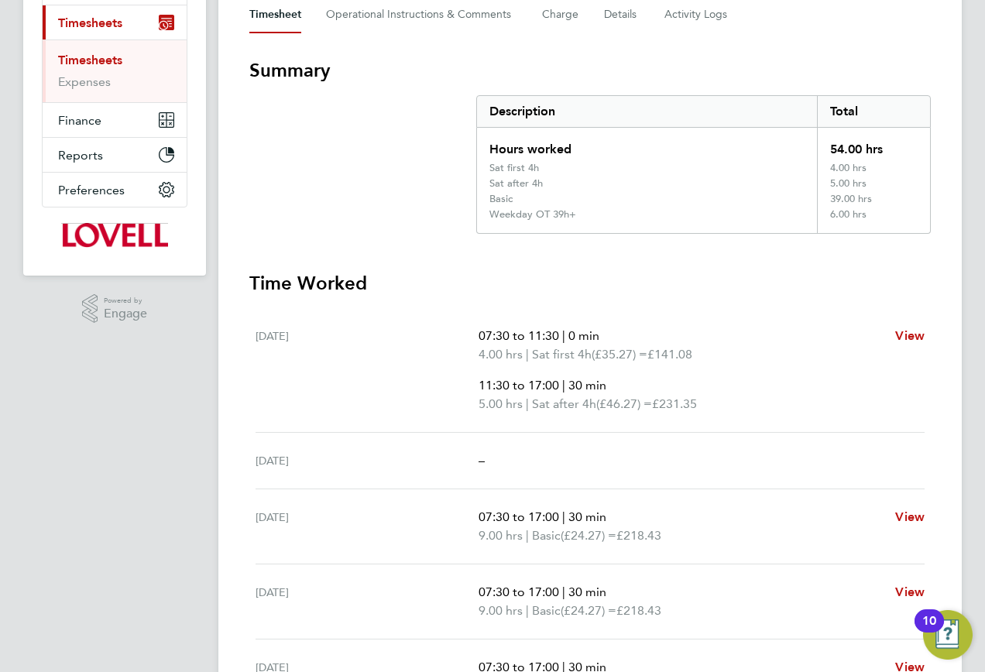
drag, startPoint x: 704, startPoint y: 404, endPoint x: 633, endPoint y: 288, distance: 136.3
click at [633, 288] on h3 "Time Worked" at bounding box center [589, 283] width 681 height 25
drag, startPoint x: 884, startPoint y: 199, endPoint x: 829, endPoint y: 199, distance: 55.0
click at [829, 199] on div "39.00 hrs" at bounding box center [873, 200] width 113 height 15
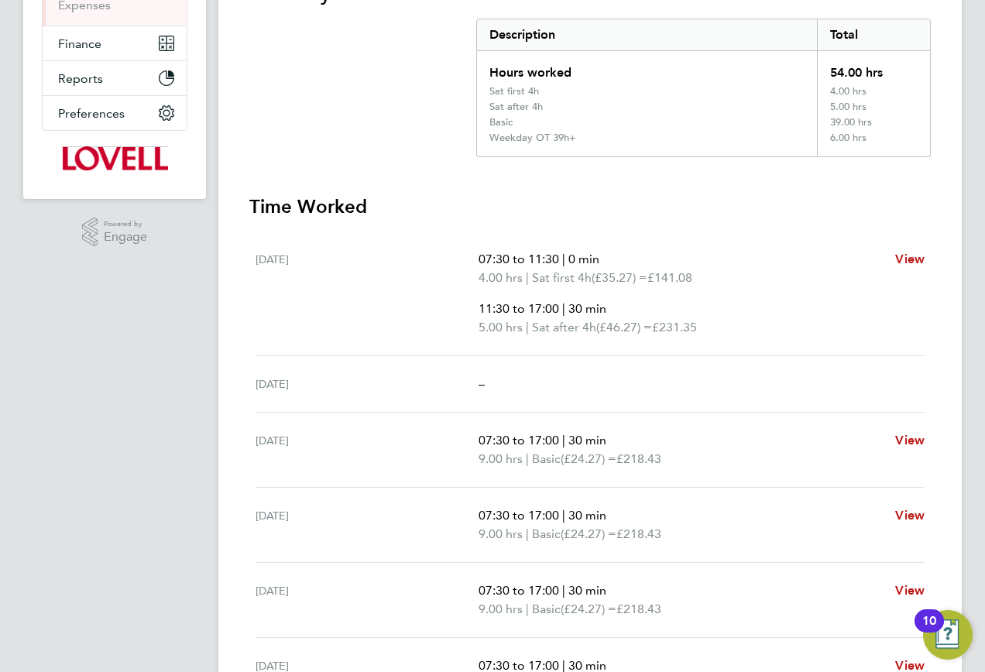
scroll to position [310, 0]
drag, startPoint x: 617, startPoint y: 440, endPoint x: 576, endPoint y: 445, distance: 41.4
click at [576, 445] on p "07:30 to 17:00 | 30 min" at bounding box center [681, 440] width 404 height 19
drag, startPoint x: 576, startPoint y: 445, endPoint x: 572, endPoint y: 514, distance: 69.0
click at [572, 514] on p "07:30 to 17:00 | 30 min" at bounding box center [681, 515] width 404 height 19
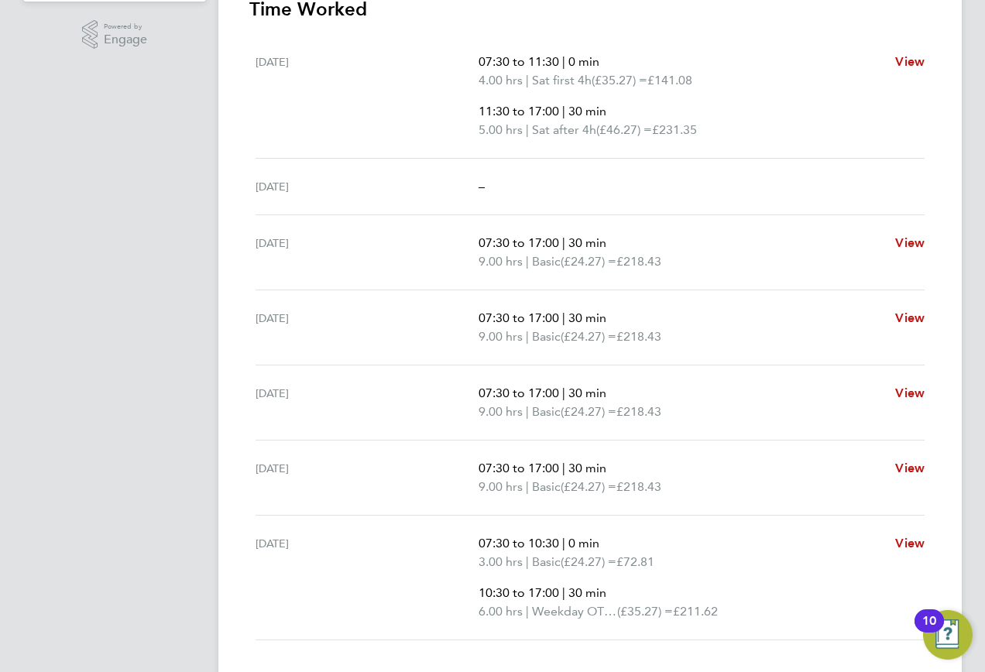
scroll to position [534, 0]
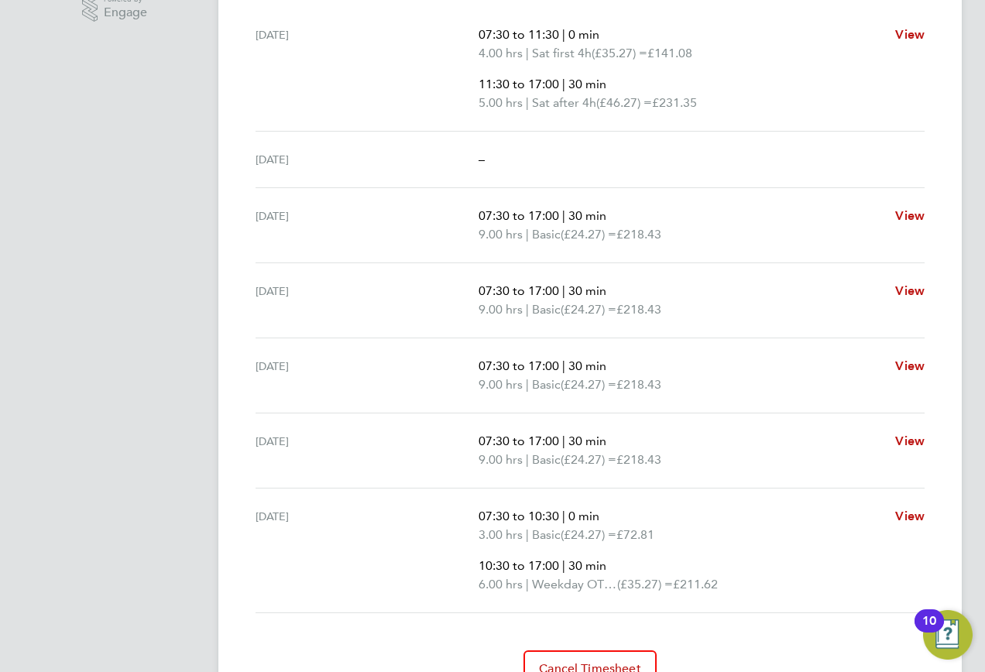
drag, startPoint x: 476, startPoint y: 514, endPoint x: 675, endPoint y: 530, distance: 199.7
click at [675, 530] on div "Fri 22 Aug 07:30 to 10:30 | 0 min 3.00 hrs | Basic (£24.27) = £72.81 10:30 to 1…" at bounding box center [590, 551] width 669 height 125
drag, startPoint x: 675, startPoint y: 530, endPoint x: 664, endPoint y: 540, distance: 14.9
click at [681, 534] on p "3.00 hrs | Basic (£24.27) = £72.81" at bounding box center [681, 535] width 404 height 19
drag, startPoint x: 556, startPoint y: 570, endPoint x: 519, endPoint y: 570, distance: 37.2
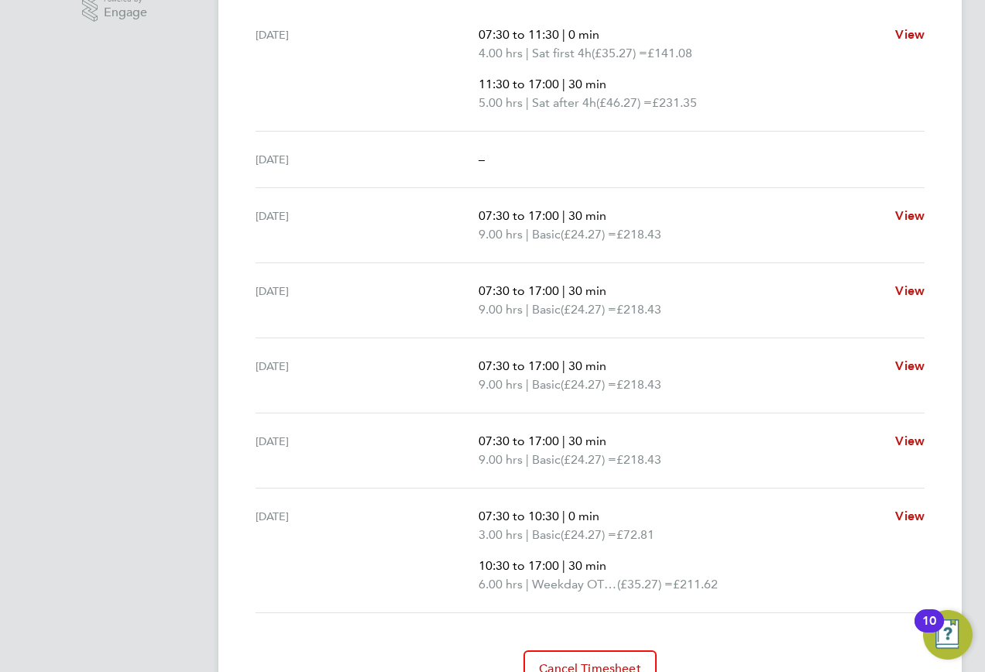
click at [519, 570] on span "10:30 to 17:00" at bounding box center [519, 565] width 81 height 15
drag, startPoint x: 519, startPoint y: 570, endPoint x: 750, endPoint y: 593, distance: 232.7
click at [750, 593] on ul "07:30 to 10:30 | 0 min 3.00 hrs | Basic (£24.27) = £72.81 10:30 to 17:00 | 30 m…" at bounding box center [681, 550] width 404 height 87
drag, startPoint x: 750, startPoint y: 593, endPoint x: 641, endPoint y: 564, distance: 113.1
click at [641, 564] on p "10:30 to 17:00 | 30 min" at bounding box center [681, 566] width 404 height 19
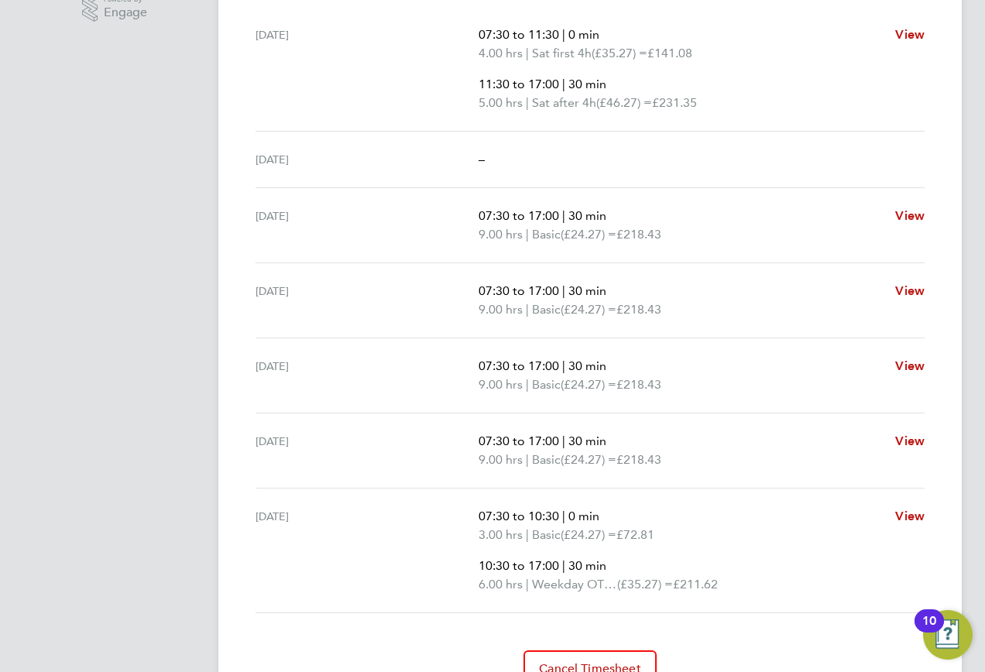
click at [480, 567] on span "10:30 to 17:00" at bounding box center [519, 565] width 81 height 15
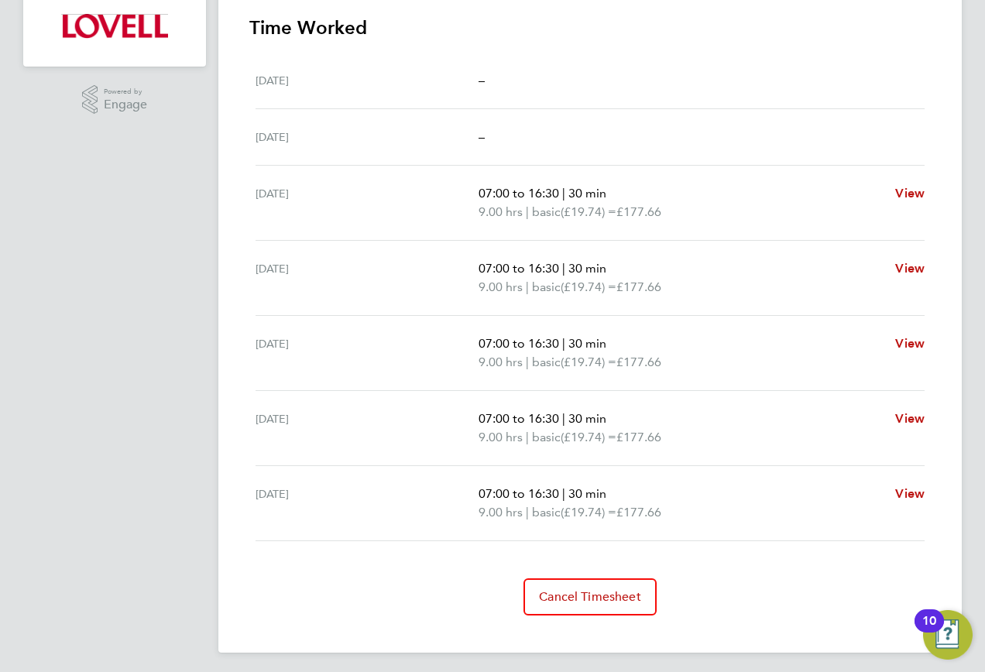
scroll to position [447, 0]
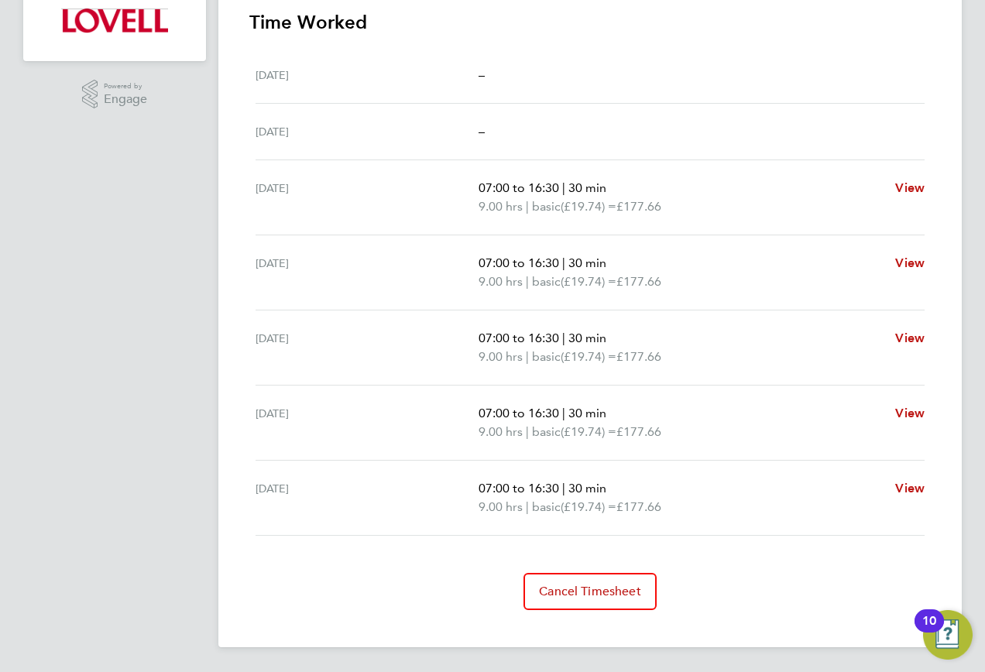
drag, startPoint x: 623, startPoint y: 193, endPoint x: 613, endPoint y: 480, distance: 287.5
click at [613, 480] on ul "[DATE] – [DATE] – [DATE] 07:00 to 16:30 | 30 min 9.00 hrs | basic (£19.74) = £1…" at bounding box center [589, 291] width 681 height 489
click at [614, 146] on div "[DATE] –" at bounding box center [590, 132] width 669 height 57
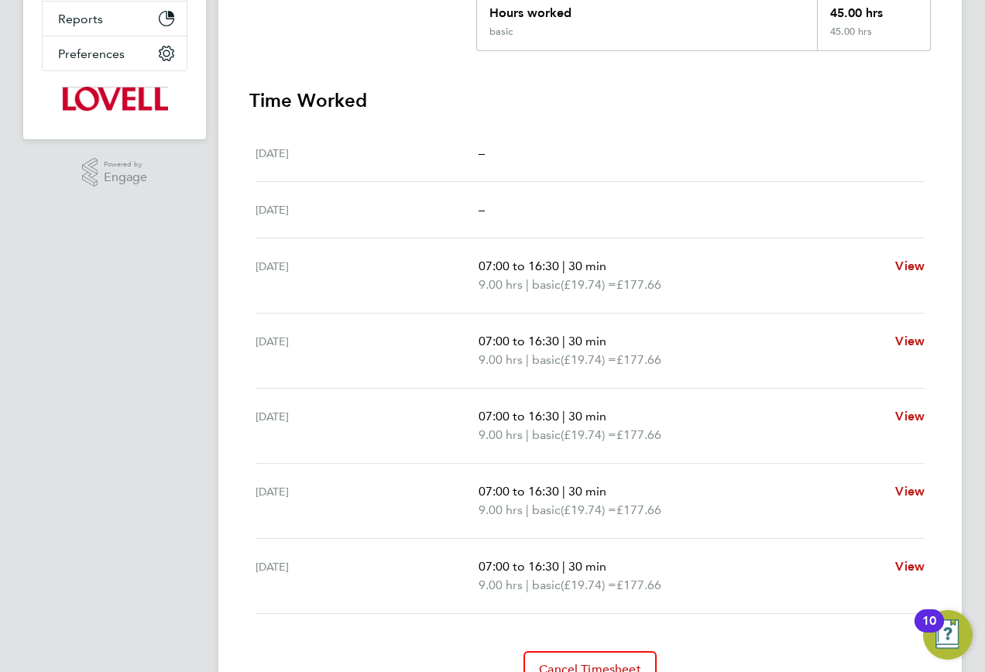
scroll to position [369, 0]
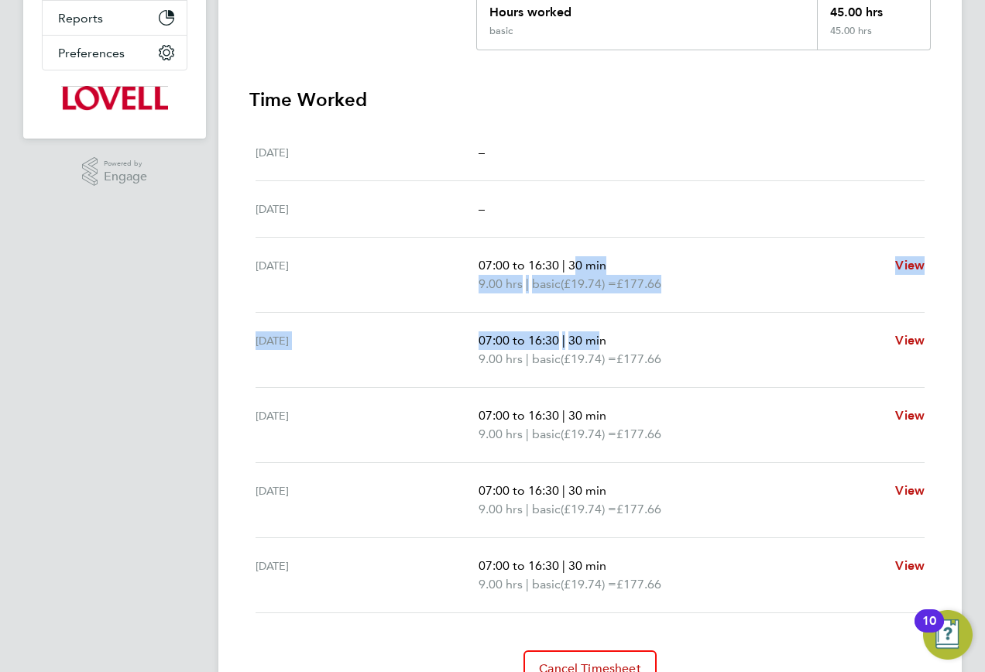
drag, startPoint x: 572, startPoint y: 266, endPoint x: 602, endPoint y: 347, distance: 86.5
click at [602, 347] on ul "[DATE] – [DATE] – [DATE] 07:00 to 16:30 | 30 min 9.00 hrs | basic (£19.74) = £1…" at bounding box center [589, 369] width 681 height 489
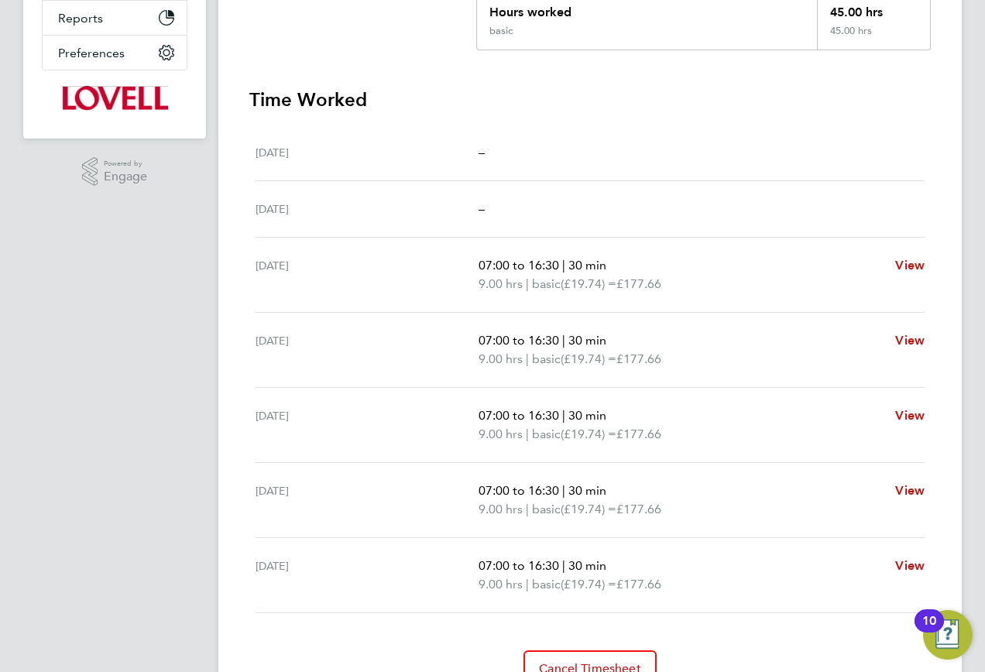
drag, startPoint x: 602, startPoint y: 347, endPoint x: 697, endPoint y: 232, distance: 149.6
click at [697, 232] on div "[DATE] –" at bounding box center [590, 209] width 669 height 57
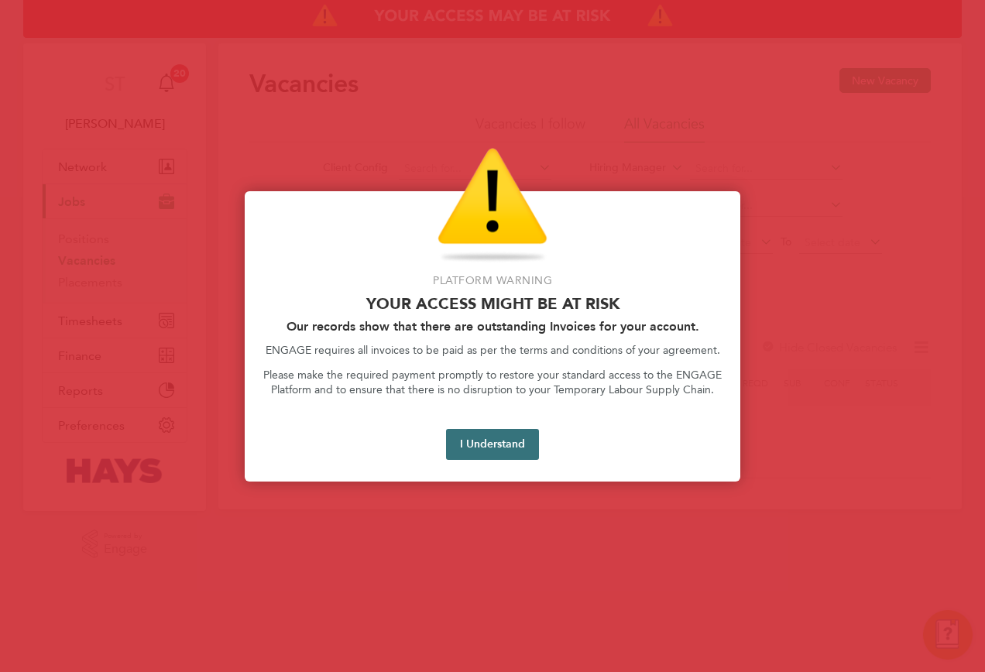
click at [516, 445] on button "I Understand" at bounding box center [492, 444] width 93 height 31
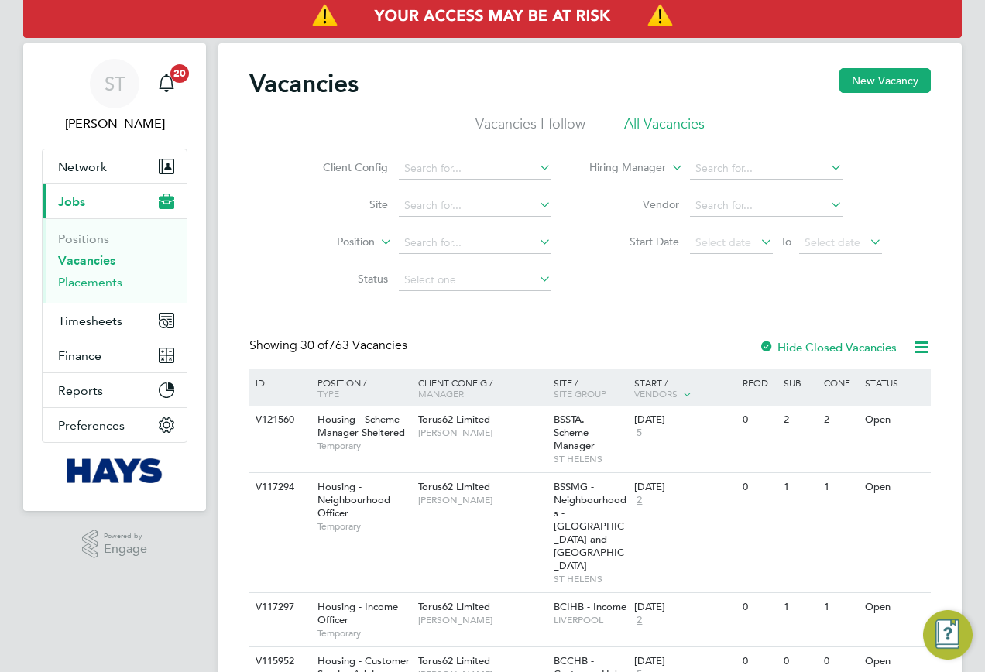
click at [91, 278] on link "Placements" at bounding box center [90, 282] width 64 height 15
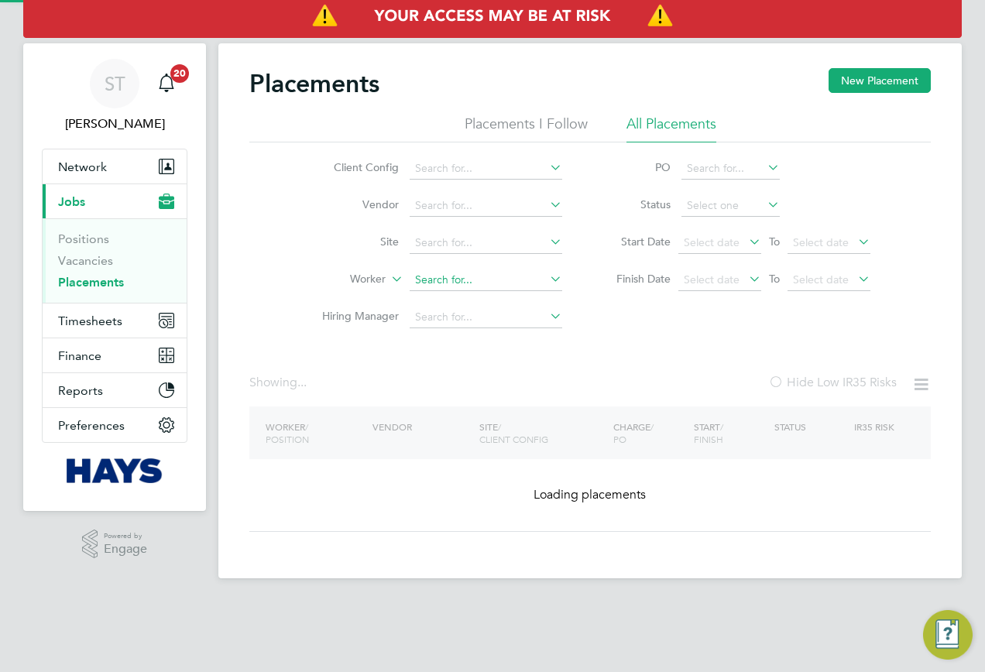
click at [441, 272] on input at bounding box center [486, 280] width 153 height 22
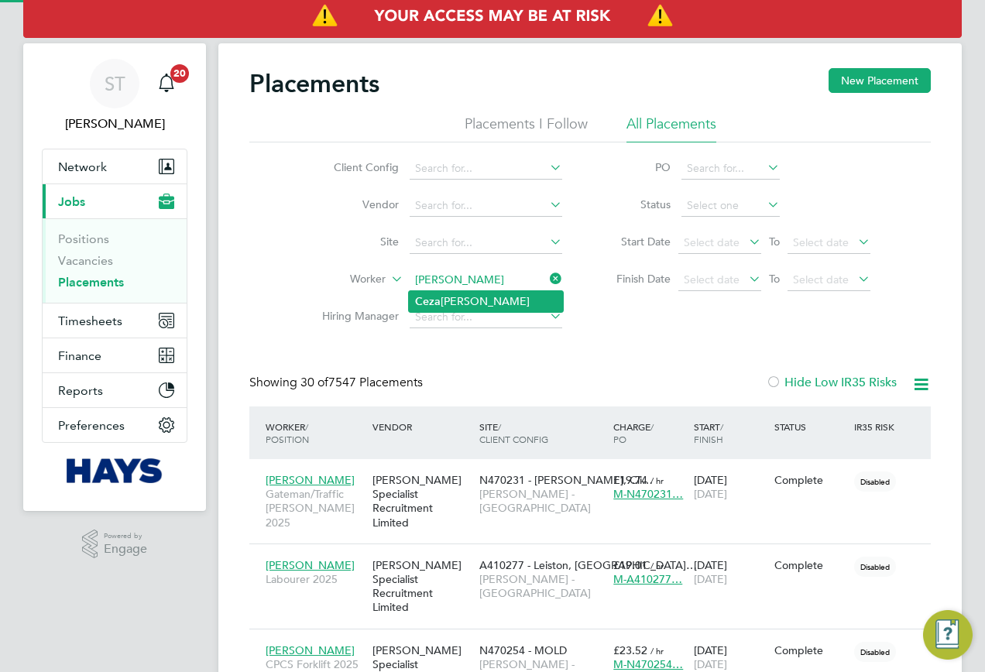
click at [503, 301] on li "Ceza ry Sokolowski" at bounding box center [486, 301] width 154 height 21
type input "[PERSON_NAME]"
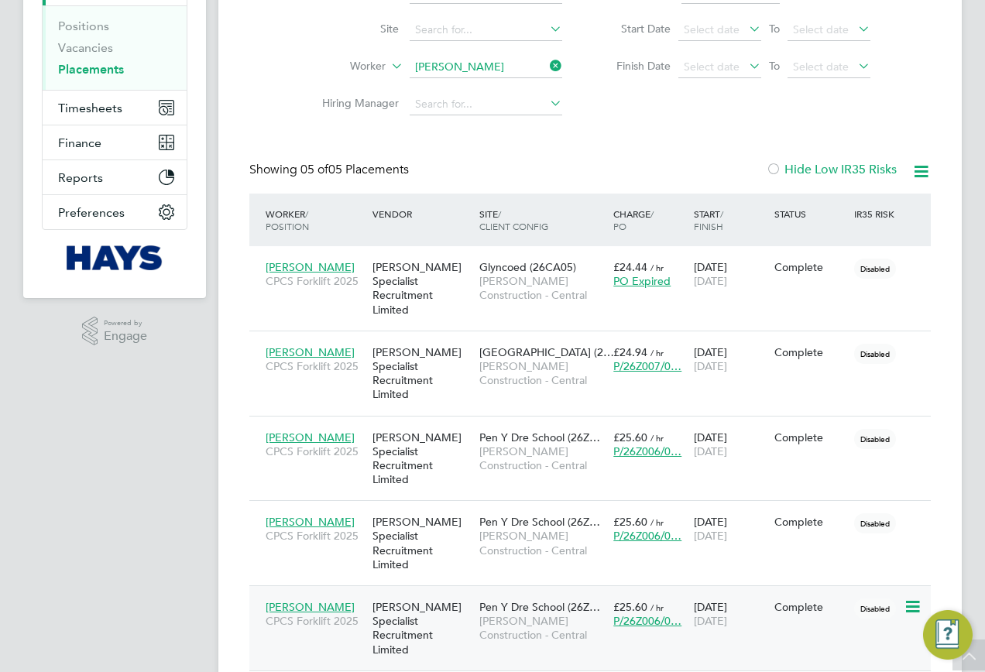
click at [520, 614] on span "[PERSON_NAME] Construction - Central" at bounding box center [542, 628] width 126 height 28
click at [435, 507] on div "[PERSON_NAME] Specialist Recruitment Limited" at bounding box center [422, 543] width 107 height 72
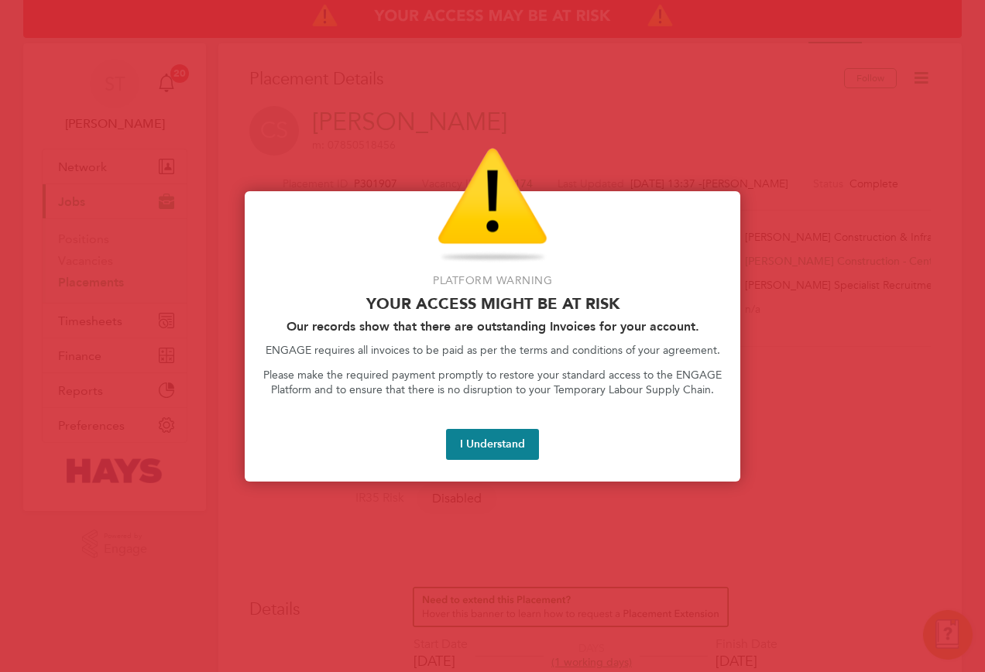
drag, startPoint x: 502, startPoint y: 434, endPoint x: 491, endPoint y: 450, distance: 19.5
click at [503, 434] on button "I Understand" at bounding box center [492, 444] width 93 height 31
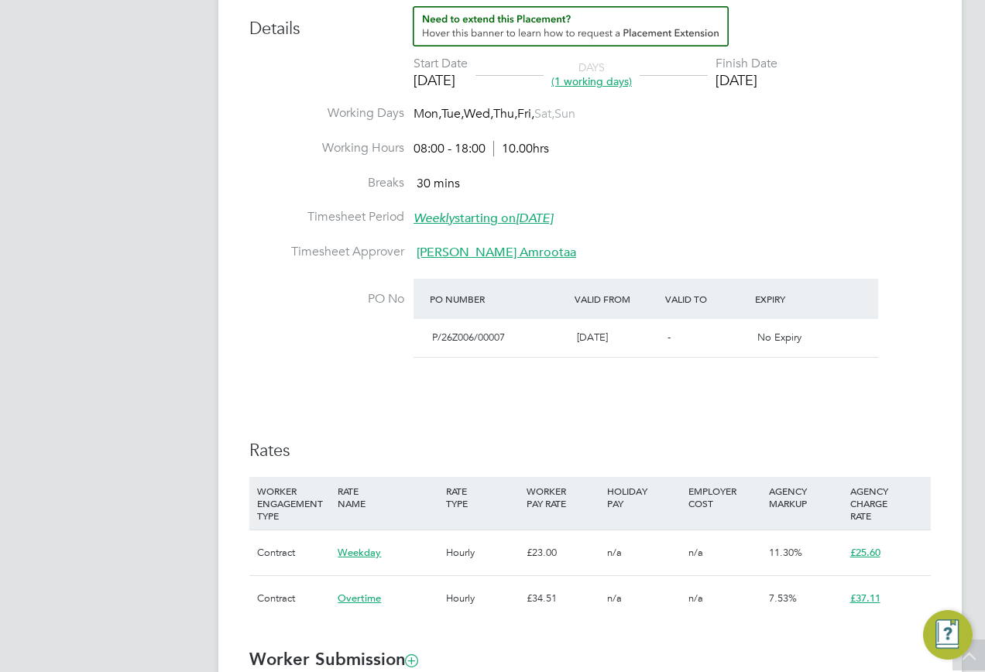
scroll to position [697, 0]
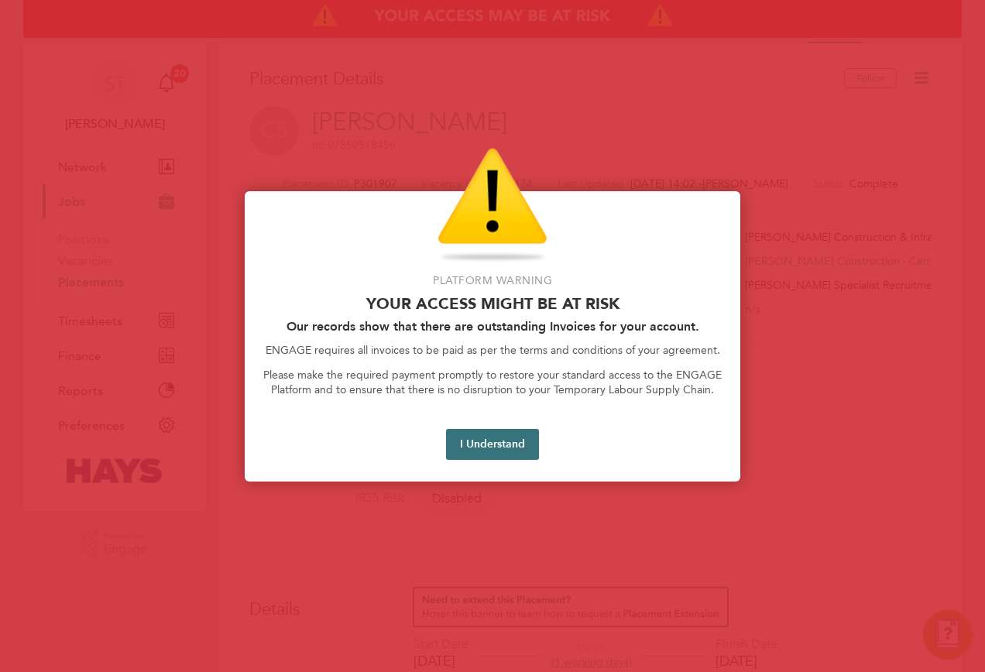
click at [520, 433] on button "I Understand" at bounding box center [492, 444] width 93 height 31
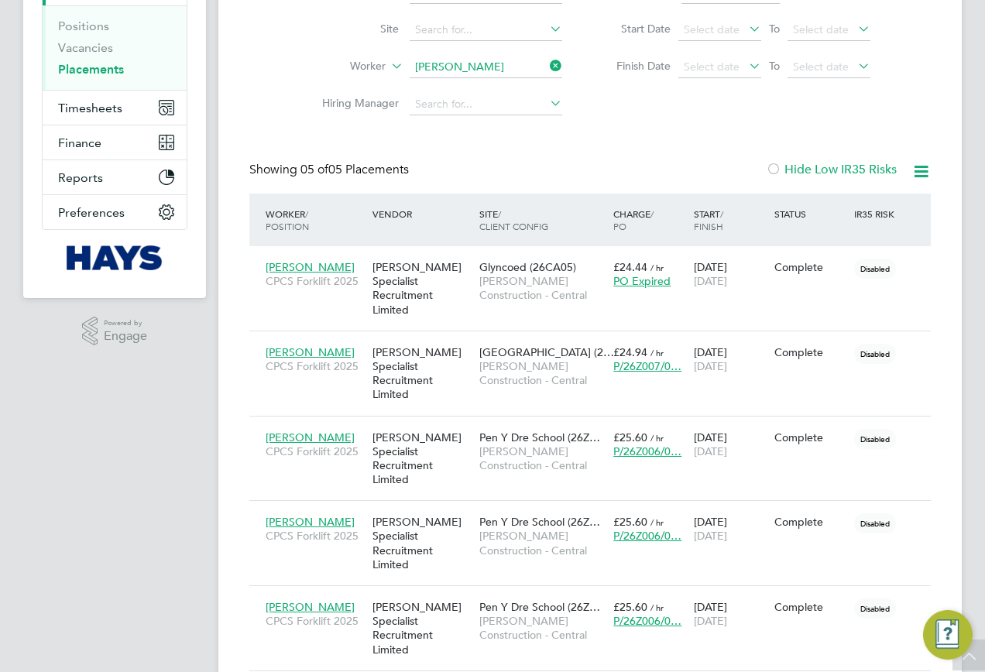
scroll to position [184, 0]
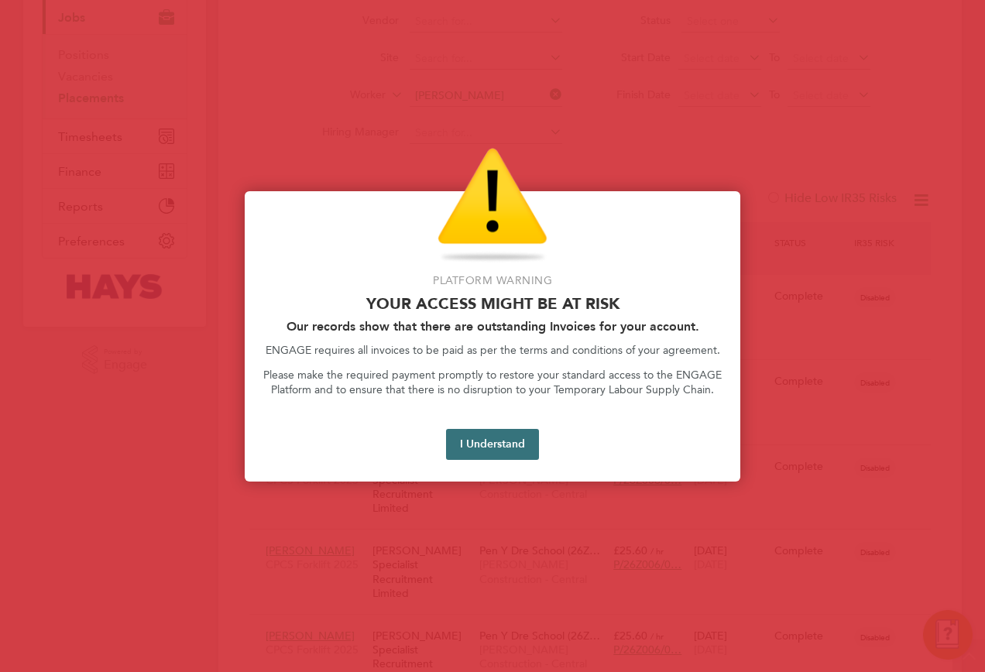
click at [496, 440] on button "I Understand" at bounding box center [492, 444] width 93 height 31
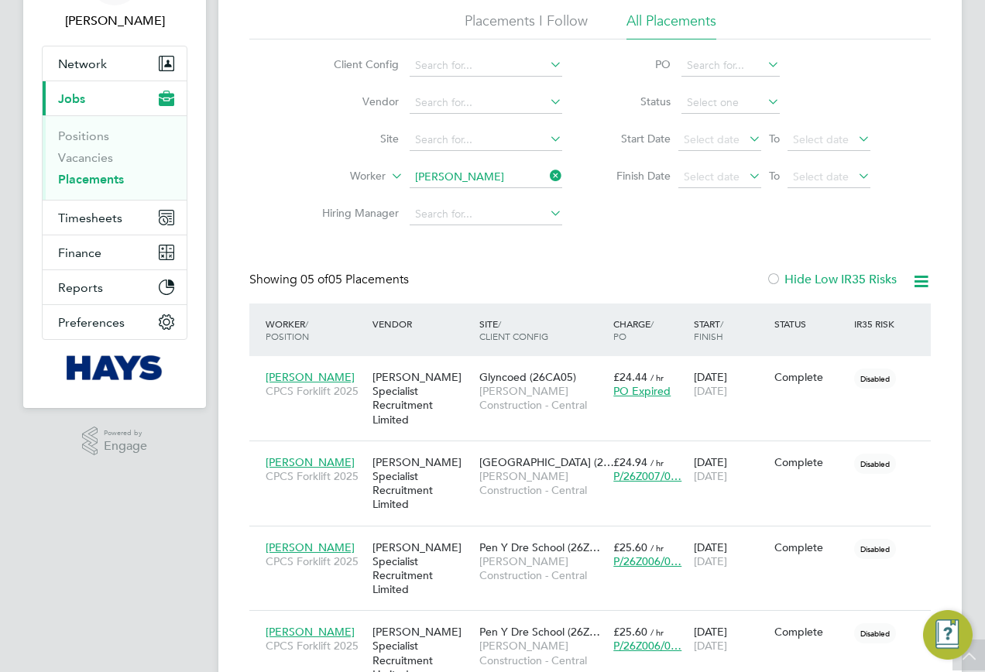
scroll to position [0, 0]
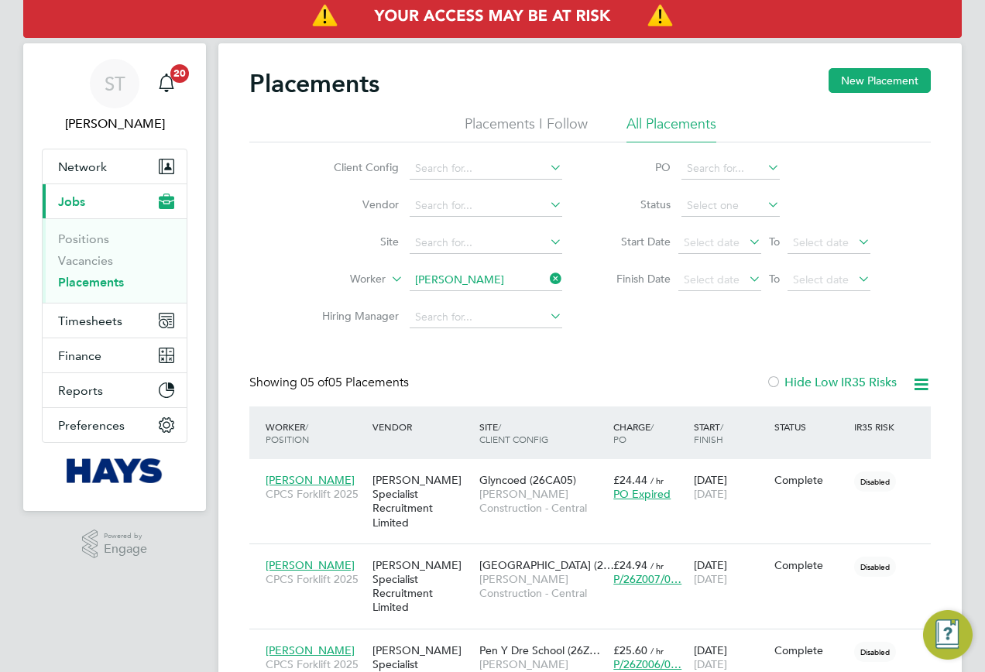
click at [547, 274] on icon at bounding box center [547, 279] width 0 height 22
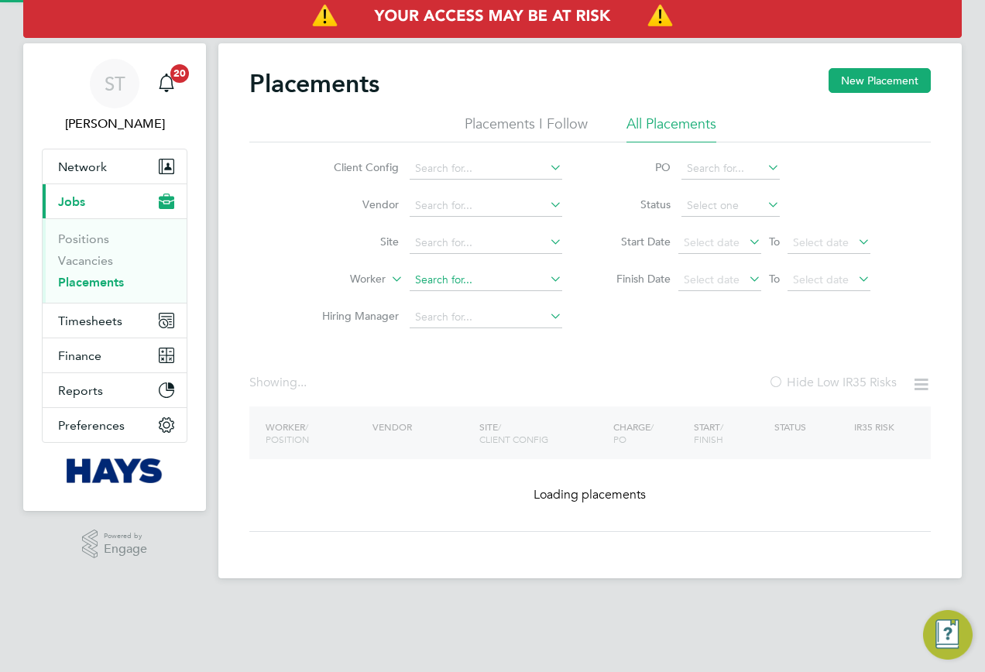
click at [518, 283] on input at bounding box center [486, 280] width 153 height 22
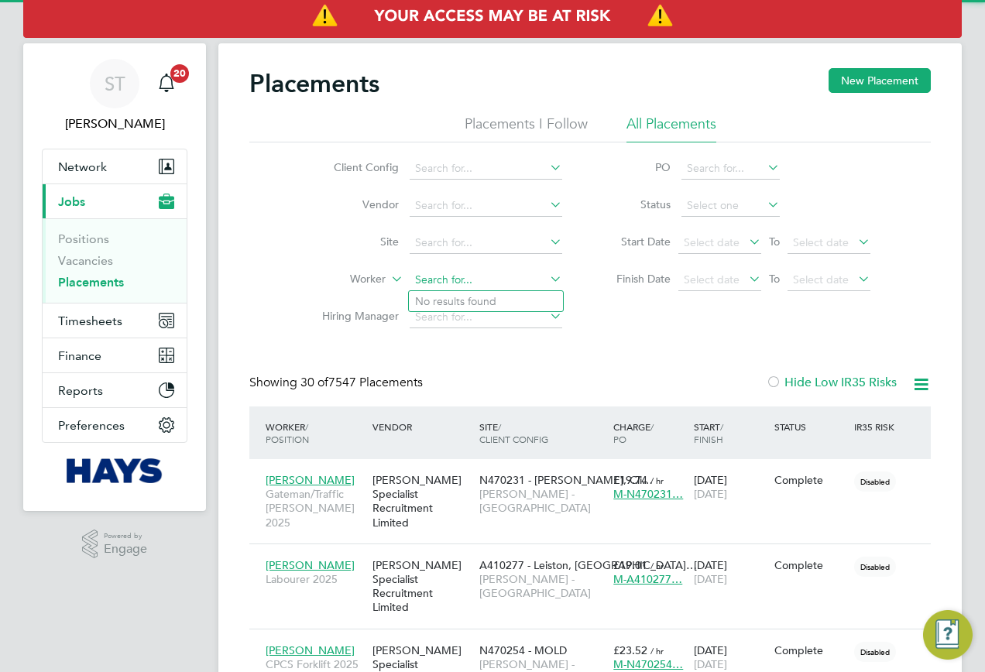
scroll to position [45, 135]
click at [469, 300] on li "Luke Wig ley" at bounding box center [486, 301] width 154 height 21
type input "[PERSON_NAME]"
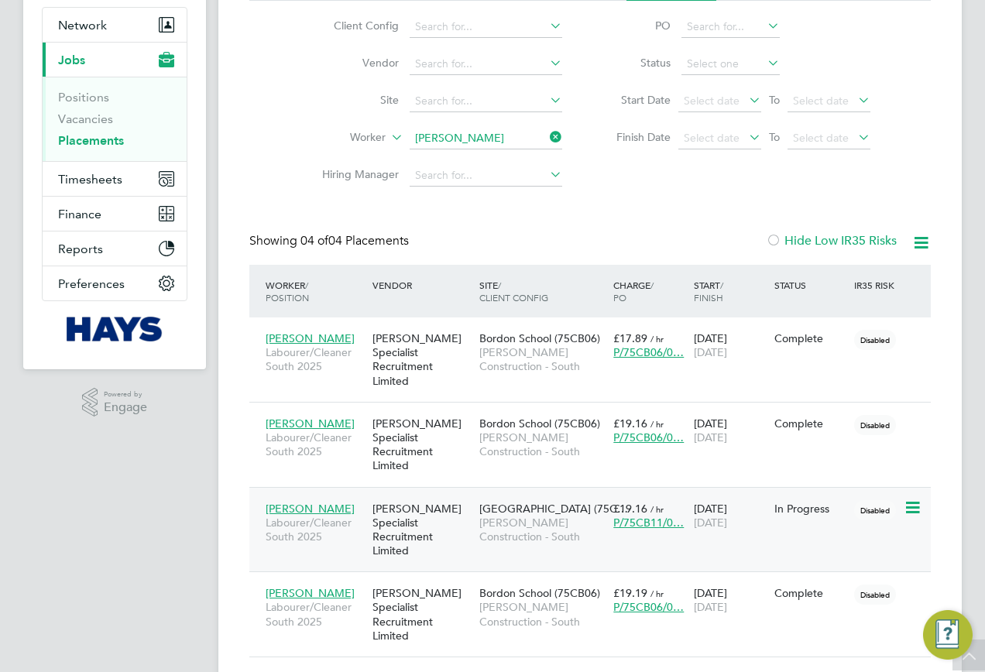
click at [537, 516] on span "[PERSON_NAME] Construction - South" at bounding box center [542, 530] width 126 height 28
click at [515, 586] on span "Bordon School (75CB06)" at bounding box center [539, 593] width 121 height 14
click at [349, 516] on span "Labourer/Cleaner South 2025" at bounding box center [315, 530] width 99 height 28
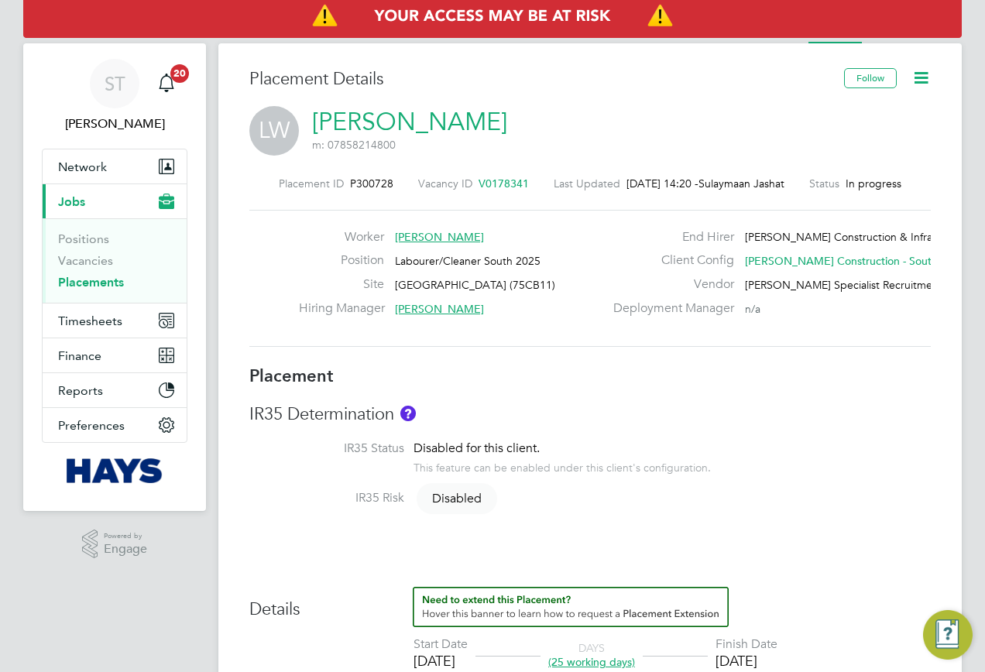
click at [923, 81] on icon at bounding box center [920, 77] width 19 height 19
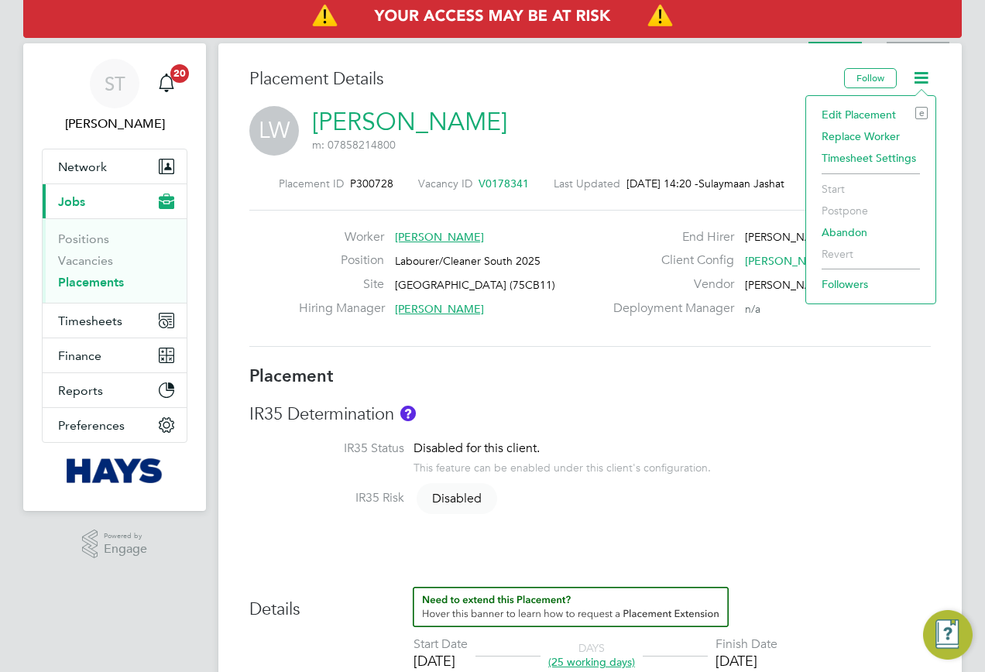
click at [887, 39] on li "Activity Logs" at bounding box center [918, 27] width 63 height 31
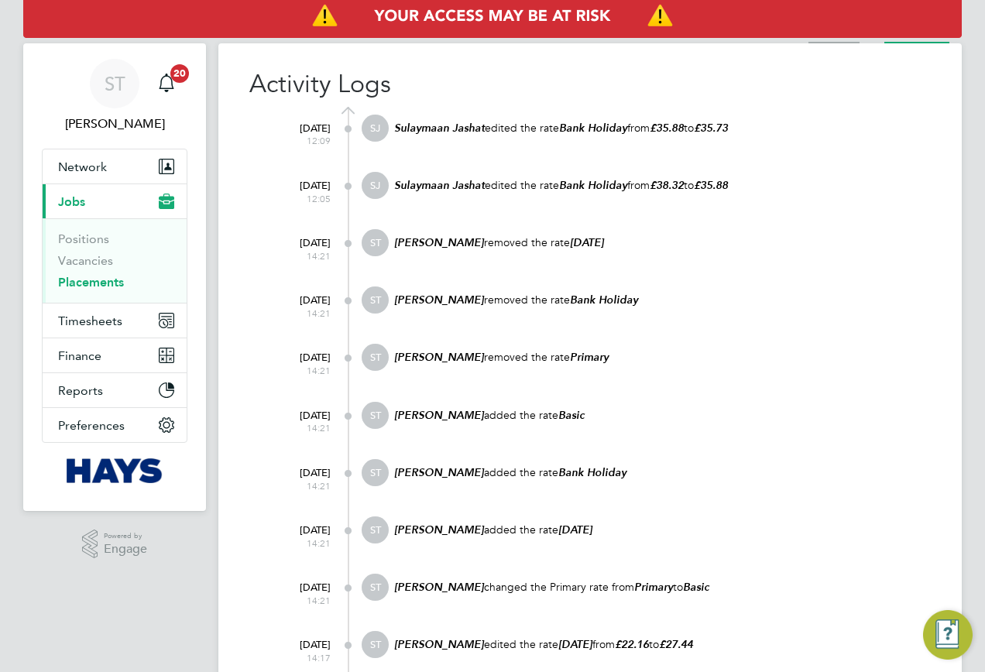
click at [822, 42] on li "Placement" at bounding box center [833, 27] width 51 height 31
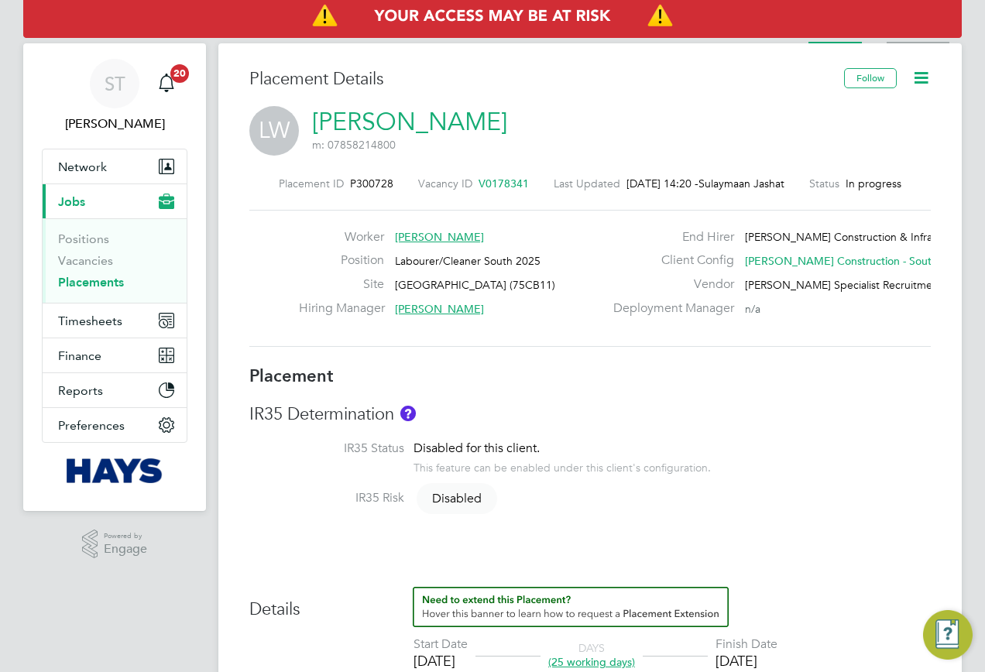
click at [914, 39] on li "Activity Logs" at bounding box center [918, 27] width 63 height 31
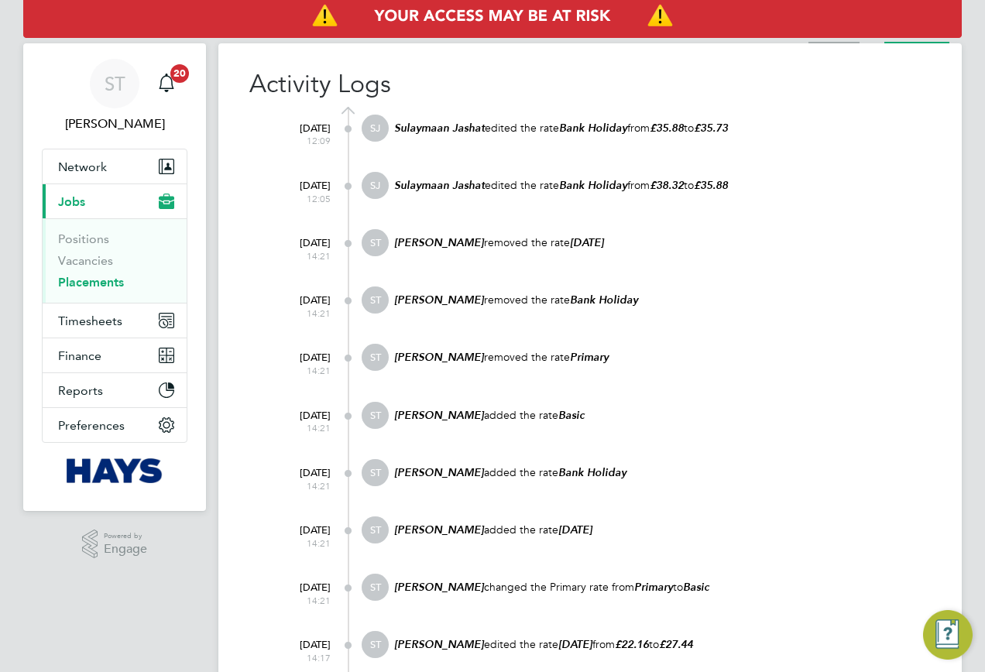
click at [827, 40] on li "Placement" at bounding box center [833, 27] width 51 height 31
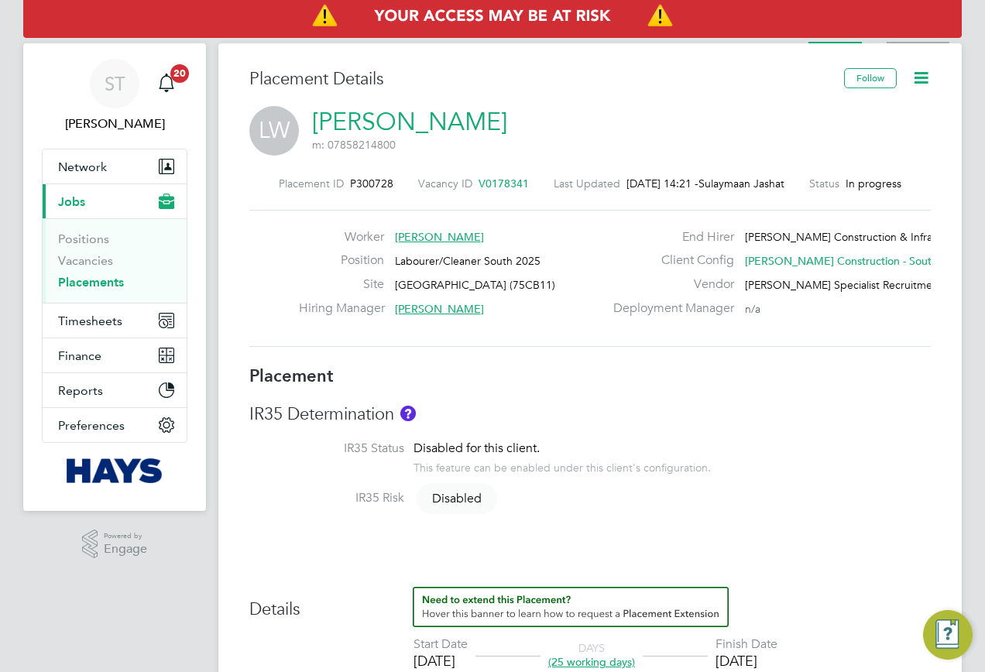
click at [898, 42] on li "Activity Logs" at bounding box center [918, 27] width 63 height 31
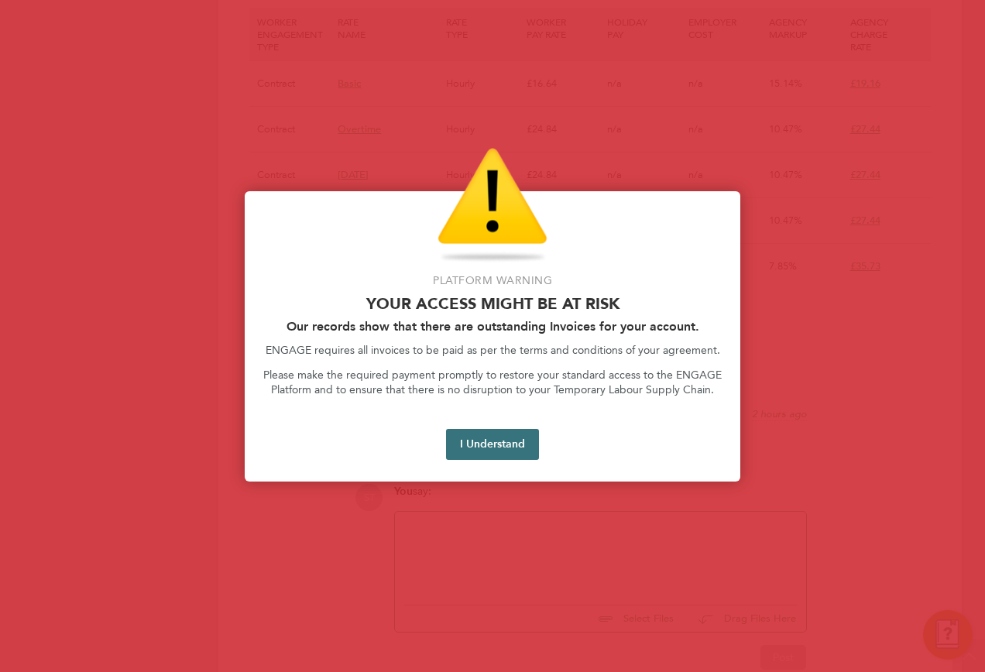
click at [470, 442] on button "I Understand" at bounding box center [492, 444] width 93 height 31
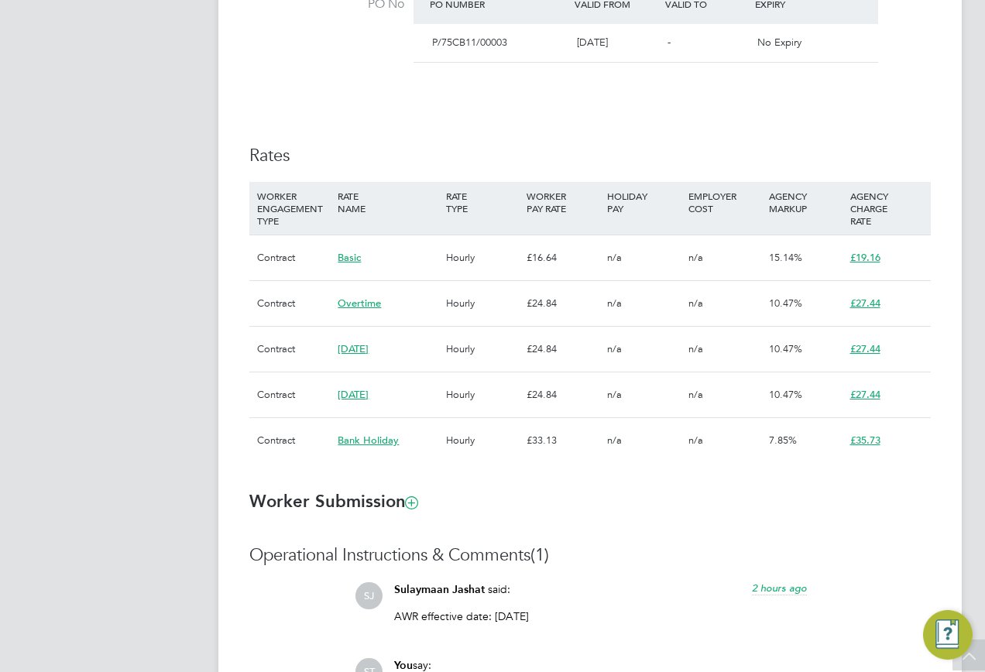
scroll to position [818, 0]
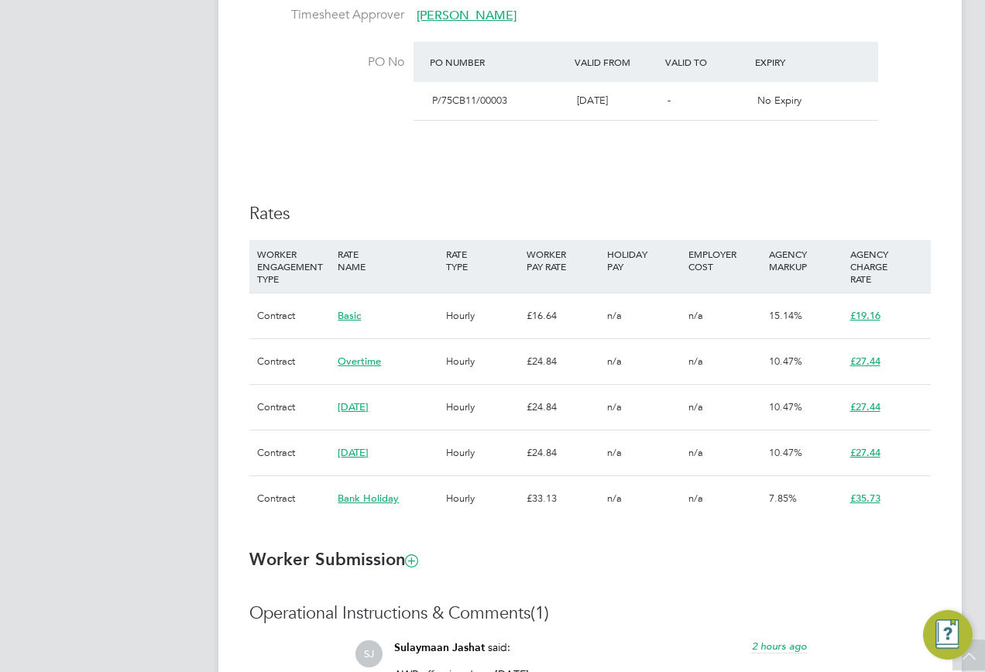
click at [575, 516] on div "£33.13" at bounding box center [563, 498] width 81 height 45
drag, startPoint x: 578, startPoint y: 510, endPoint x: 917, endPoint y: 501, distance: 339.3
click at [917, 501] on div "Contract Bank Holiday Hourly £33.13 n/a n/a 7.85% £35.73" at bounding box center [589, 498] width 681 height 46
